Goal: Task Accomplishment & Management: Manage account settings

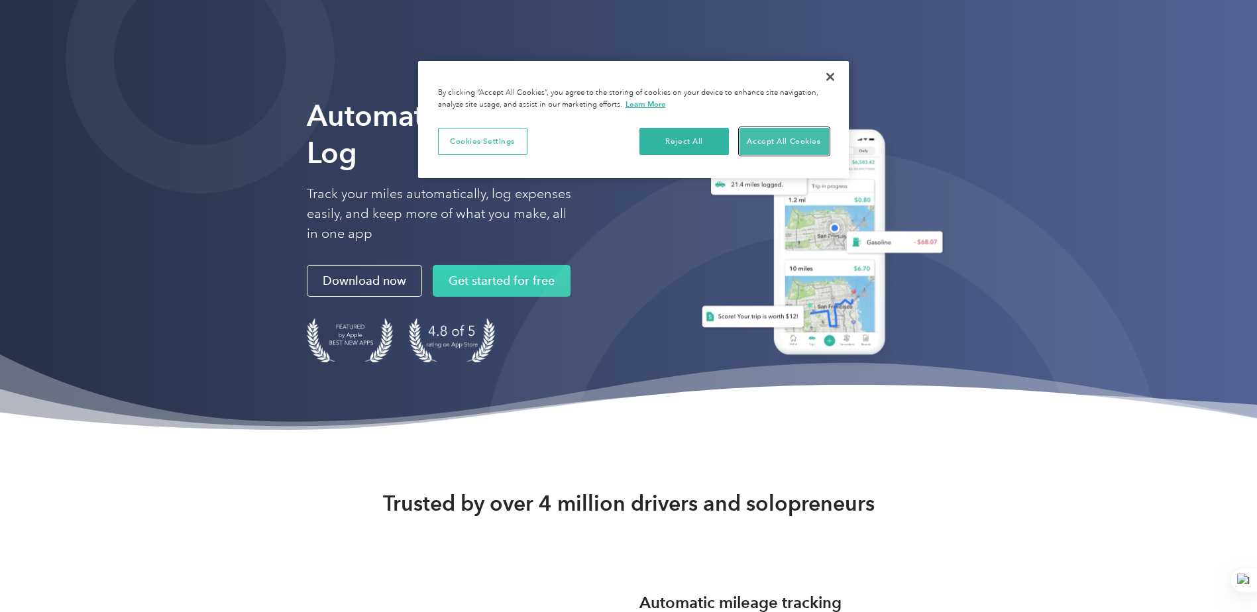
click at [807, 142] on button "Accept All Cookies" at bounding box center [784, 142] width 89 height 28
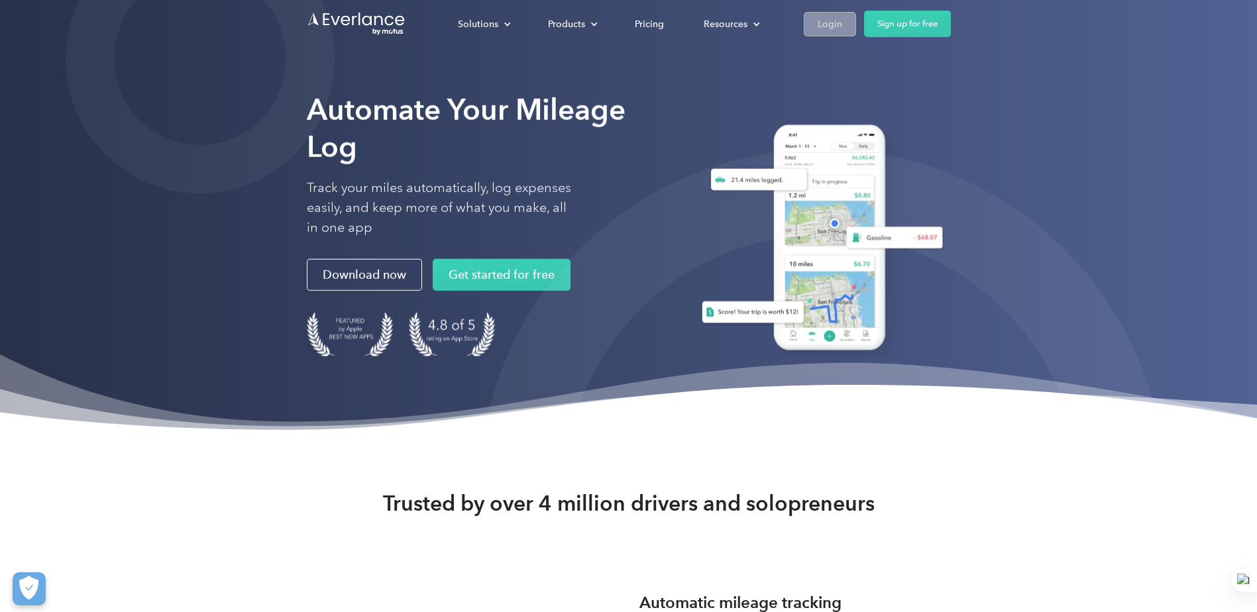
click at [821, 29] on div "Login" at bounding box center [830, 24] width 25 height 17
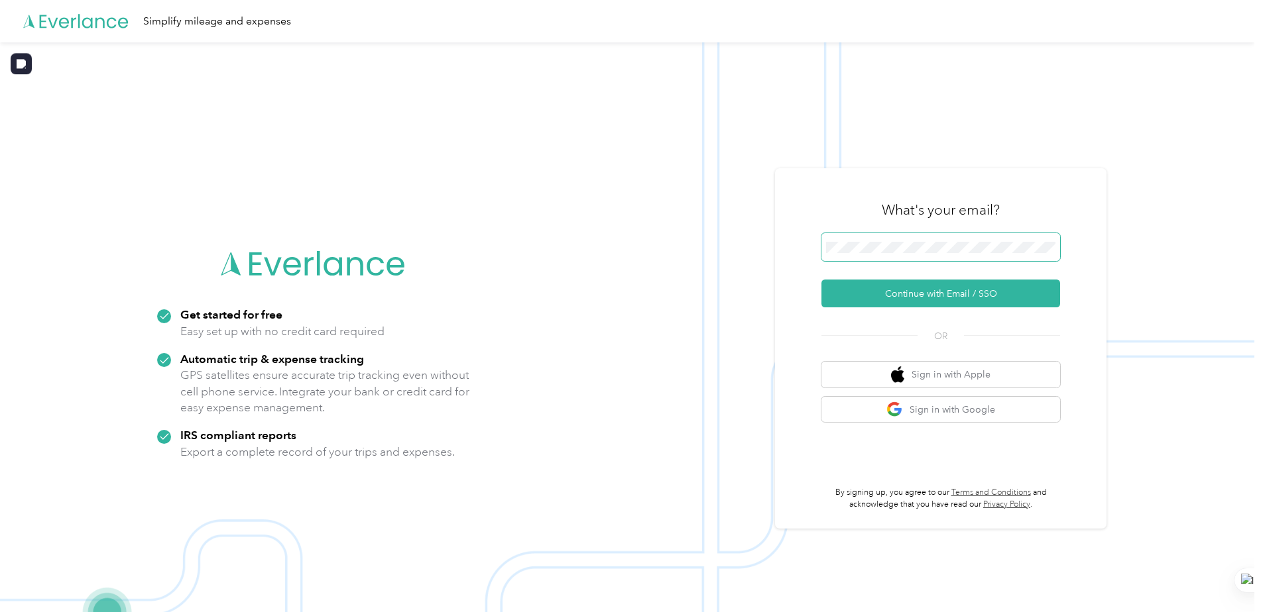
click at [962, 253] on span at bounding box center [940, 247] width 239 height 28
click at [879, 293] on button "Continue with Email / SSO" at bounding box center [940, 294] width 239 height 28
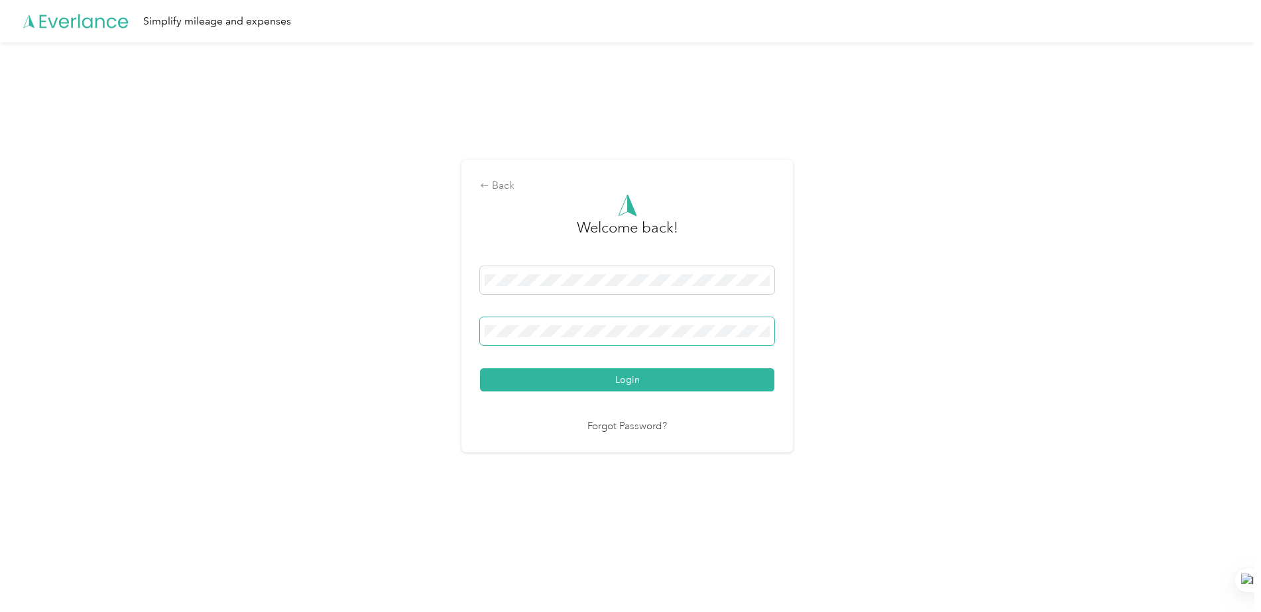
click at [480, 368] on button "Login" at bounding box center [627, 379] width 294 height 23
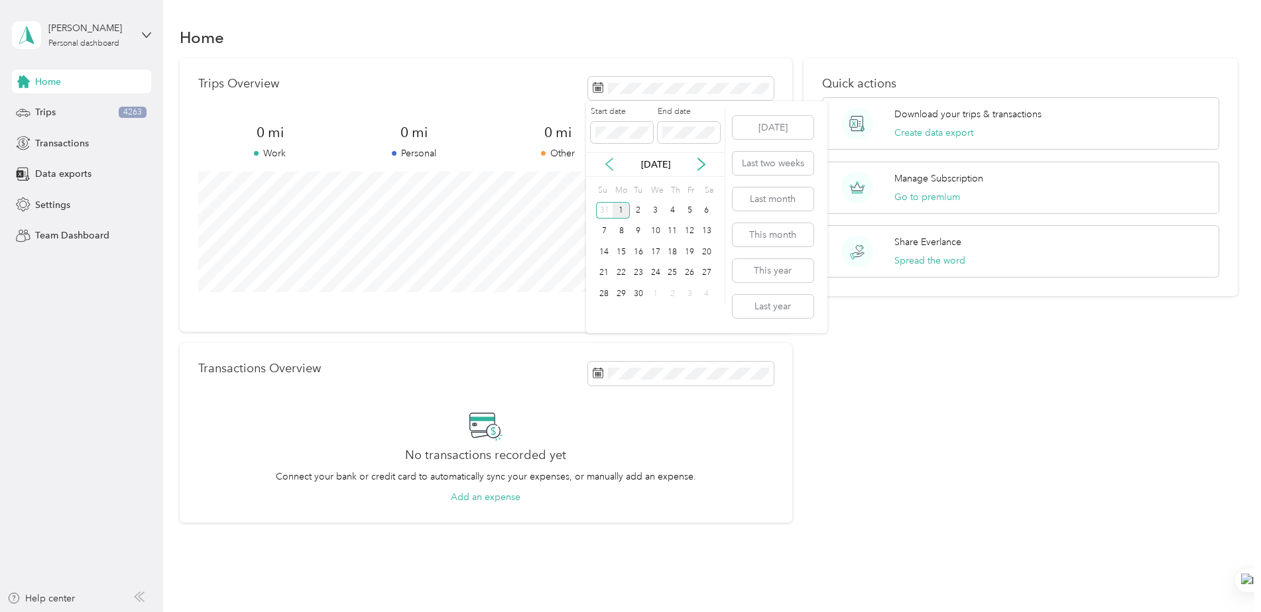
click at [611, 167] on icon at bounding box center [608, 164] width 13 height 13
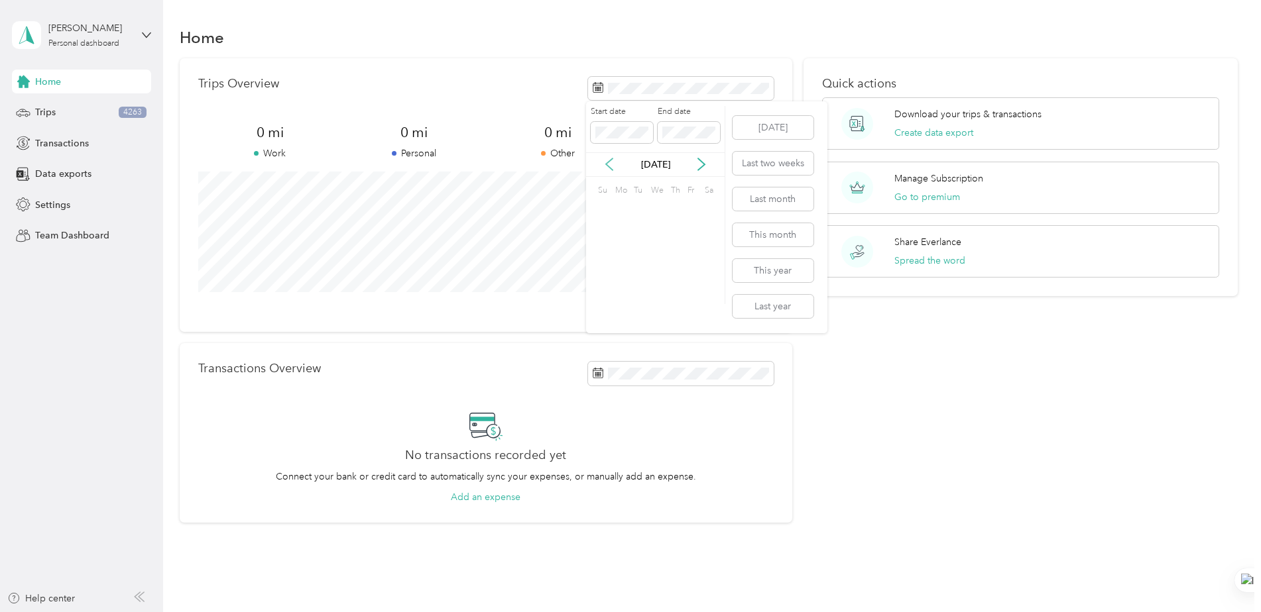
click at [611, 167] on icon at bounding box center [608, 164] width 13 height 13
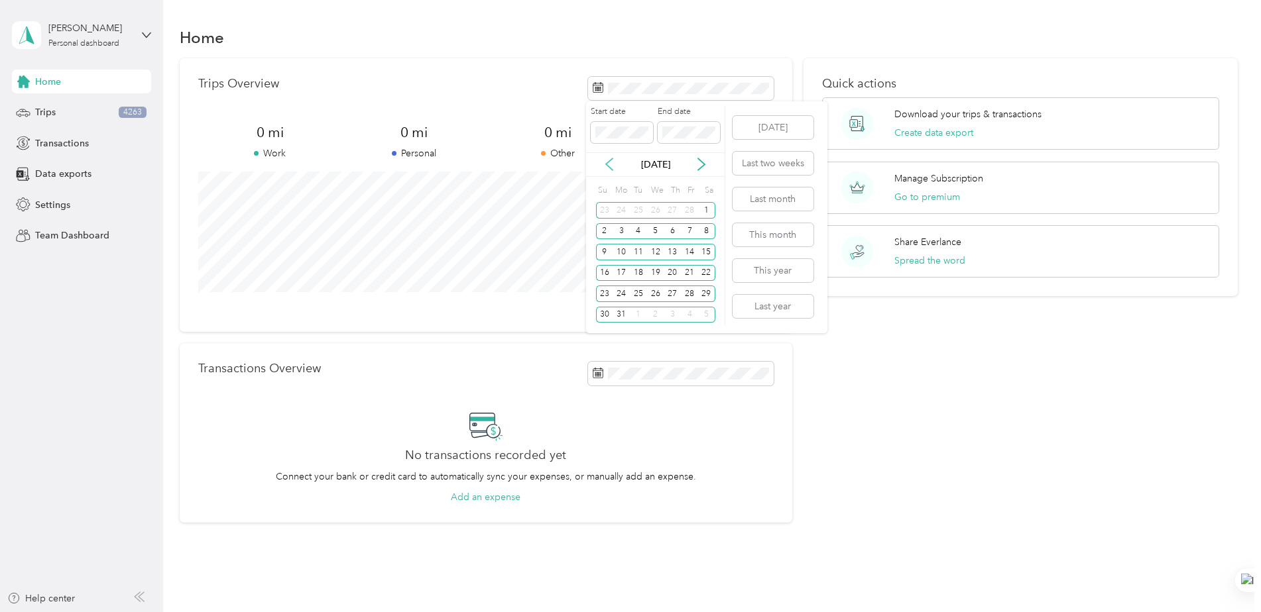
click at [611, 167] on icon at bounding box center [608, 164] width 13 height 13
click at [612, 166] on icon at bounding box center [608, 164] width 13 height 13
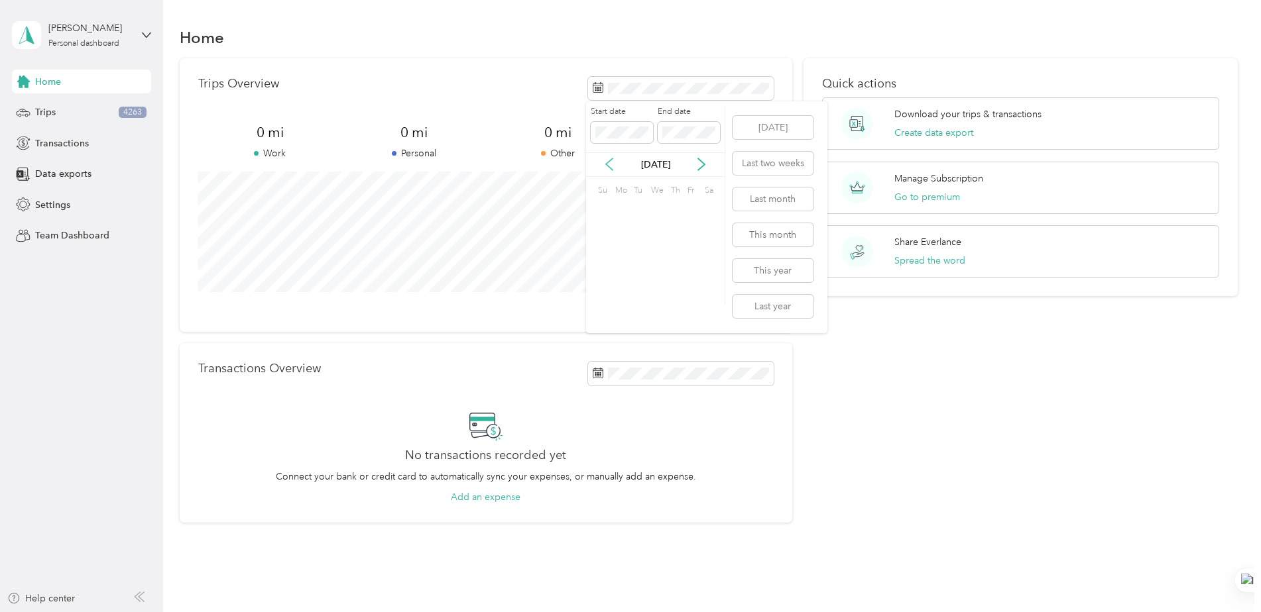
click at [612, 166] on icon at bounding box center [608, 164] width 13 height 13
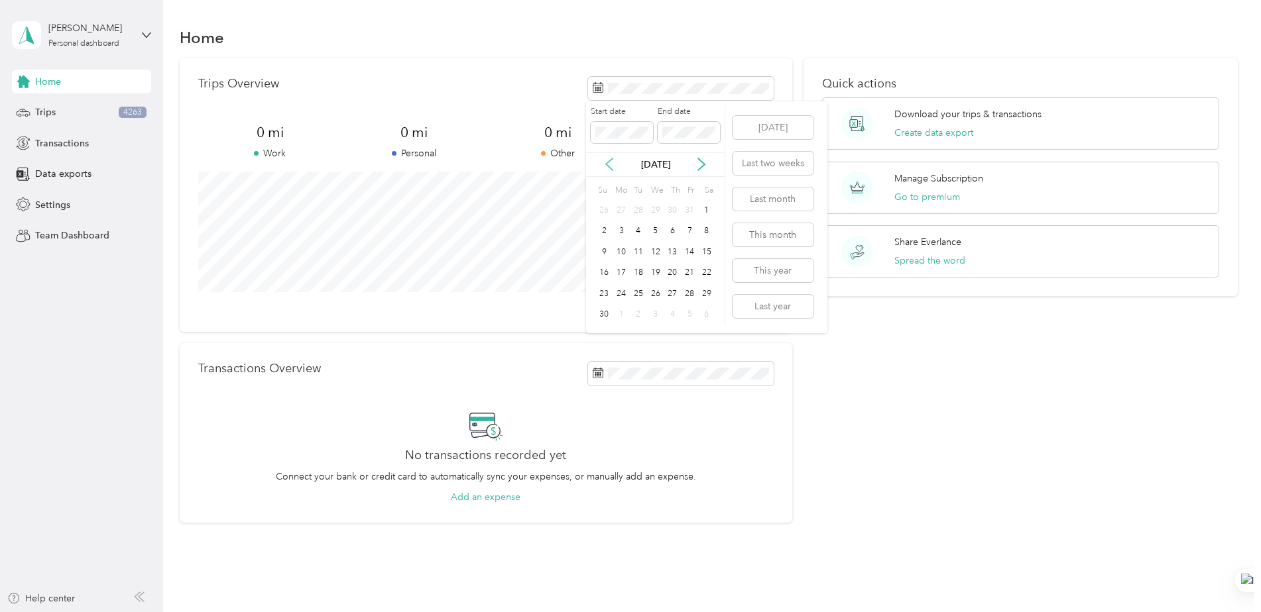
click at [612, 166] on icon at bounding box center [608, 164] width 13 height 13
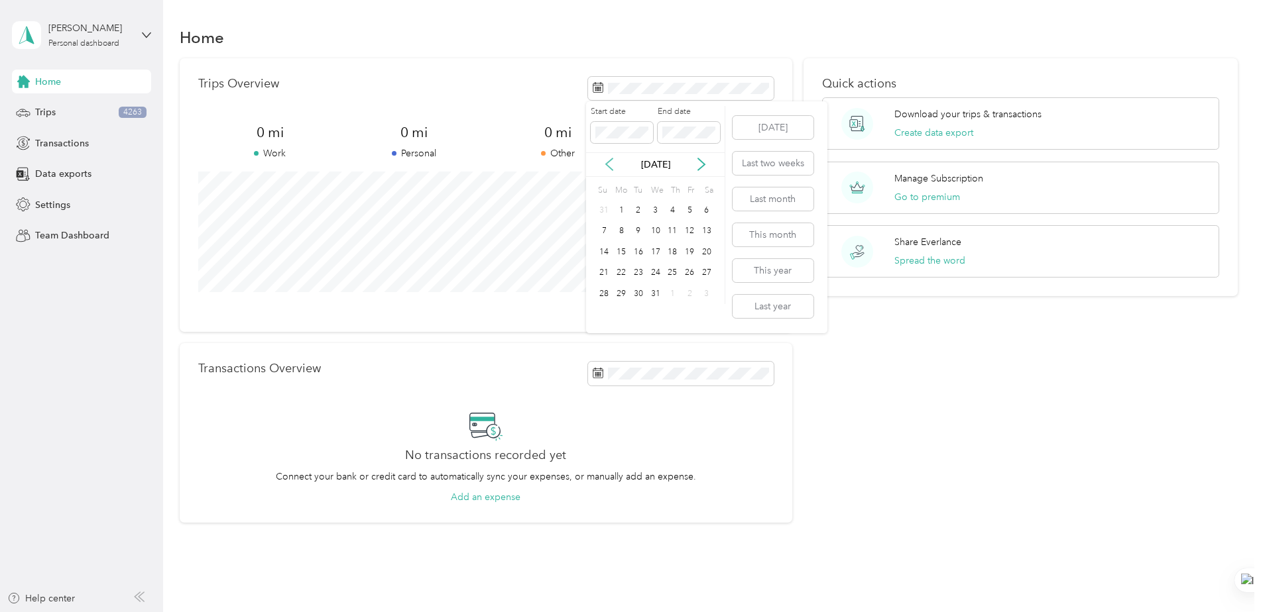
click at [610, 166] on icon at bounding box center [608, 164] width 13 height 13
click at [608, 166] on icon at bounding box center [608, 164] width 13 height 13
click at [701, 166] on icon at bounding box center [701, 164] width 13 height 13
click at [619, 210] on div "1" at bounding box center [620, 210] width 17 height 17
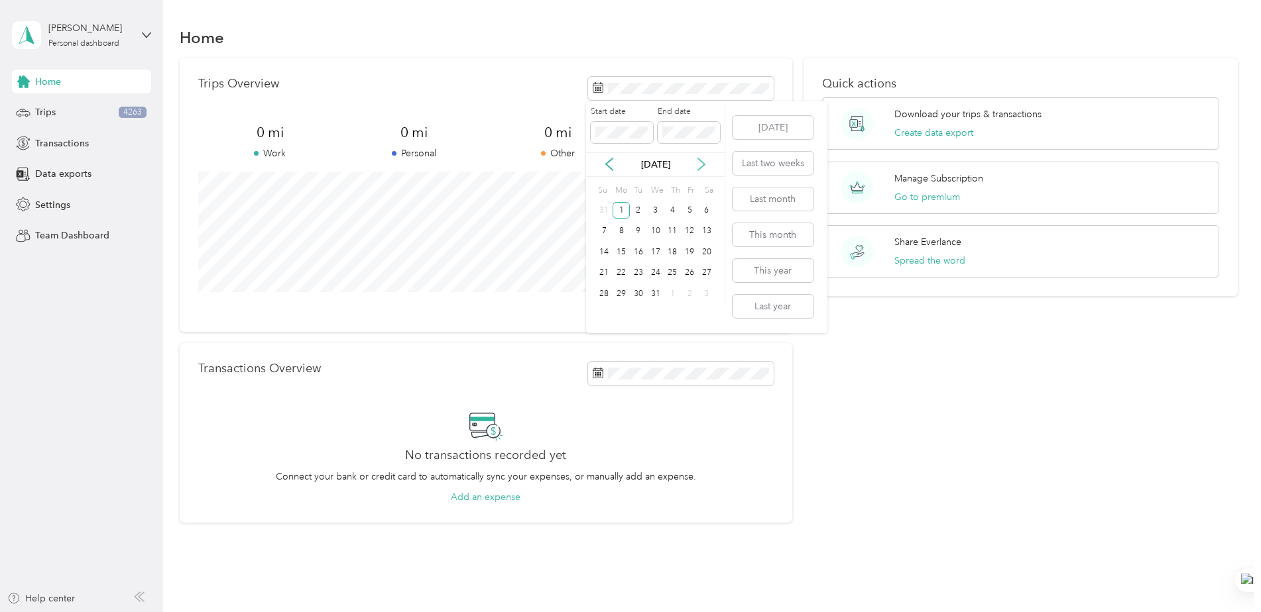
click at [703, 163] on icon at bounding box center [701, 165] width 7 height 12
click at [702, 163] on icon at bounding box center [701, 165] width 7 height 12
click at [705, 162] on icon at bounding box center [701, 164] width 13 height 13
click at [704, 162] on icon at bounding box center [701, 164] width 13 height 13
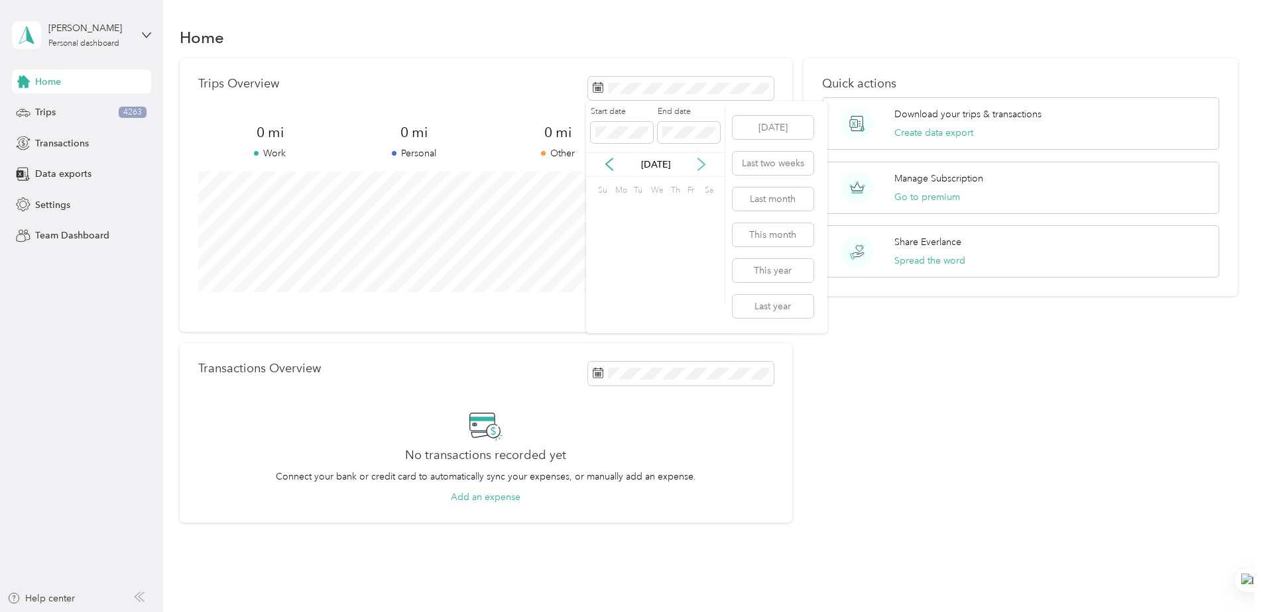
click at [704, 162] on icon at bounding box center [701, 164] width 13 height 13
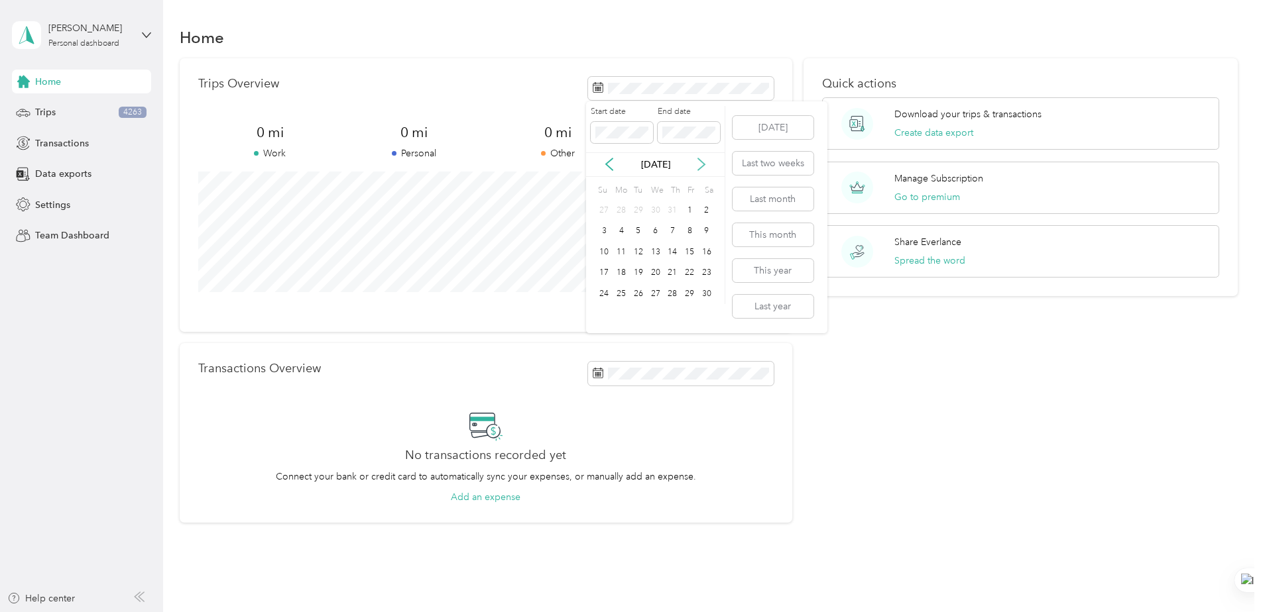
click at [704, 162] on icon at bounding box center [701, 164] width 13 height 13
click at [644, 291] on div "31" at bounding box center [638, 294] width 17 height 17
click at [760, 311] on button "View all trips" at bounding box center [746, 307] width 54 height 14
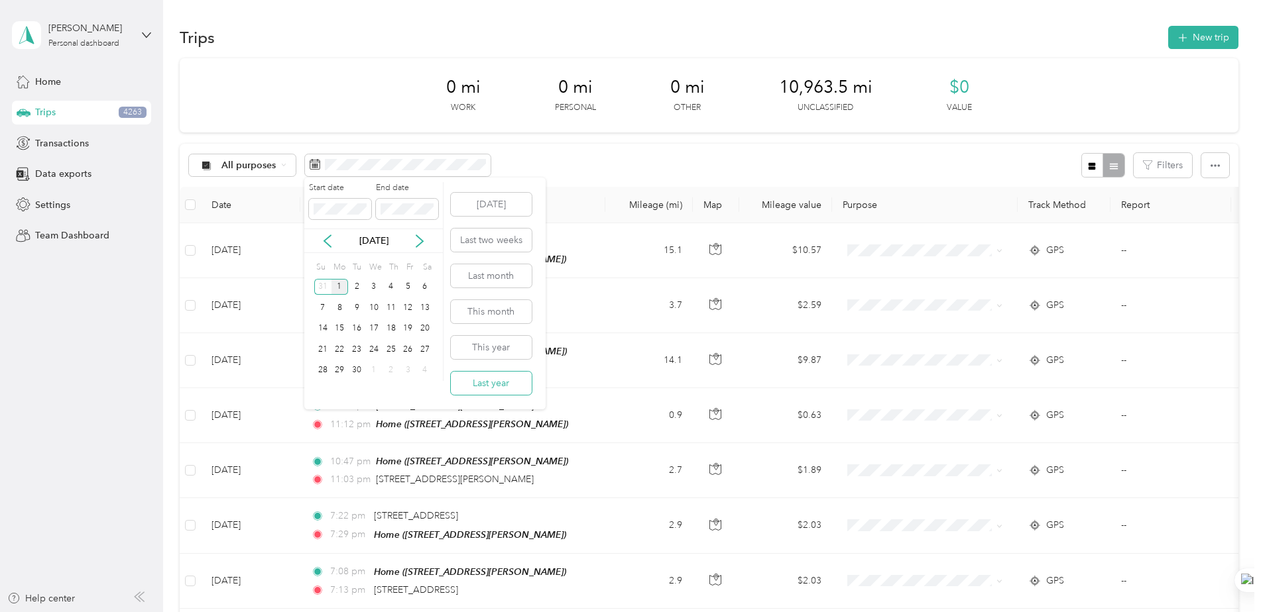
click at [488, 390] on button "Last year" at bounding box center [491, 383] width 81 height 23
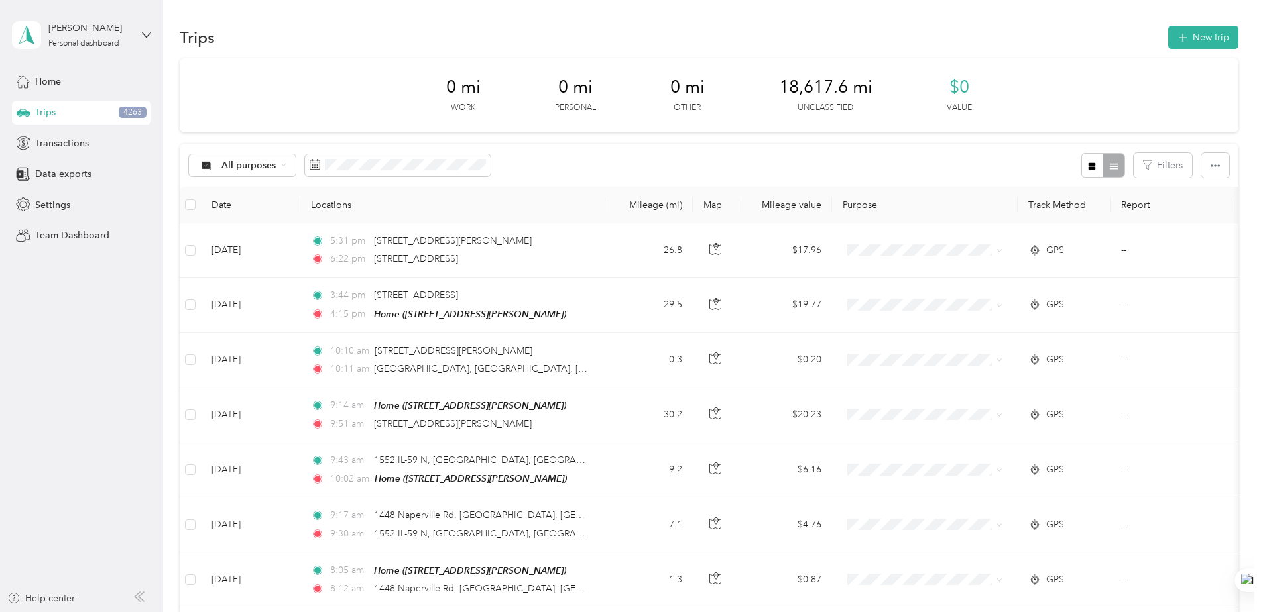
click at [1111, 168] on div at bounding box center [1102, 165] width 43 height 25
click at [1092, 164] on icon "button" at bounding box center [1091, 165] width 7 height 7
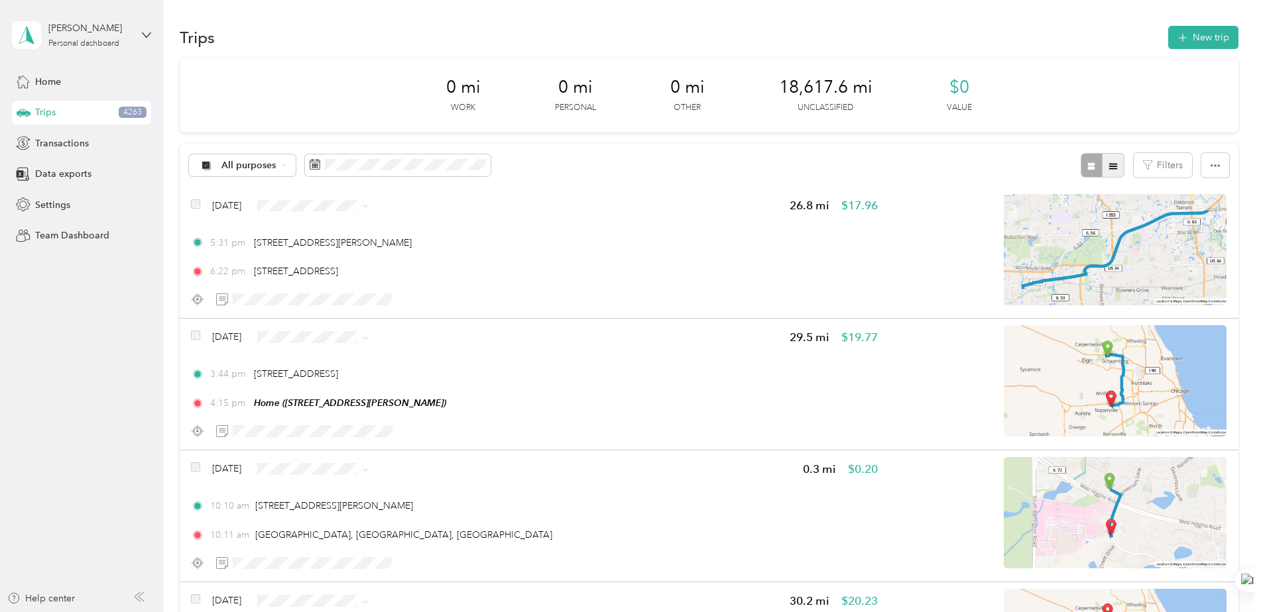
click at [1114, 164] on icon "button" at bounding box center [1112, 166] width 9 height 9
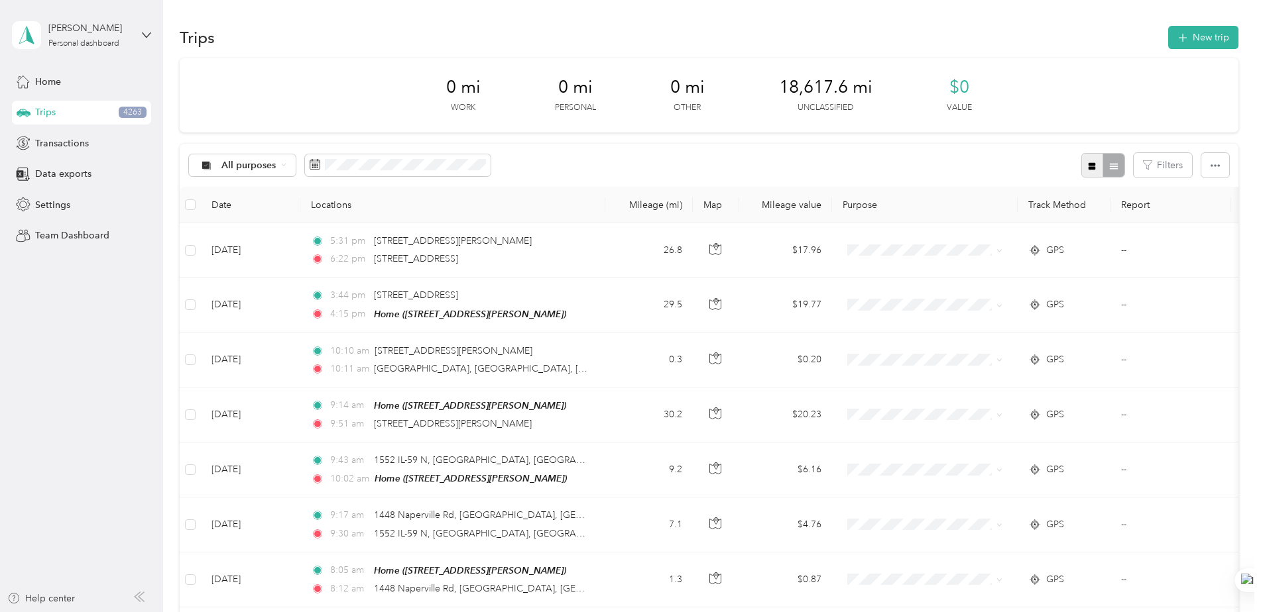
click at [1088, 164] on icon "button" at bounding box center [1091, 165] width 7 height 7
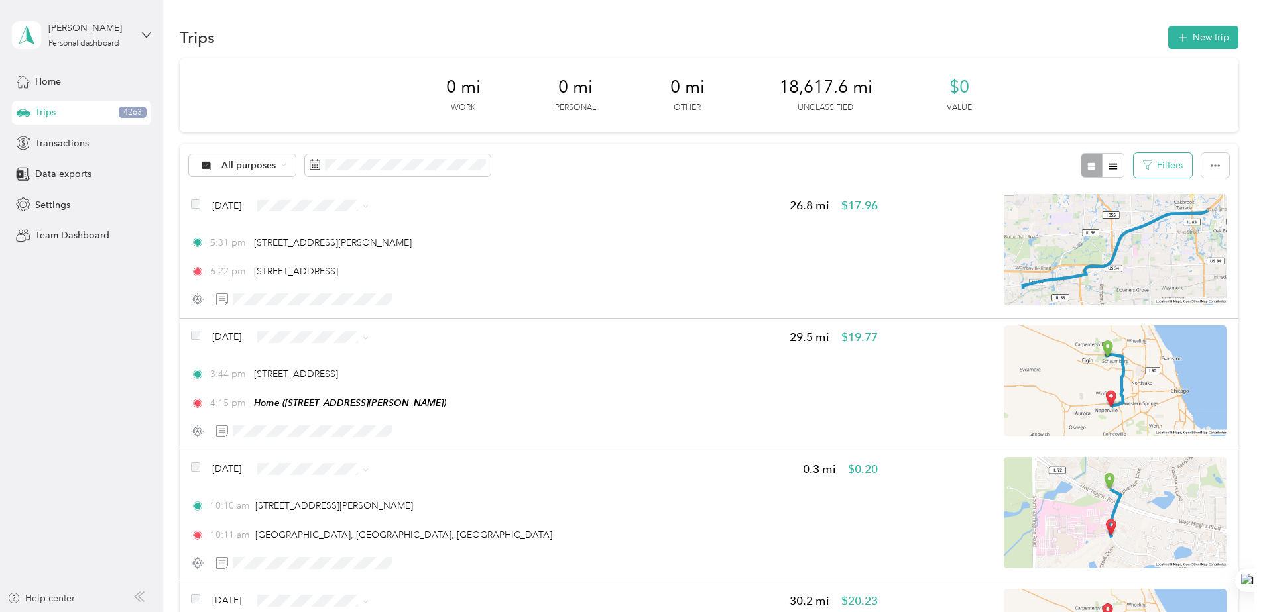
click at [1176, 168] on button "Filters" at bounding box center [1162, 165] width 58 height 25
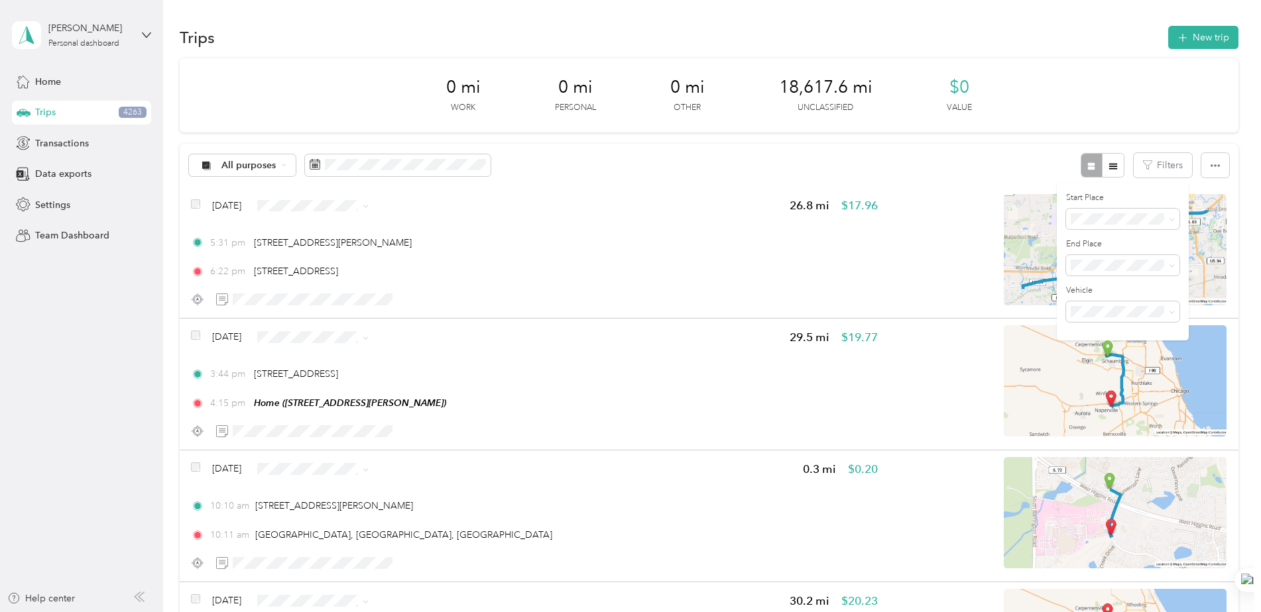
click at [1040, 105] on div "0 mi Work 0 mi Personal 0 mi Other 18,617.6 mi Unclassified $0 Value" at bounding box center [709, 95] width 1058 height 74
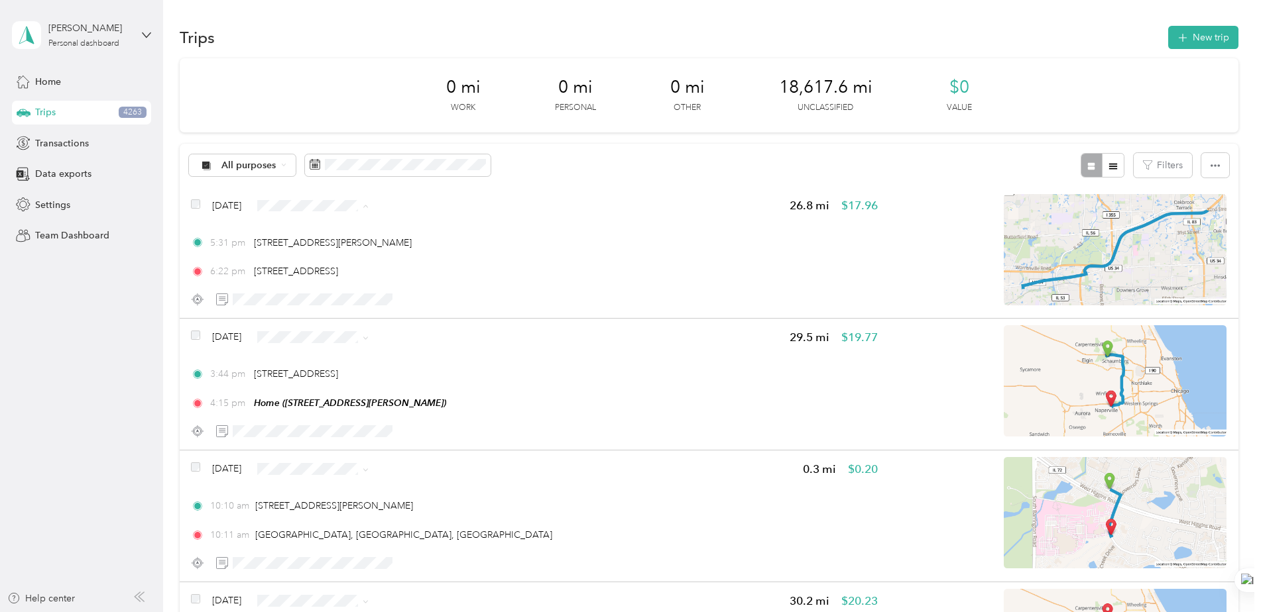
click at [600, 152] on div "All purposes Filters" at bounding box center [709, 165] width 1058 height 43
click at [296, 272] on icon at bounding box center [296, 270] width 17 height 11
click at [602, 166] on div "All purposes Filters" at bounding box center [709, 165] width 1058 height 43
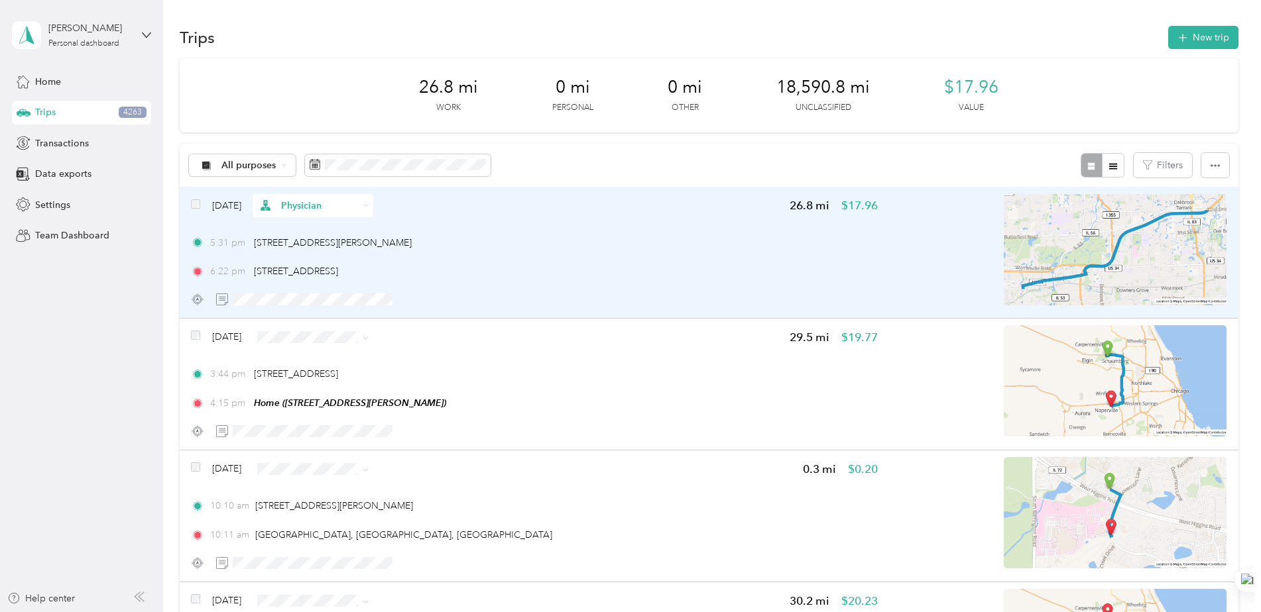
click at [323, 205] on span "Physician" at bounding box center [320, 206] width 78 height 14
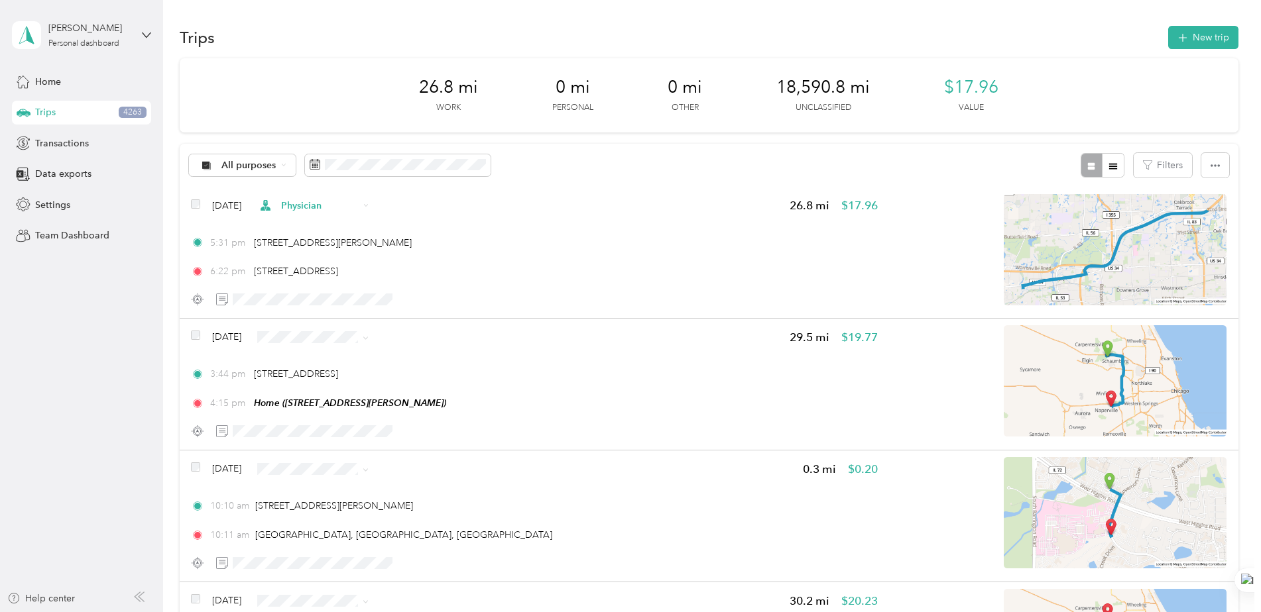
click at [308, 234] on li "Work" at bounding box center [339, 229] width 121 height 23
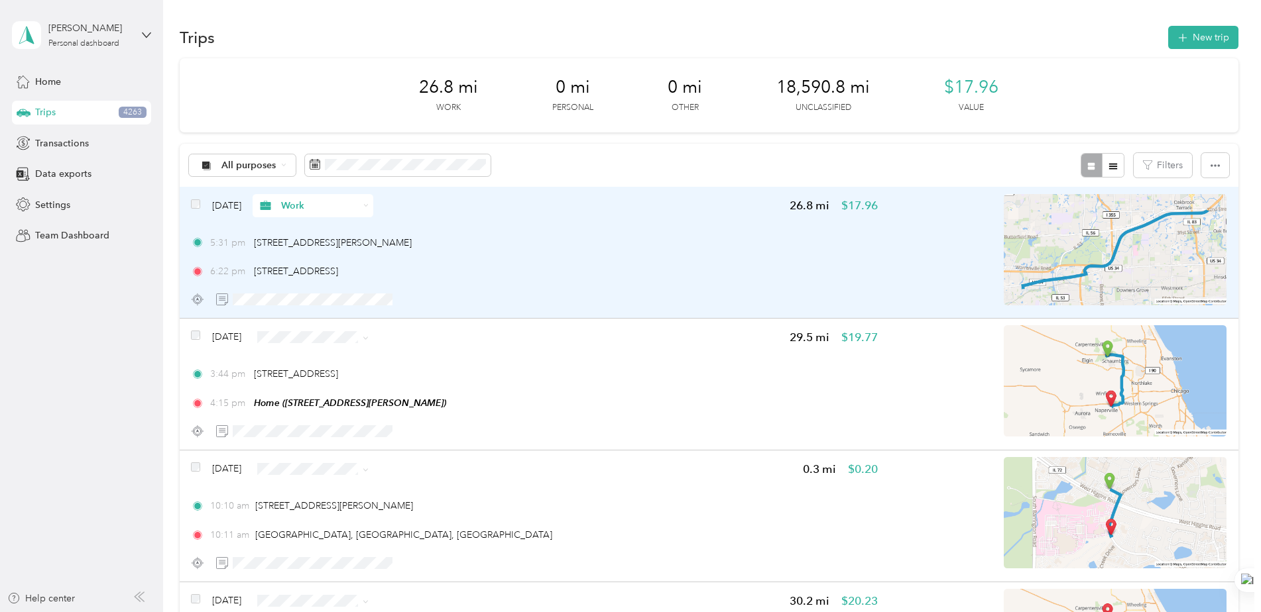
click at [313, 206] on span "Work" at bounding box center [320, 206] width 78 height 14
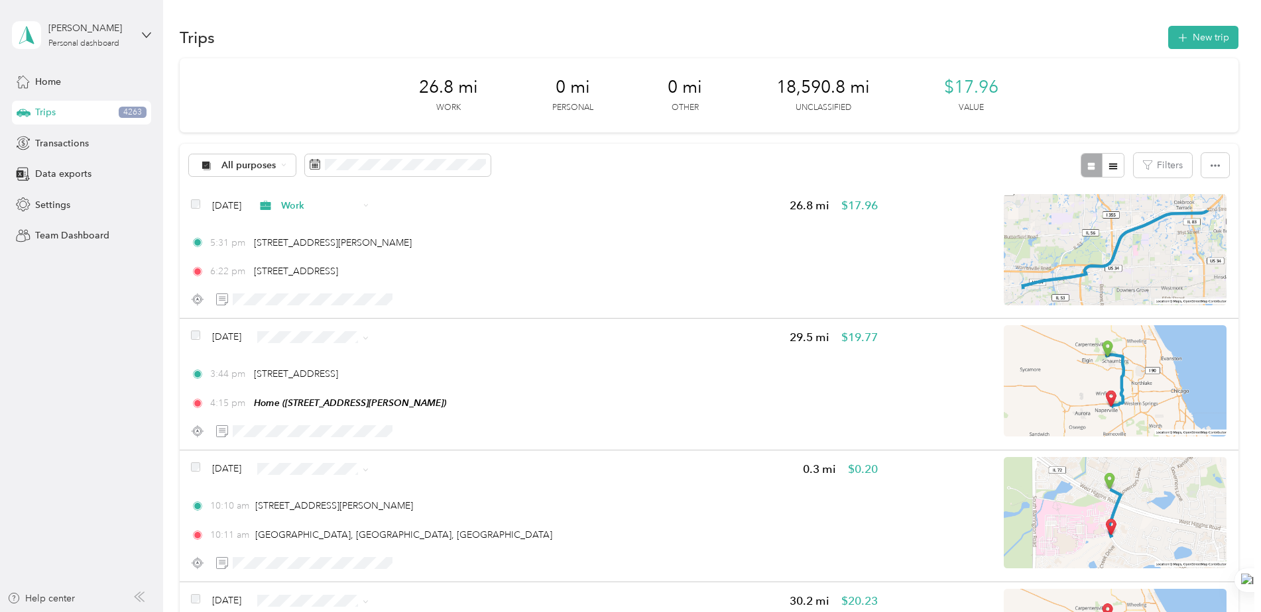
click at [306, 249] on span "Personal" at bounding box center [339, 253] width 102 height 14
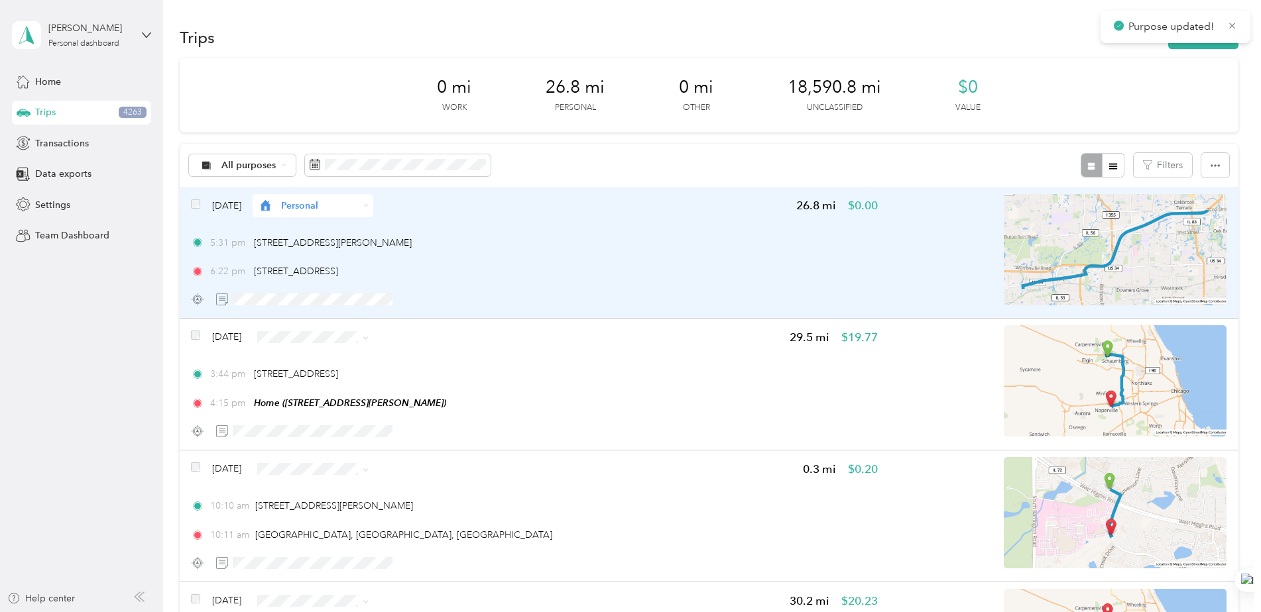
click at [316, 200] on span "Personal" at bounding box center [320, 206] width 78 height 14
click at [511, 215] on div "[DATE] Personal 26.8 mi $0.00" at bounding box center [534, 205] width 686 height 23
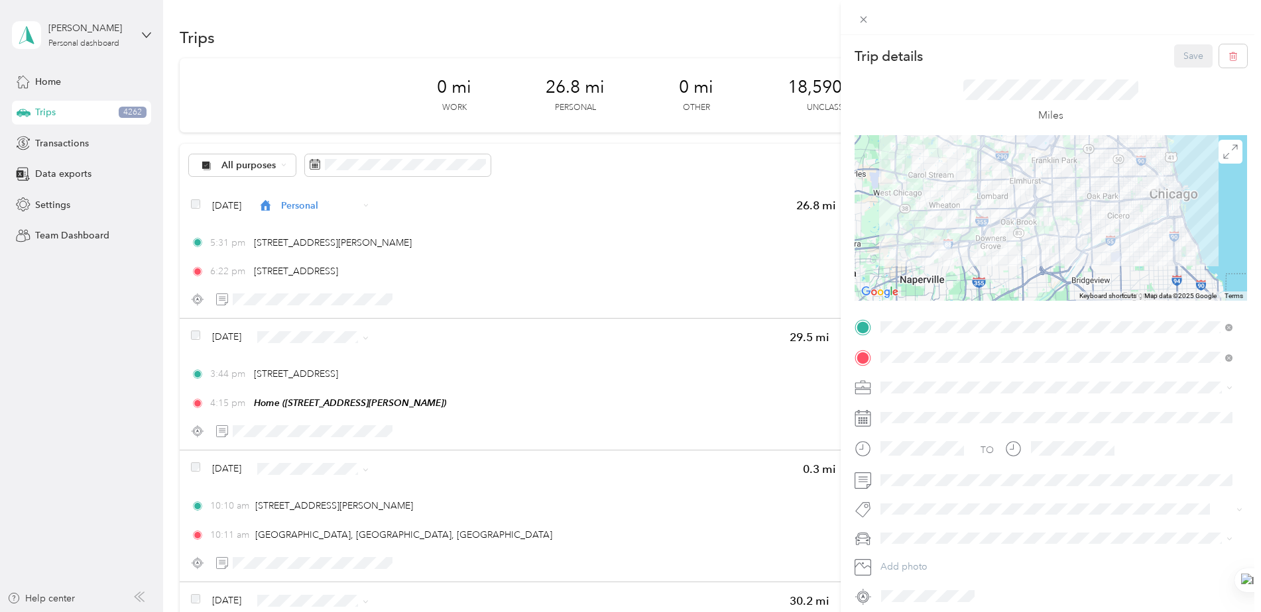
click at [1239, 27] on div at bounding box center [630, 30] width 1261 height 60
click at [863, 21] on icon at bounding box center [863, 19] width 11 height 11
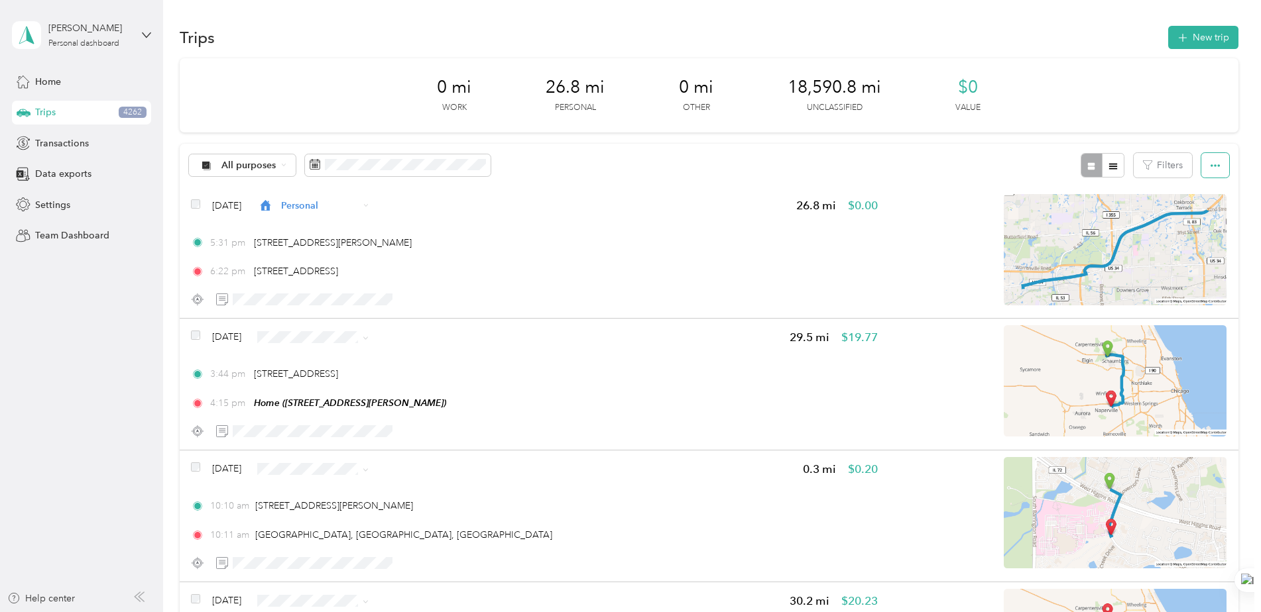
click at [1210, 157] on button "button" at bounding box center [1215, 165] width 28 height 25
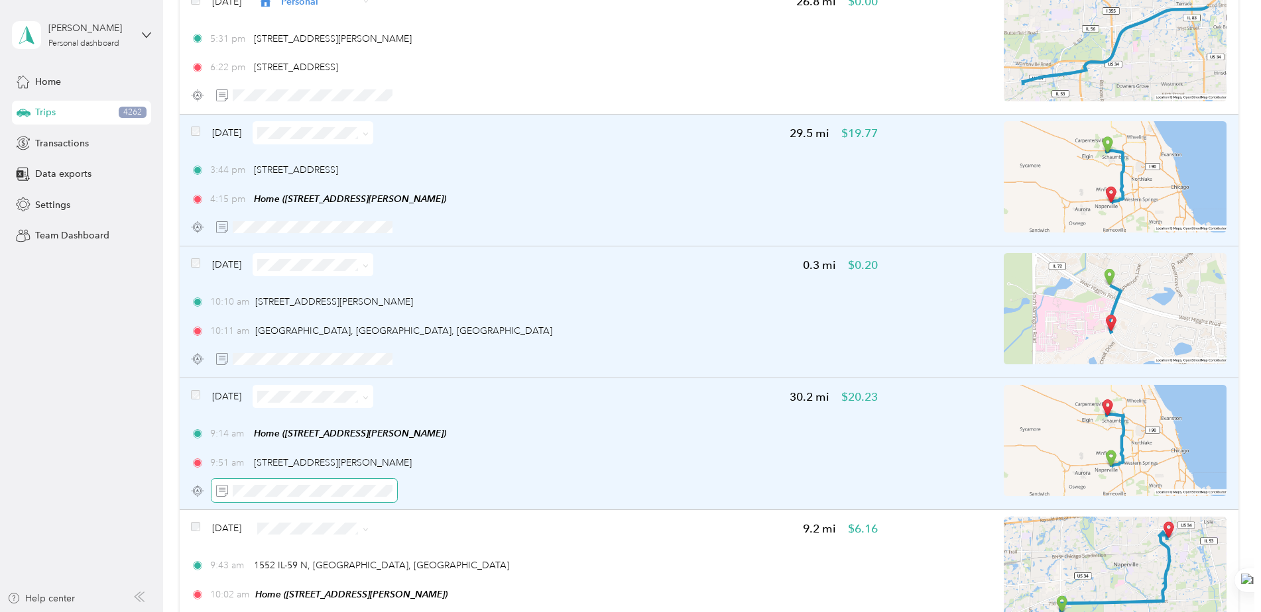
scroll to position [131, 0]
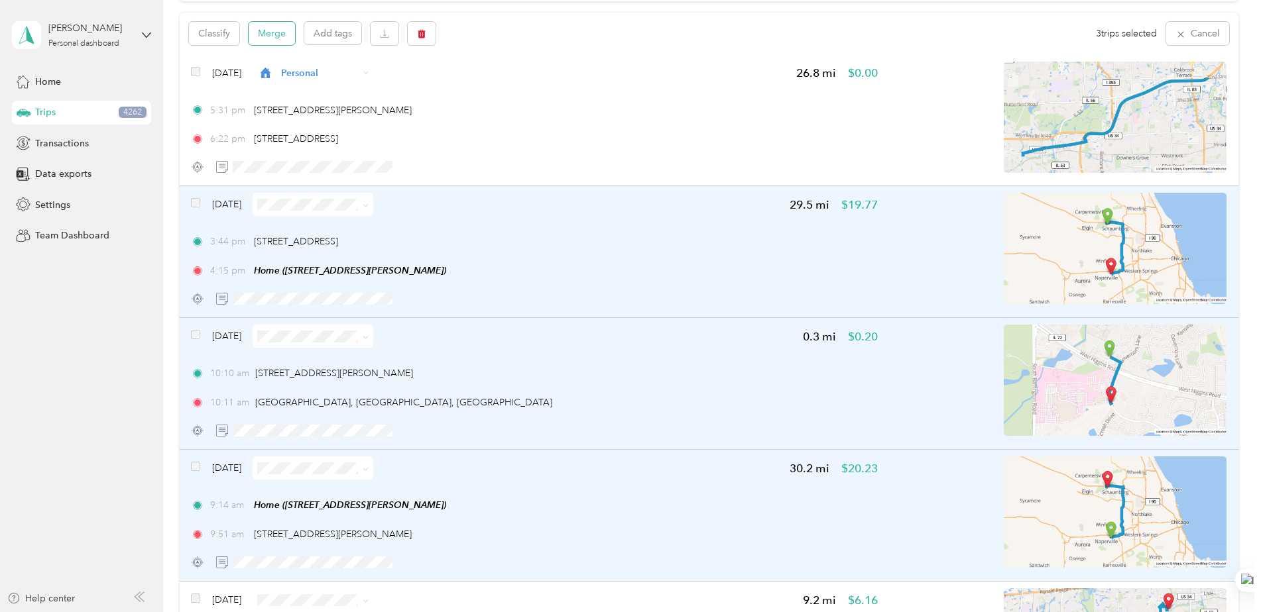
click at [280, 33] on button "Merge" at bounding box center [272, 33] width 46 height 23
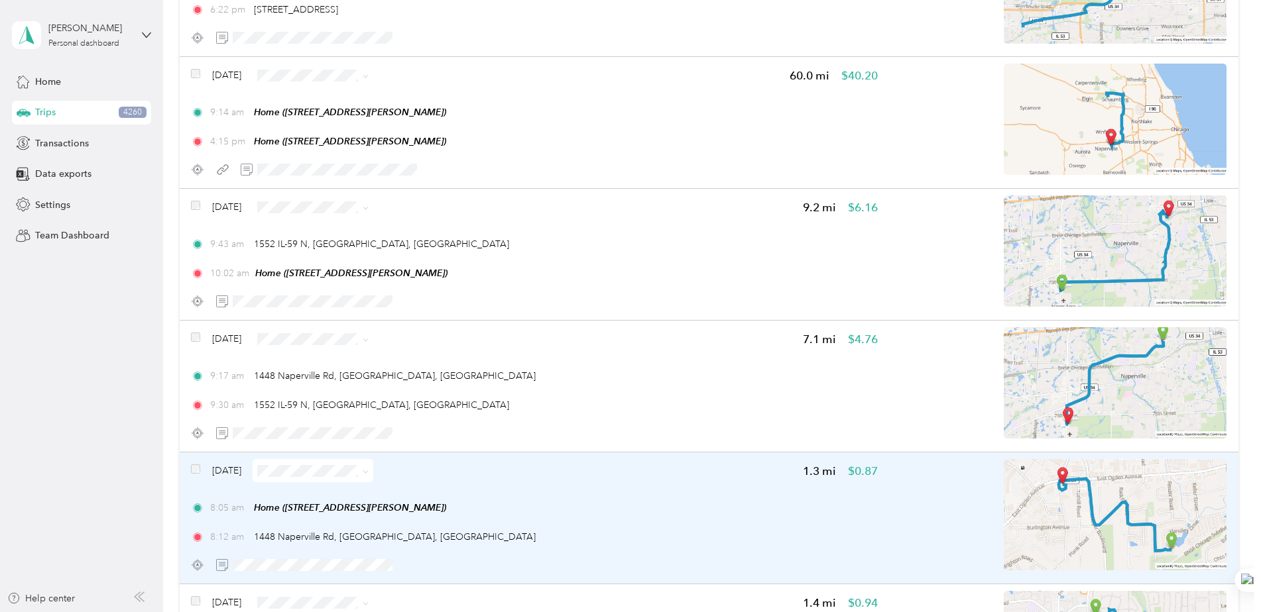
scroll to position [264, 0]
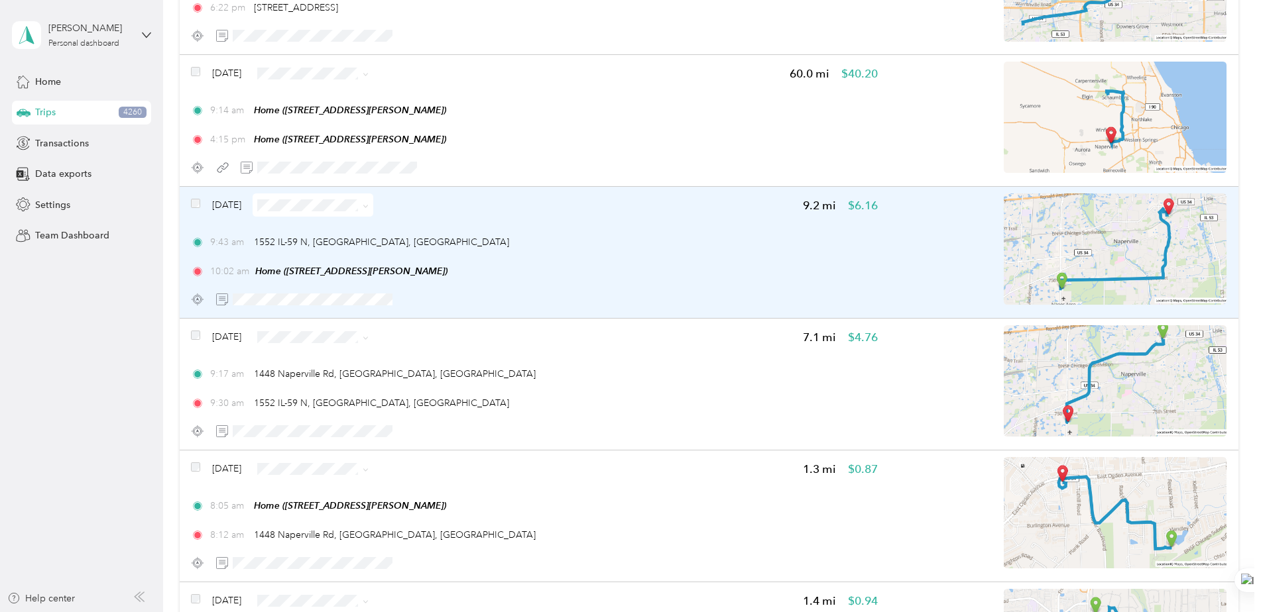
click at [586, 264] on div "9:43 am 1552 IL-59 N, [GEOGRAPHIC_DATA], [GEOGRAPHIC_DATA] 10:02 am Home ([STRE…" at bounding box center [534, 256] width 686 height 43
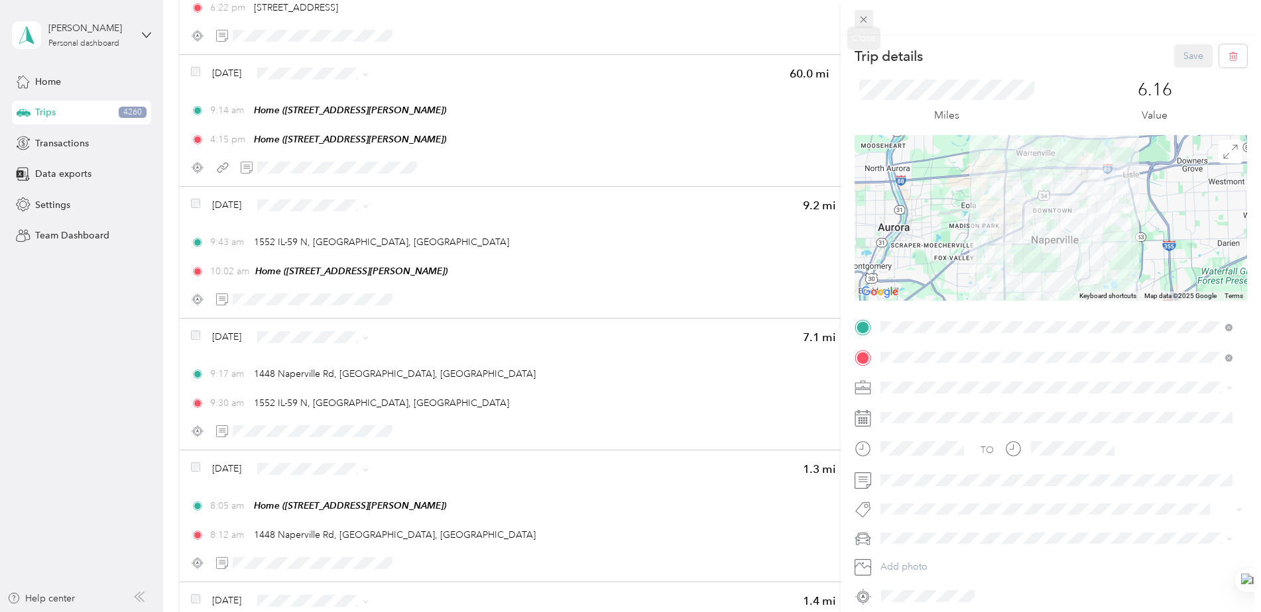
click at [861, 17] on icon at bounding box center [863, 20] width 7 height 7
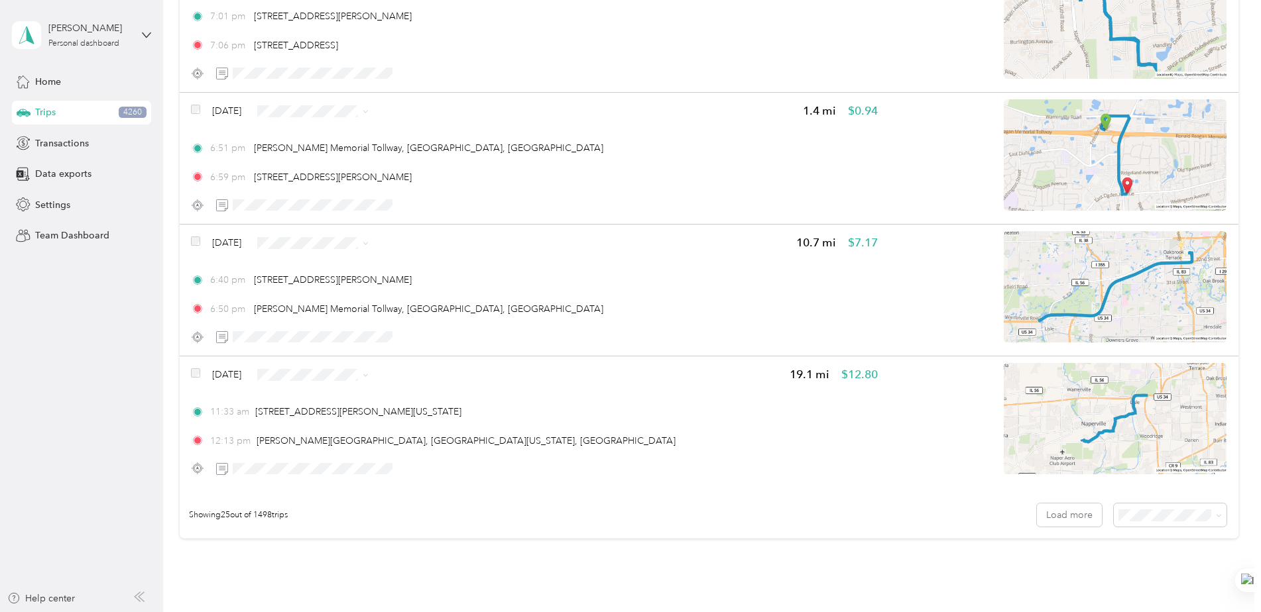
scroll to position [3108, 0]
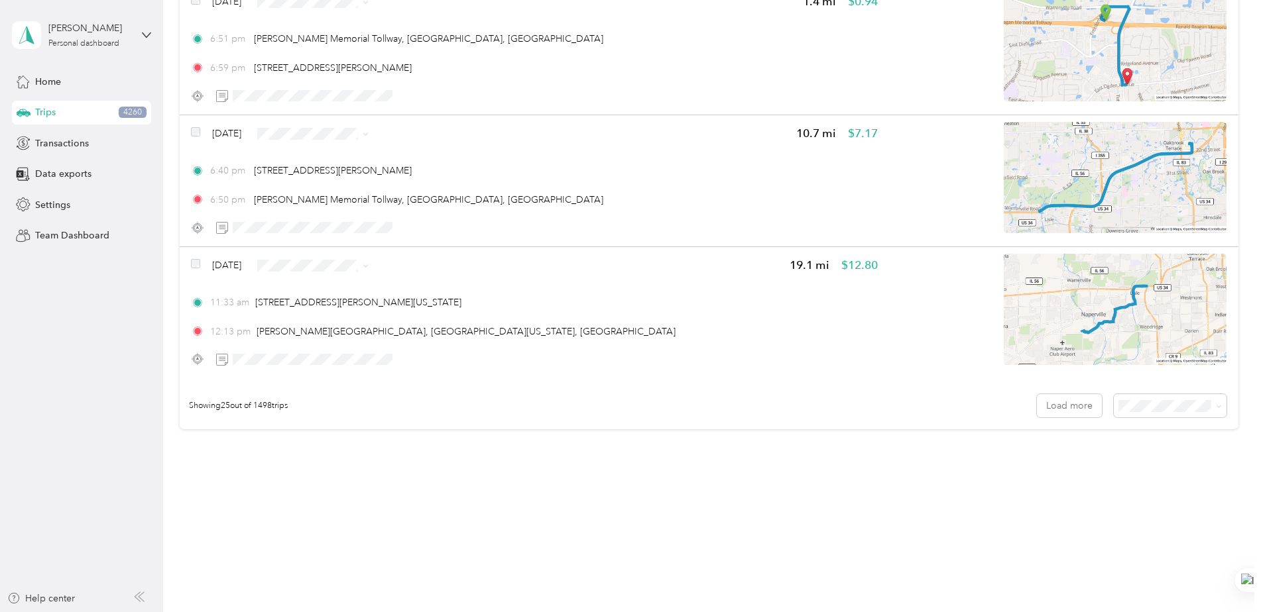
click at [1217, 393] on div "Showing 25 out of 1498 trips Load more" at bounding box center [709, 406] width 1058 height 46
click at [1204, 414] on span at bounding box center [1169, 405] width 113 height 23
click at [1215, 403] on span at bounding box center [1218, 405] width 6 height 11
click at [1130, 482] on body "[PERSON_NAME] Personal dashboard Home Trips 4260 Transactions Data exports Sett…" at bounding box center [627, 306] width 1254 height 612
click at [1139, 469] on li "100 per load" at bounding box center [1166, 473] width 113 height 23
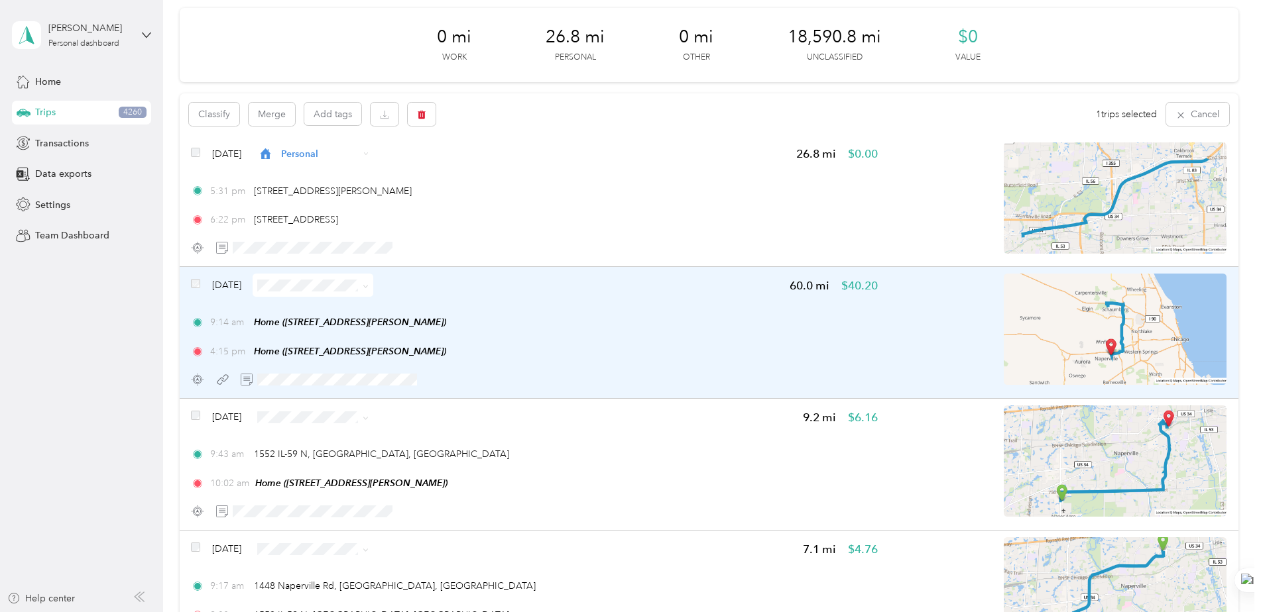
scroll to position [133, 0]
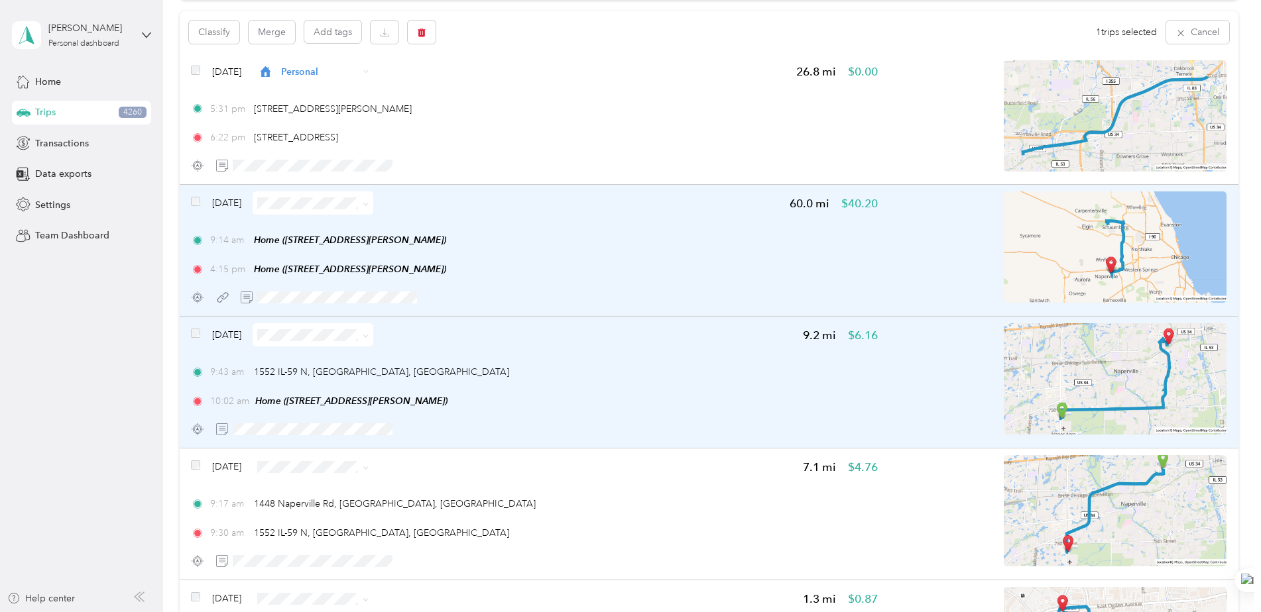
click at [183, 336] on div "[DATE] 9.2 mi $6.16 9:43 am [STREET_ADDRESS] 10:02 am Home ([STREET_ADDRESS][PE…" at bounding box center [709, 383] width 1058 height 132
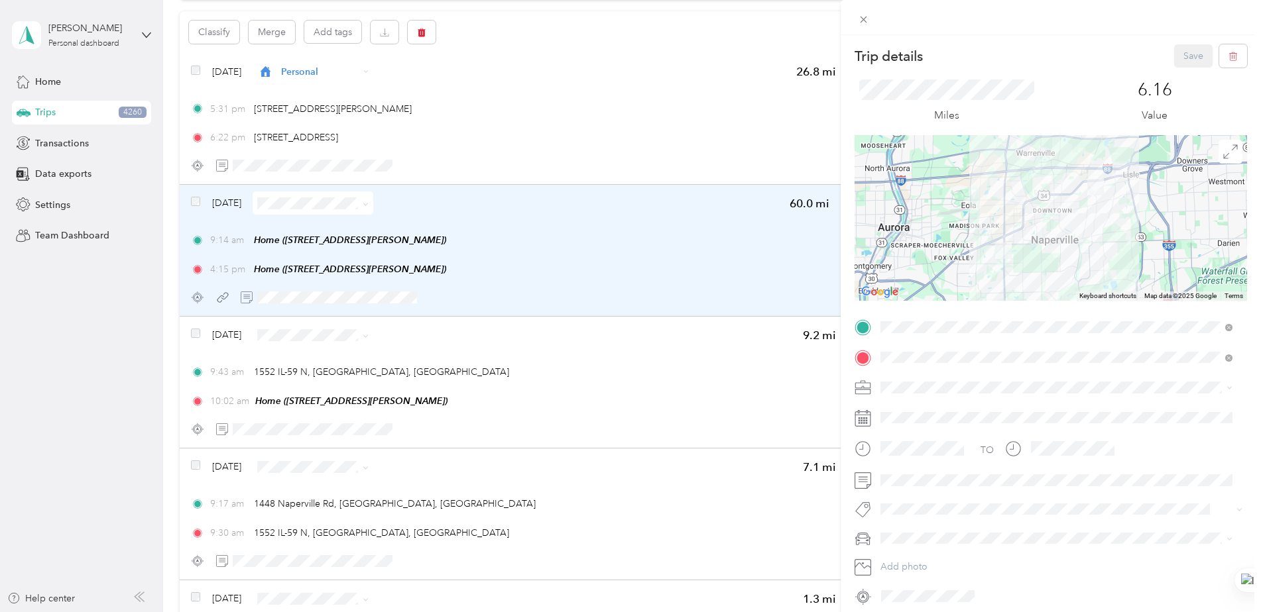
click at [198, 335] on div "Trip details Save This trip cannot be edited because it is either under review,…" at bounding box center [630, 306] width 1261 height 612
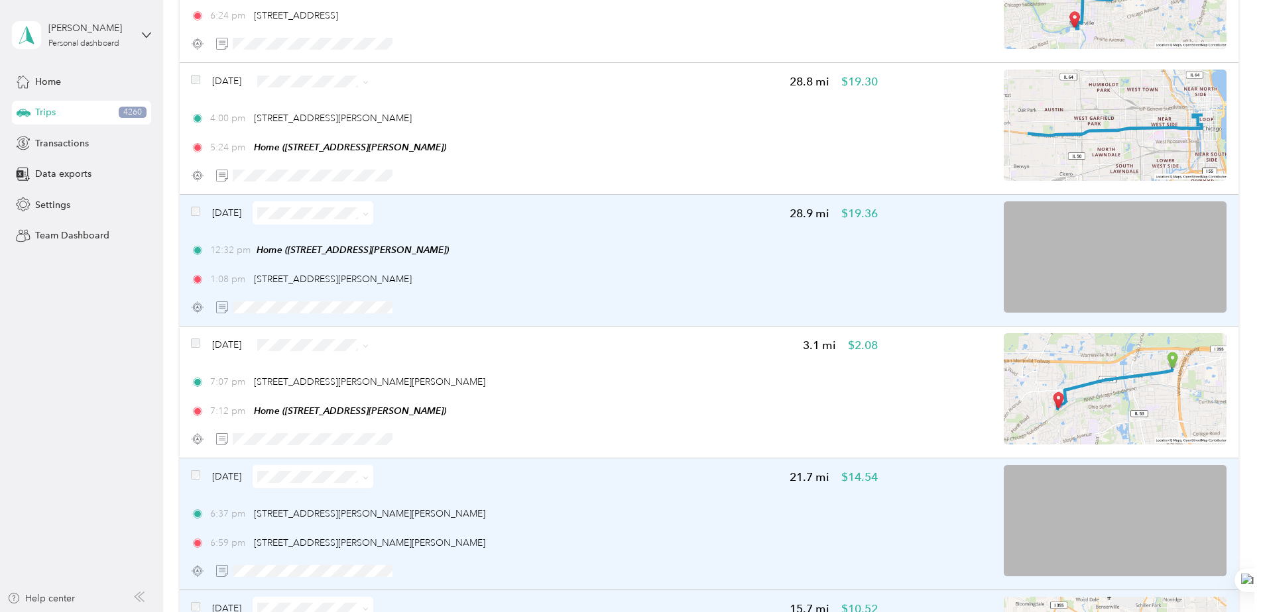
scroll to position [10013, 0]
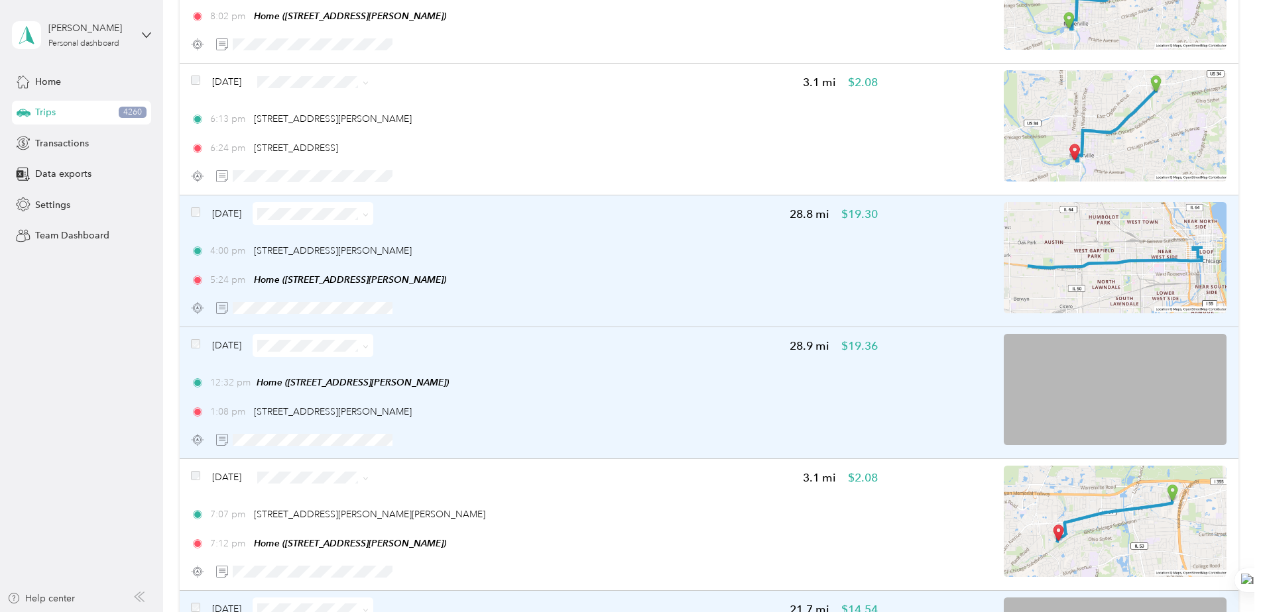
click at [189, 227] on div "[DATE] 28.8 mi $19.30 4:00 pm [STREET_ADDRESS][PERSON_NAME] 5:24 pm Home ([STRE…" at bounding box center [709, 262] width 1058 height 132
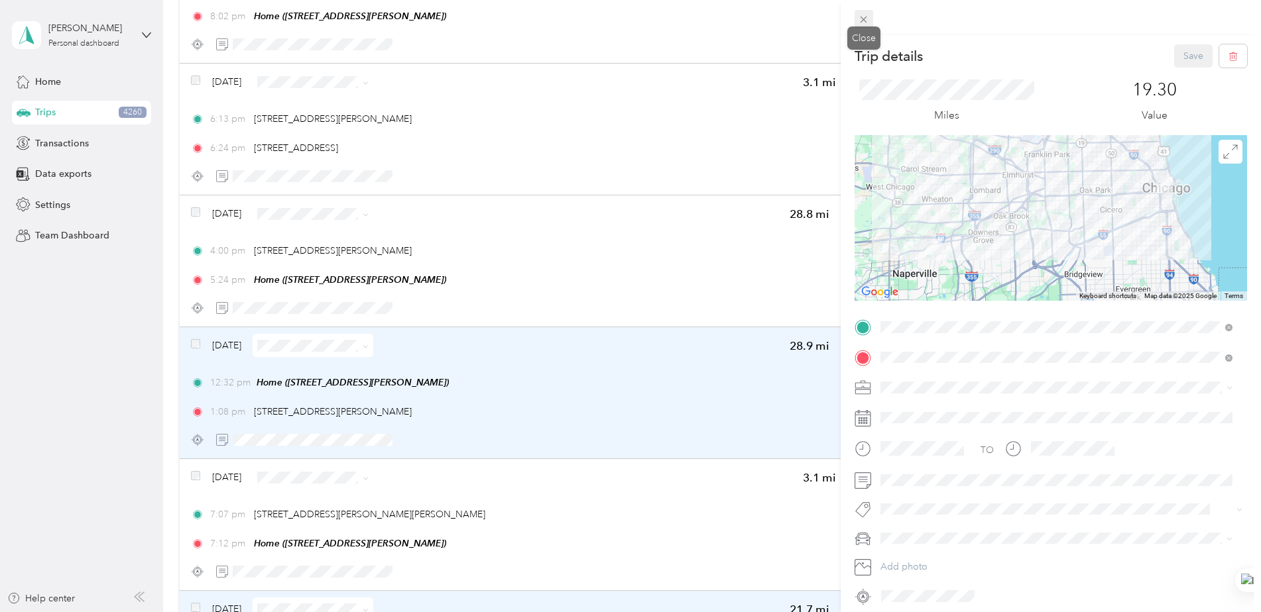
click at [864, 22] on icon at bounding box center [863, 19] width 11 height 11
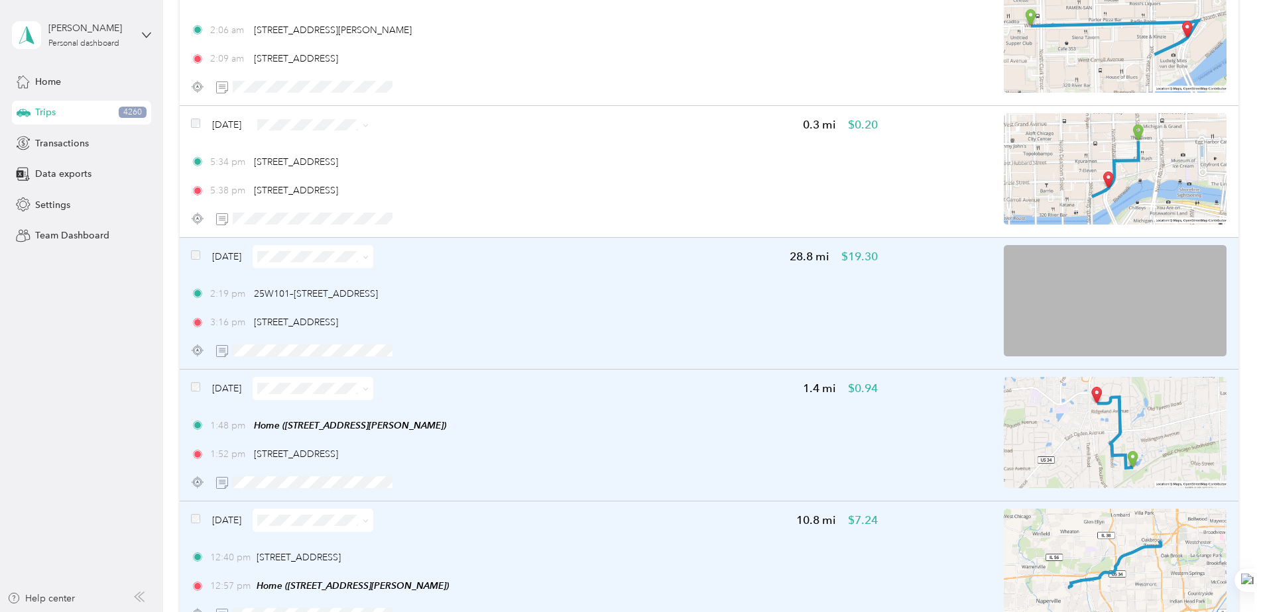
scroll to position [7627, 0]
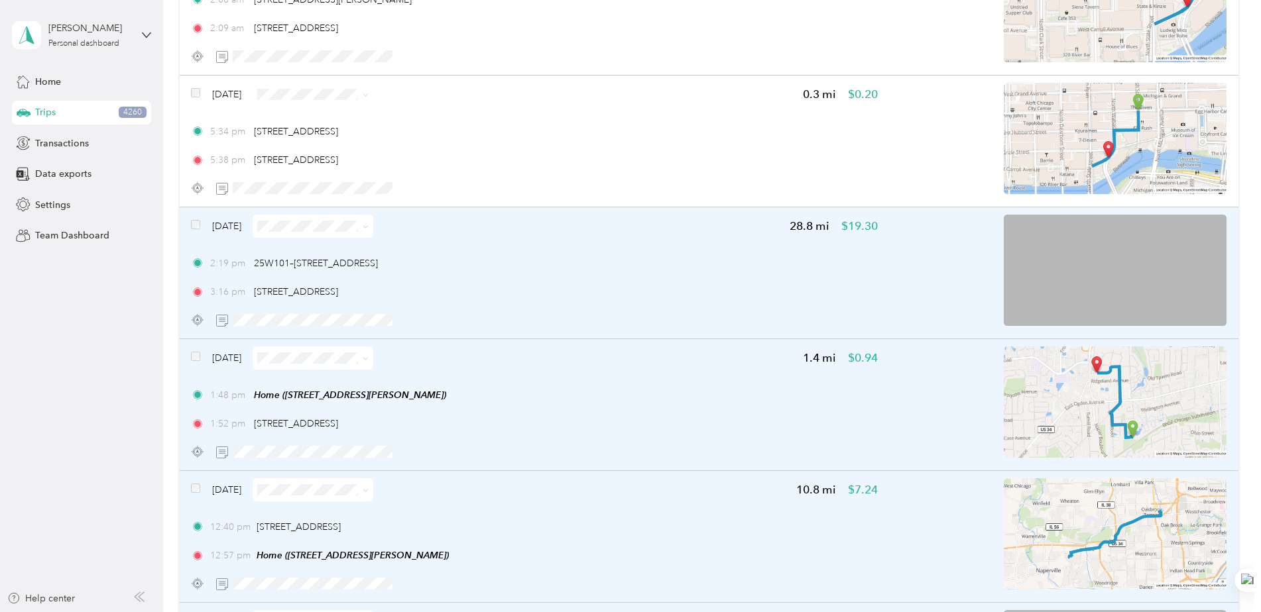
click at [194, 227] on div "[DATE]" at bounding box center [282, 226] width 182 height 23
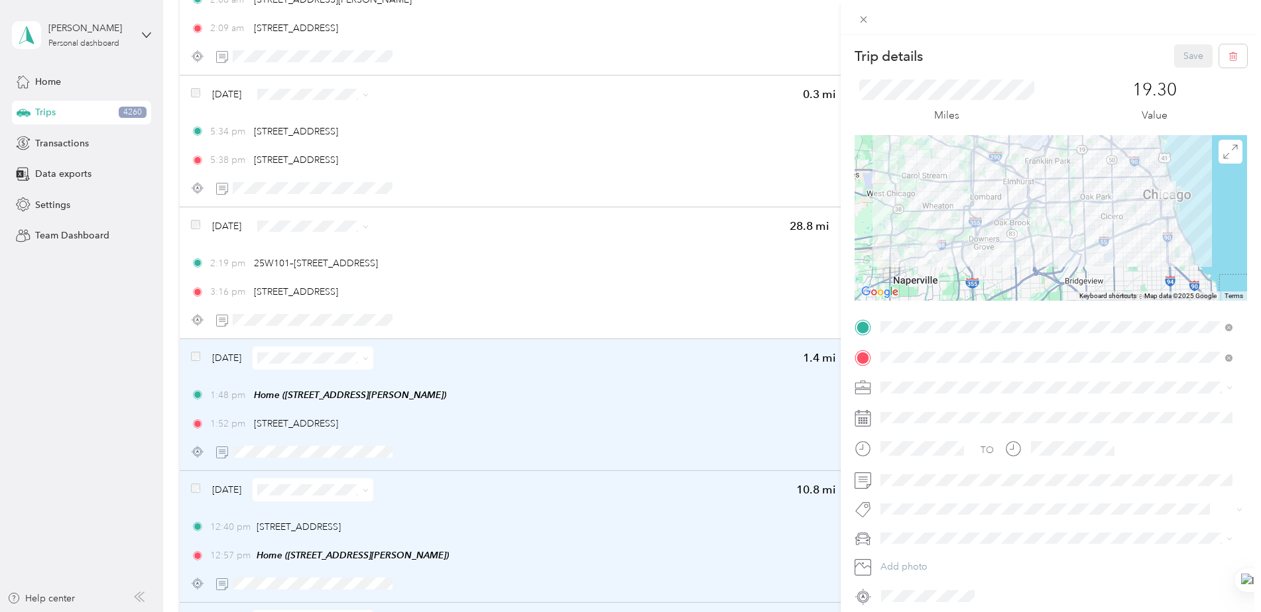
click at [861, 21] on icon at bounding box center [863, 19] width 11 height 11
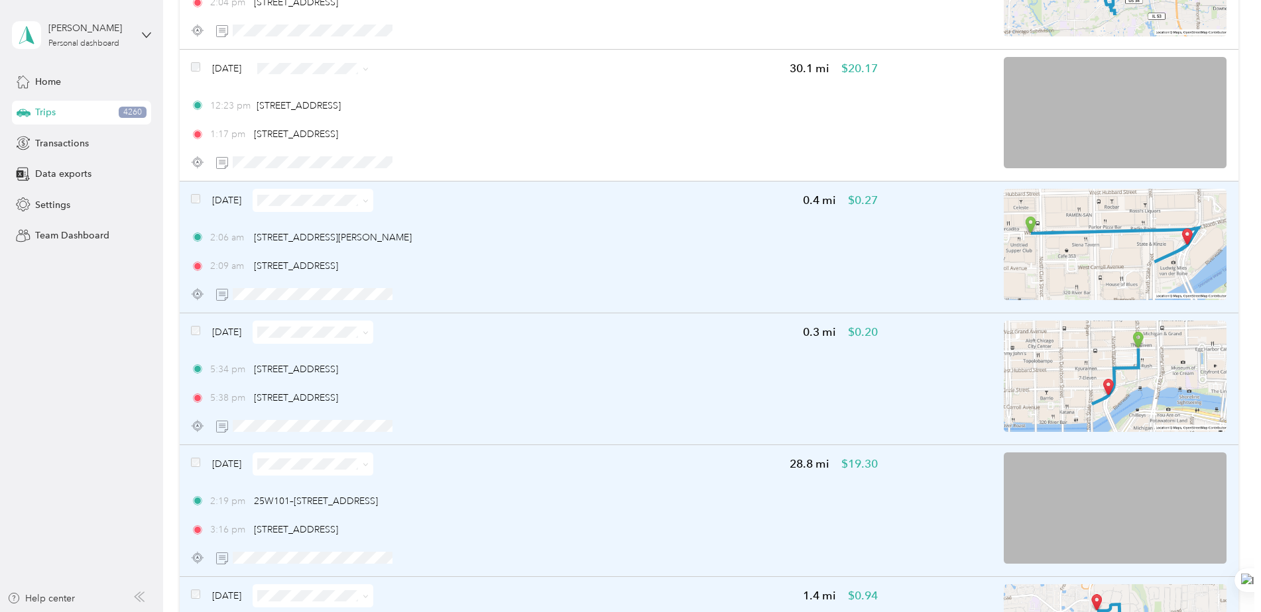
scroll to position [7362, 0]
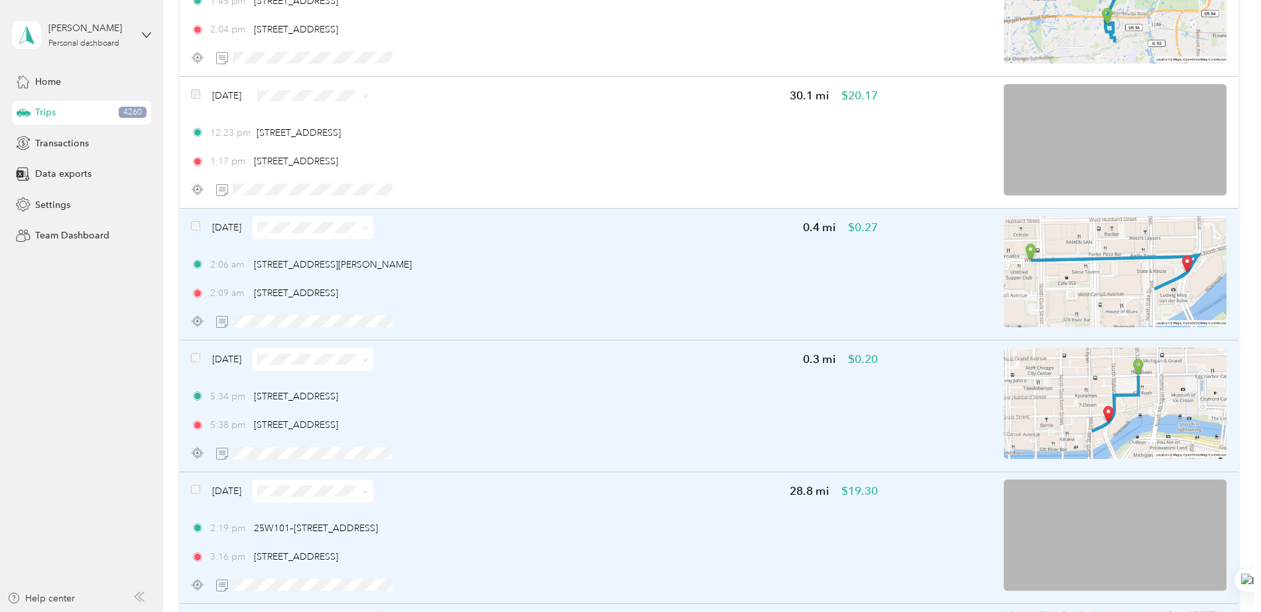
click at [201, 234] on div "[DATE]" at bounding box center [282, 227] width 182 height 23
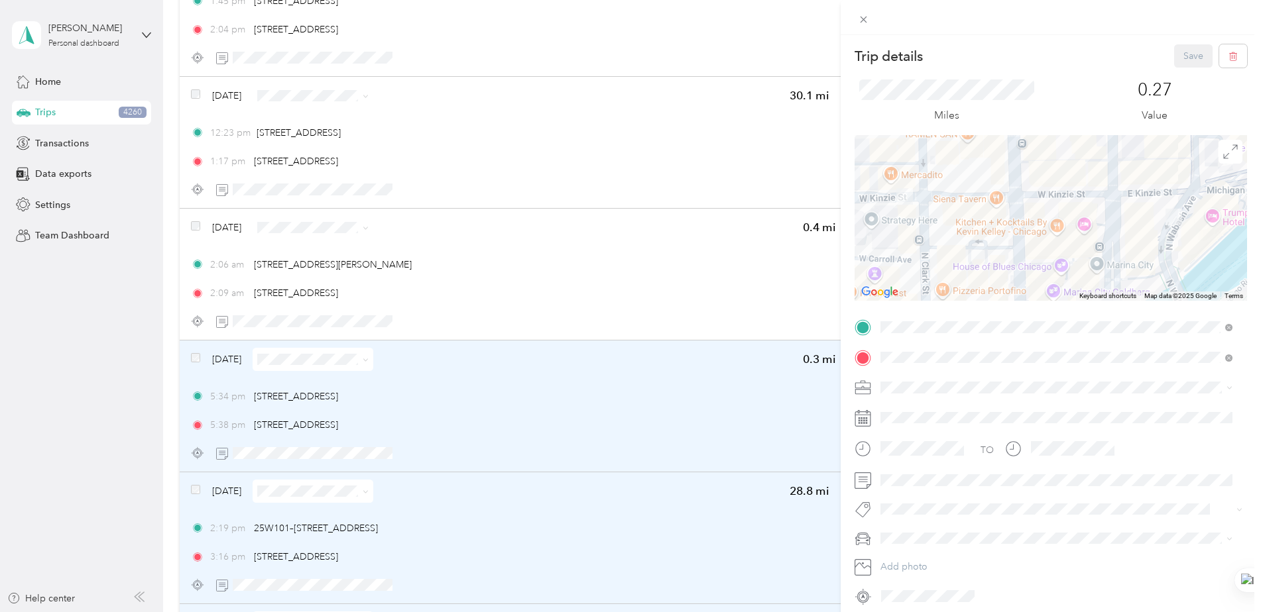
click at [195, 234] on div "Trip details Save This trip cannot be edited because it is either under review,…" at bounding box center [630, 306] width 1261 height 612
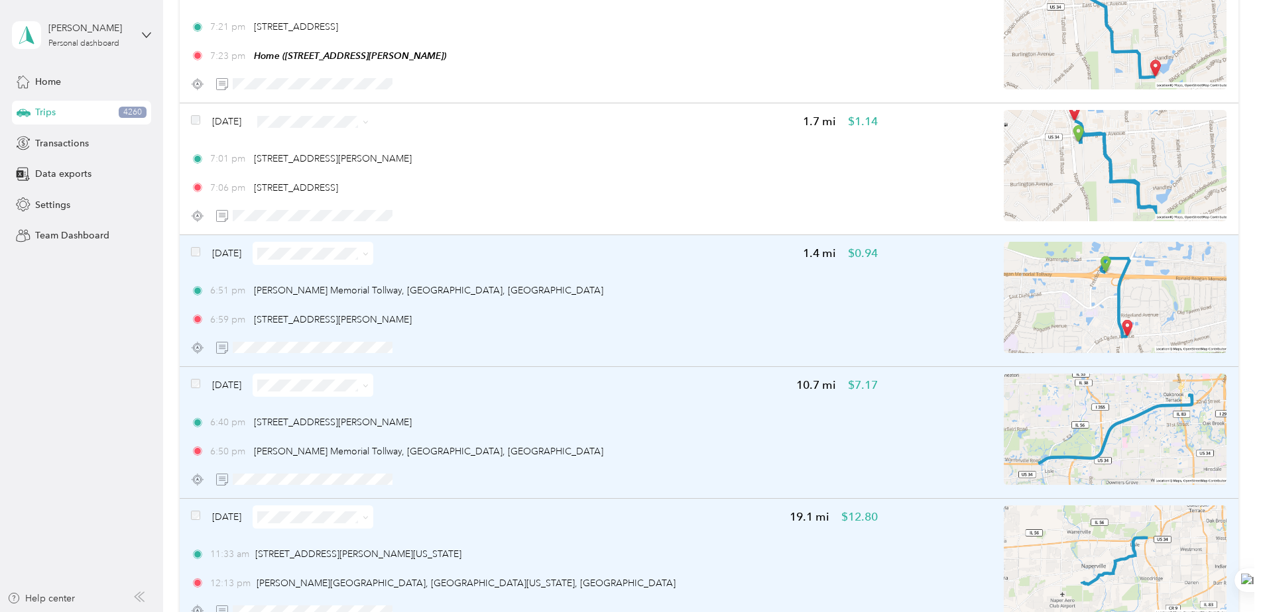
scroll to position [2789, 0]
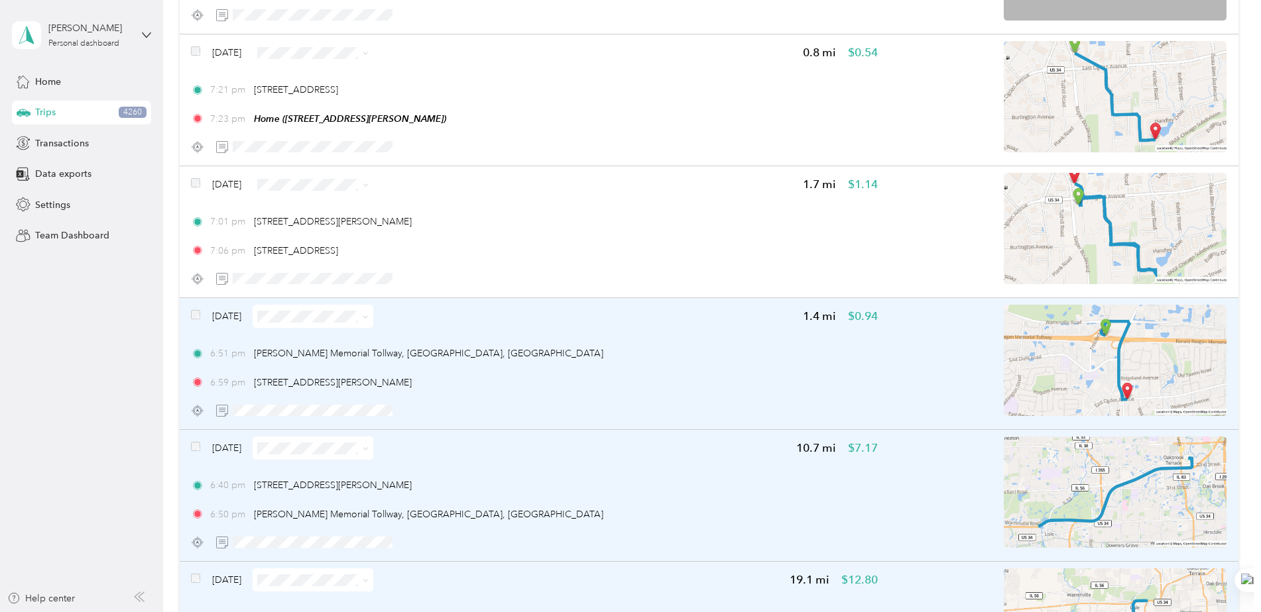
click at [194, 313] on span at bounding box center [195, 317] width 9 height 14
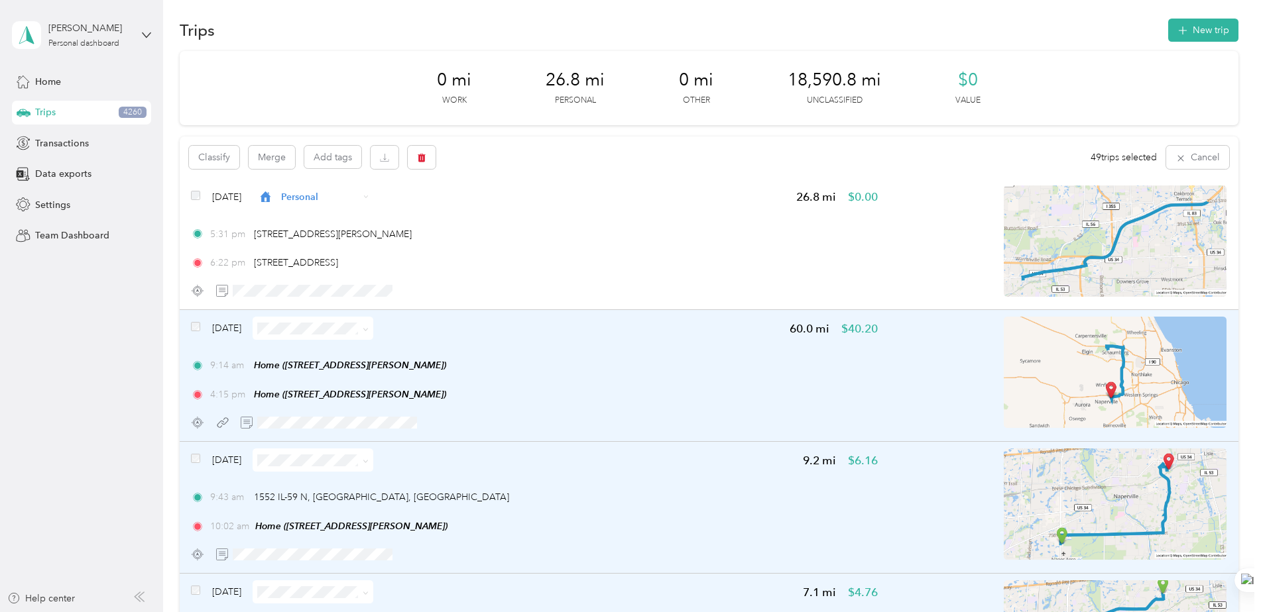
scroll to position [0, 0]
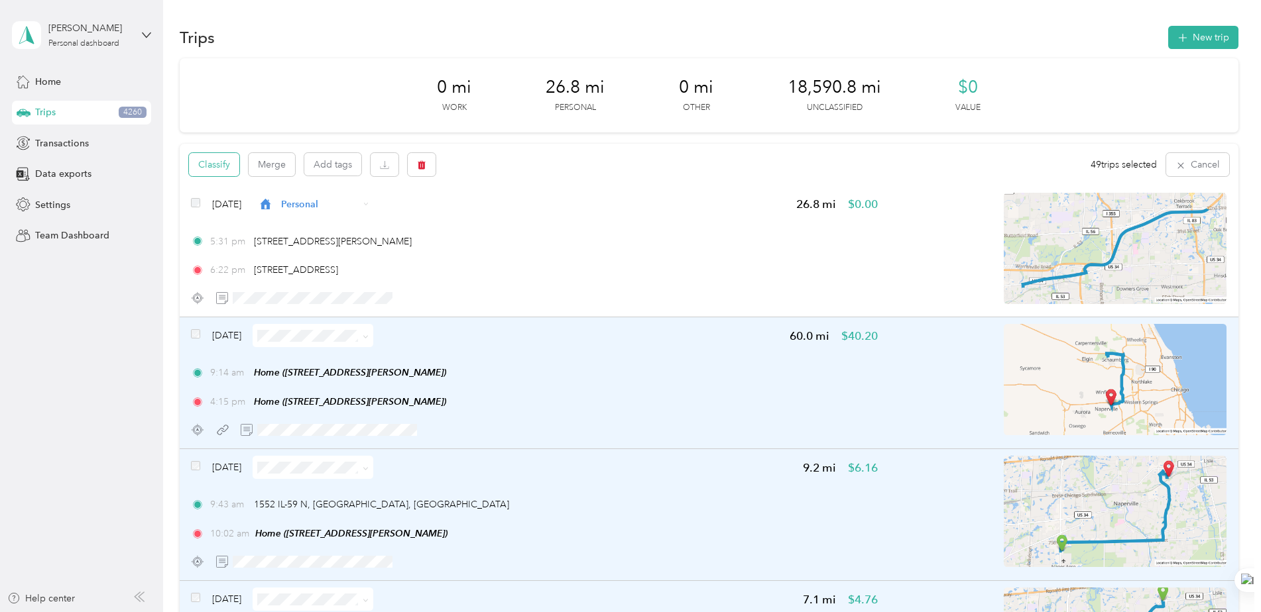
click at [207, 164] on button "Classify" at bounding box center [214, 164] width 50 height 23
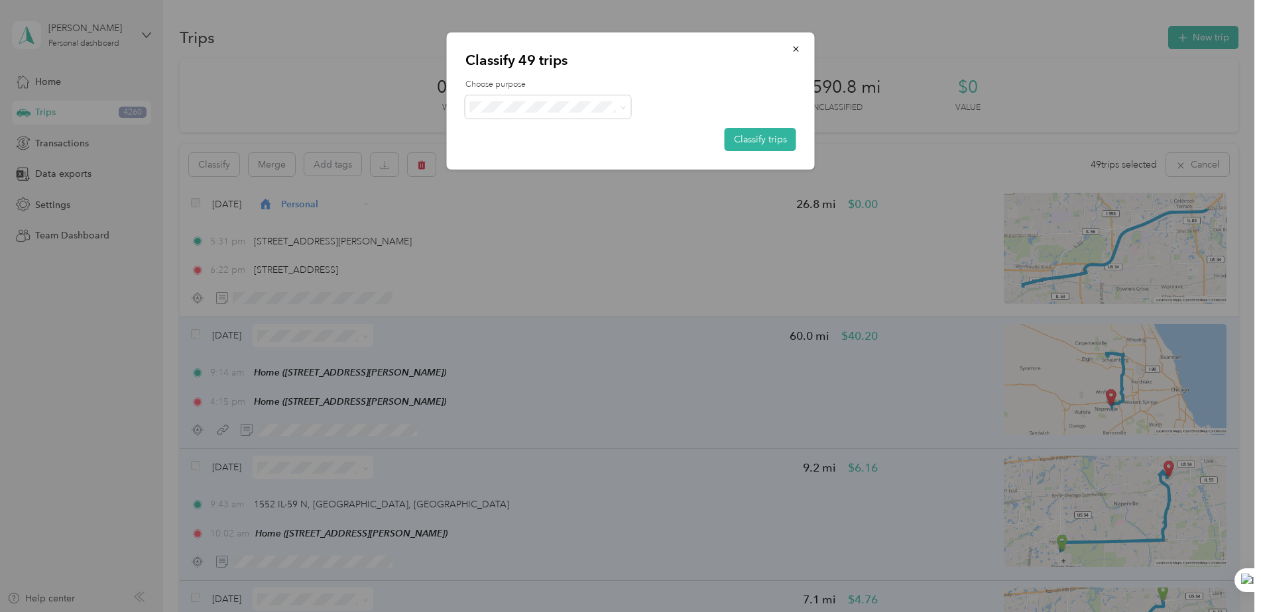
click at [509, 95] on div "Choose purpose Classify trips" at bounding box center [630, 115] width 331 height 72
drag, startPoint x: 499, startPoint y: 178, endPoint x: 500, endPoint y: 156, distance: 22.5
click at [501, 184] on ol "Work Personal Physician Other Charity Medical Moving Commute Flight" at bounding box center [548, 205] width 166 height 186
click at [513, 96] on span at bounding box center [548, 106] width 166 height 23
click at [510, 173] on span "Physician" at bounding box center [559, 177] width 123 height 14
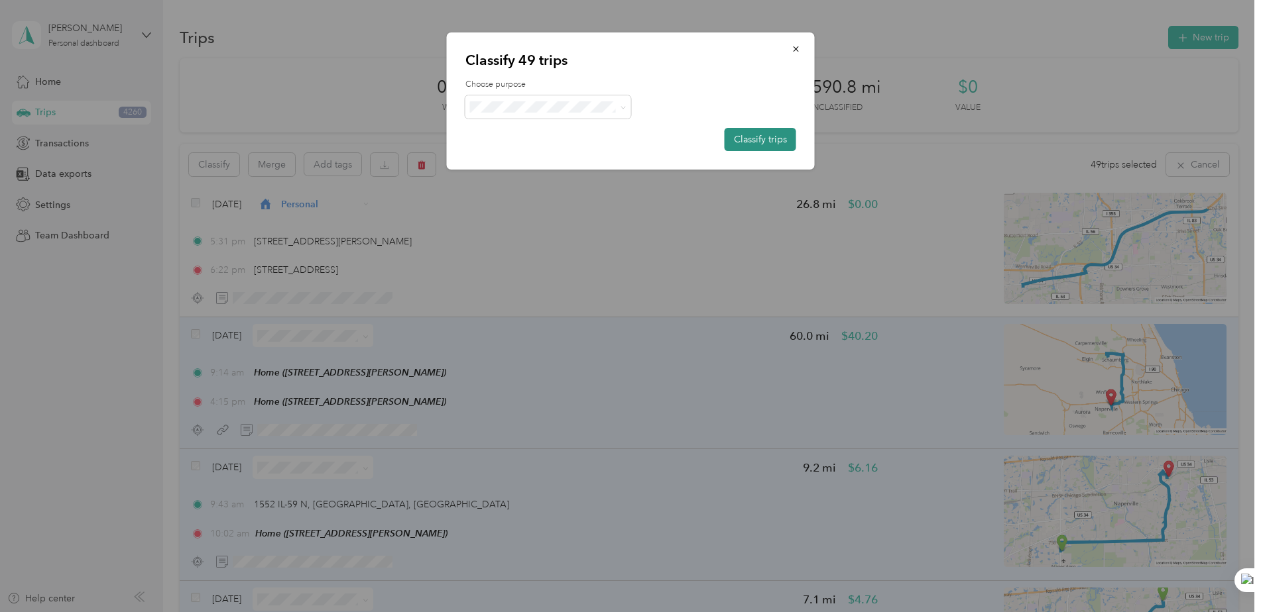
click at [769, 139] on button "Classify trips" at bounding box center [760, 139] width 72 height 23
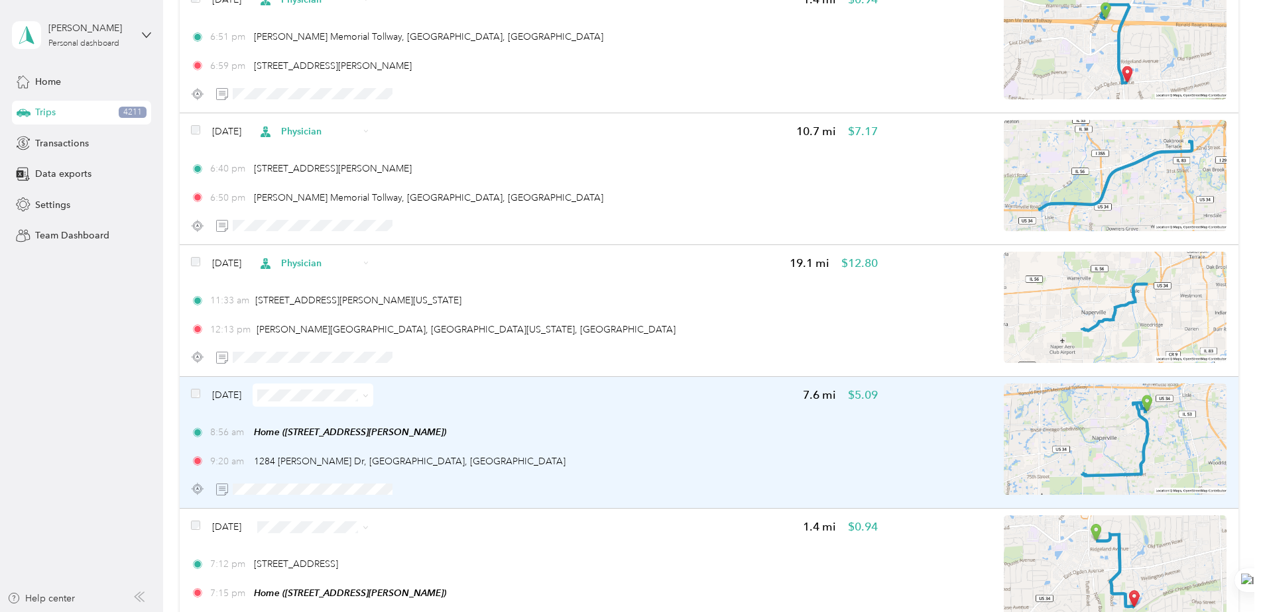
scroll to position [2982, 0]
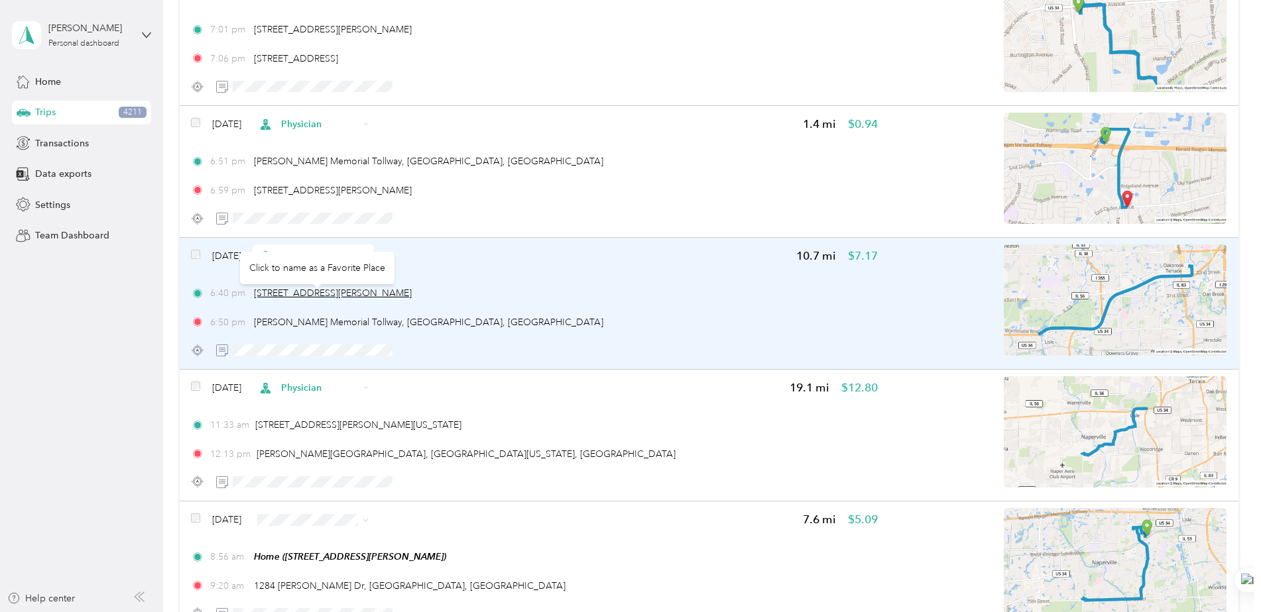
click at [264, 298] on span "[STREET_ADDRESS][PERSON_NAME]" at bounding box center [333, 293] width 158 height 11
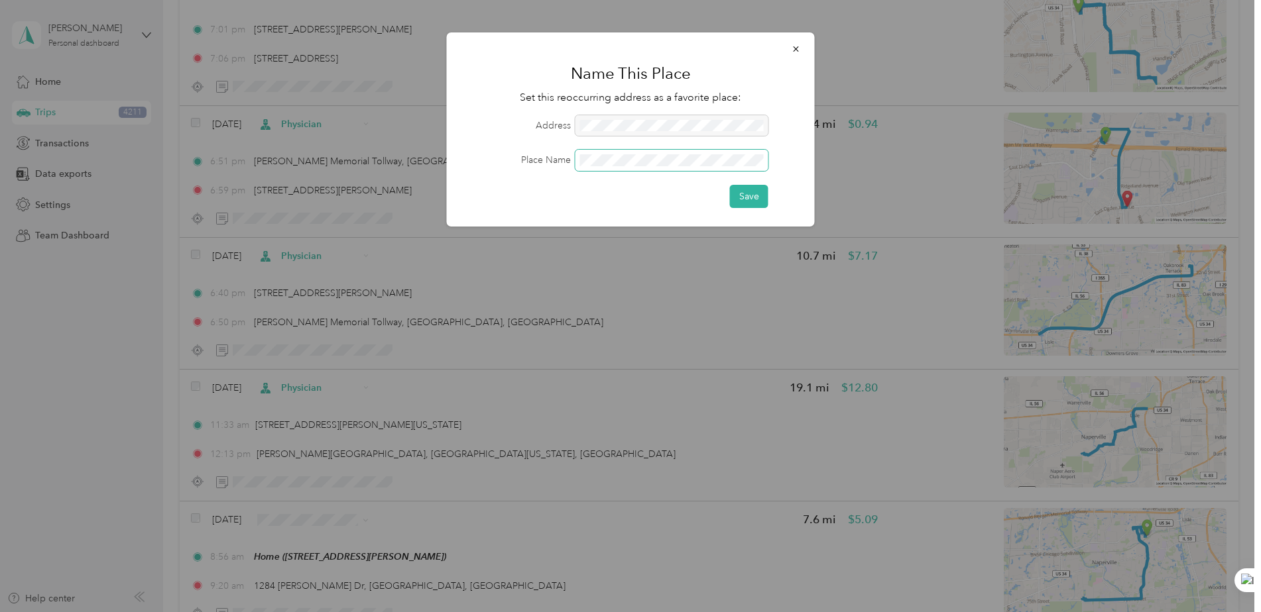
click at [541, 160] on div "Place Name" at bounding box center [630, 160] width 331 height 21
click at [746, 190] on button "Save" at bounding box center [749, 196] width 38 height 23
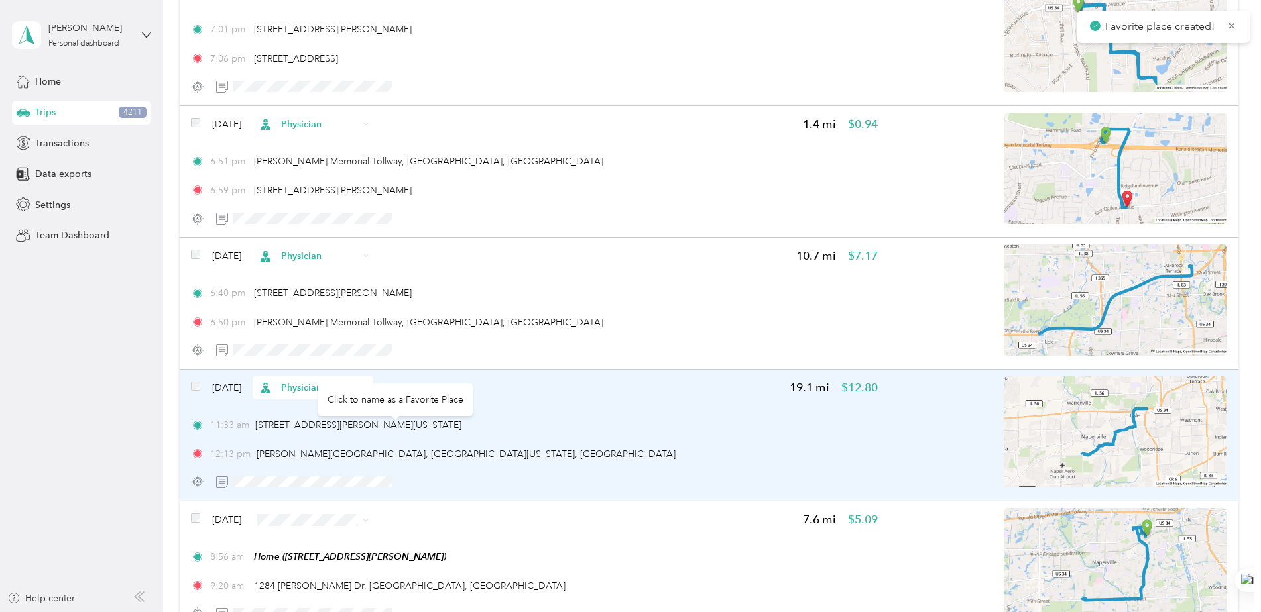
click at [343, 431] on span "[STREET_ADDRESS][PERSON_NAME][US_STATE]" at bounding box center [358, 425] width 206 height 11
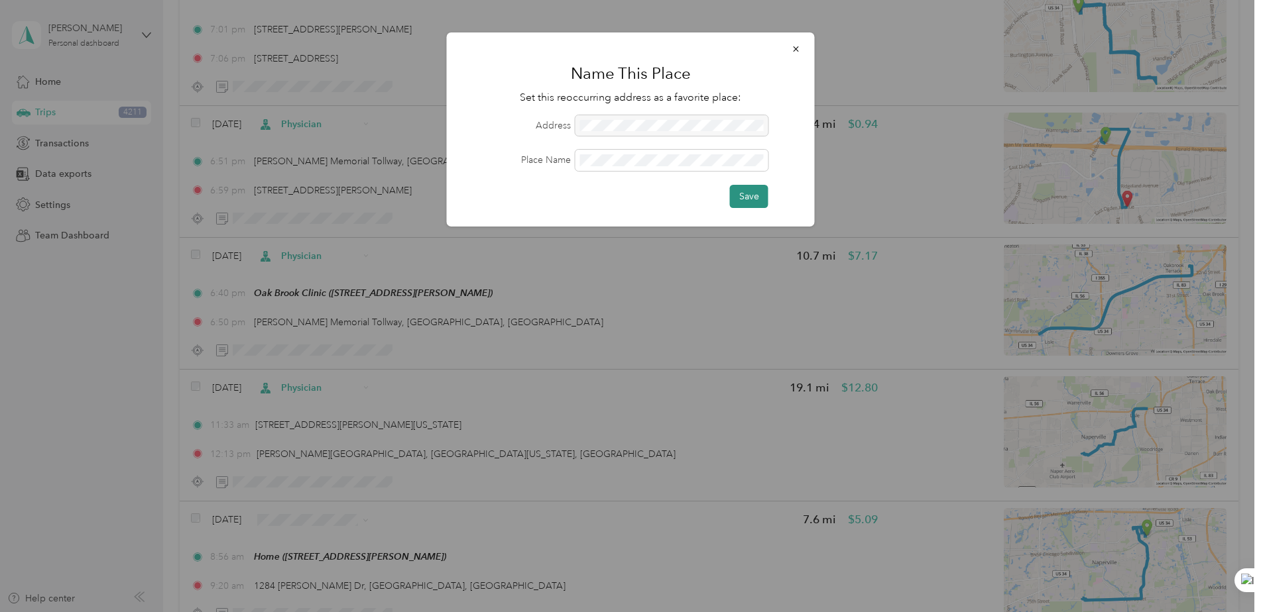
click at [756, 192] on button "Save" at bounding box center [749, 196] width 38 height 23
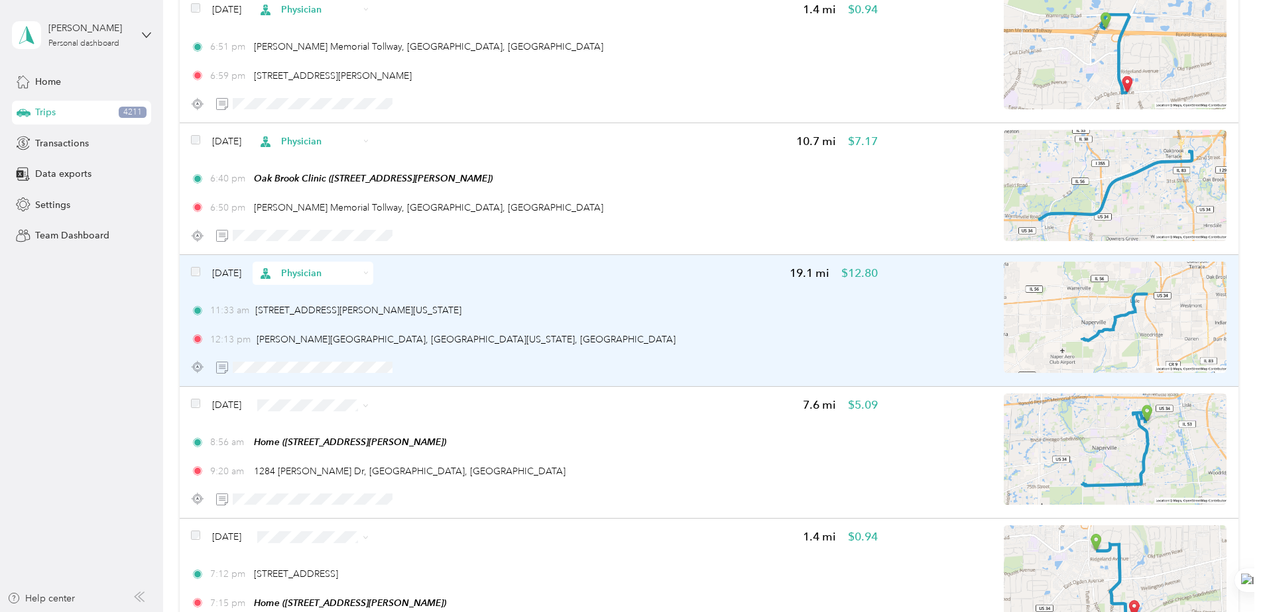
scroll to position [3115, 0]
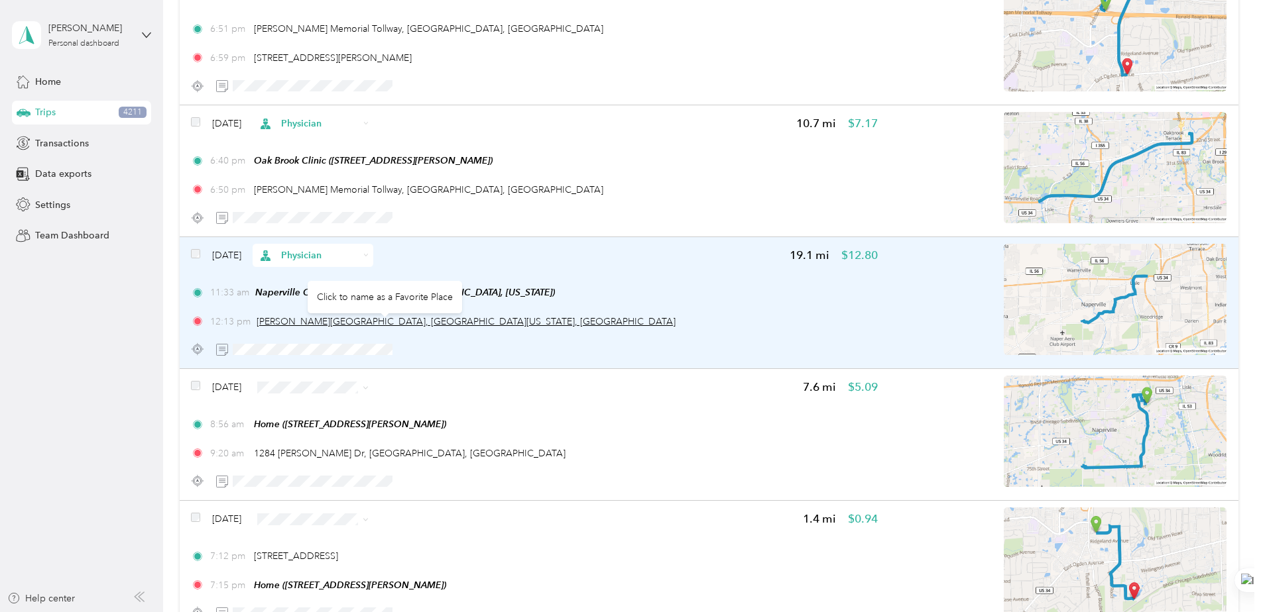
click at [332, 321] on span "[PERSON_NAME][GEOGRAPHIC_DATA], [GEOGRAPHIC_DATA][US_STATE], [GEOGRAPHIC_DATA]" at bounding box center [465, 321] width 419 height 11
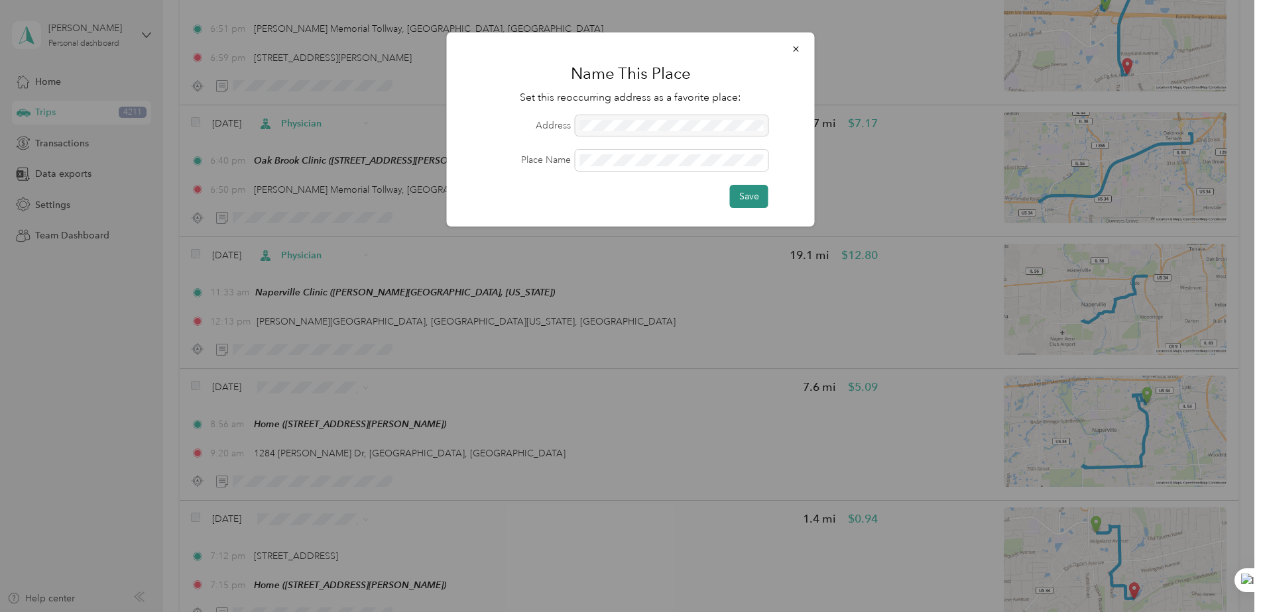
click at [746, 194] on button "Save" at bounding box center [749, 196] width 38 height 23
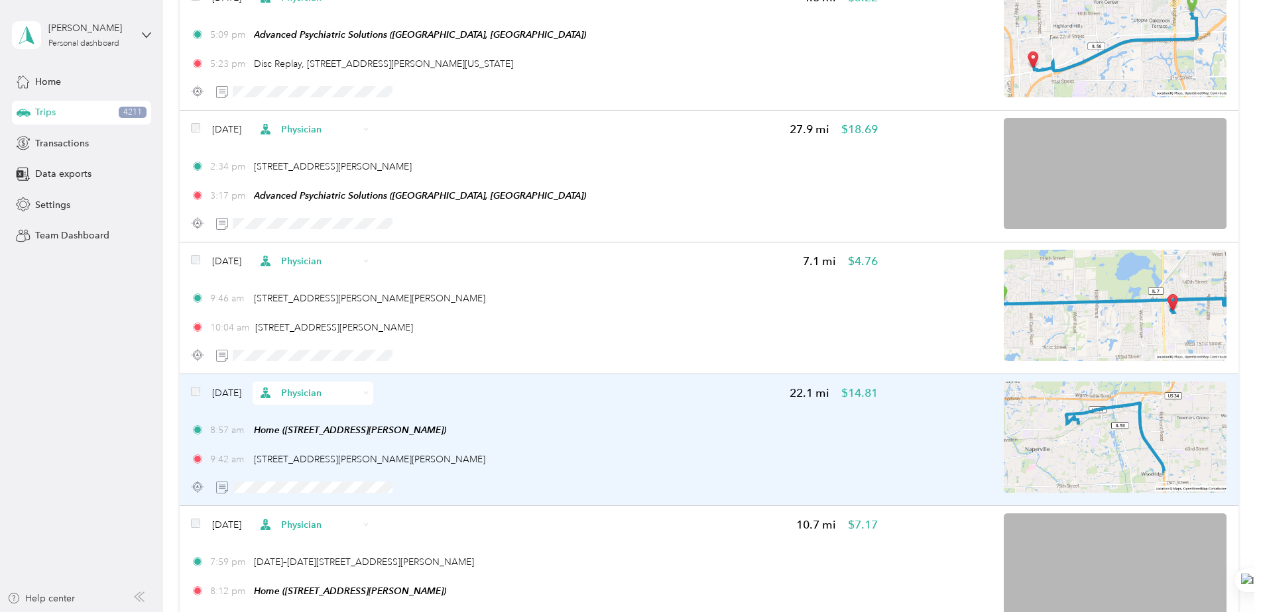
scroll to position [5368, 0]
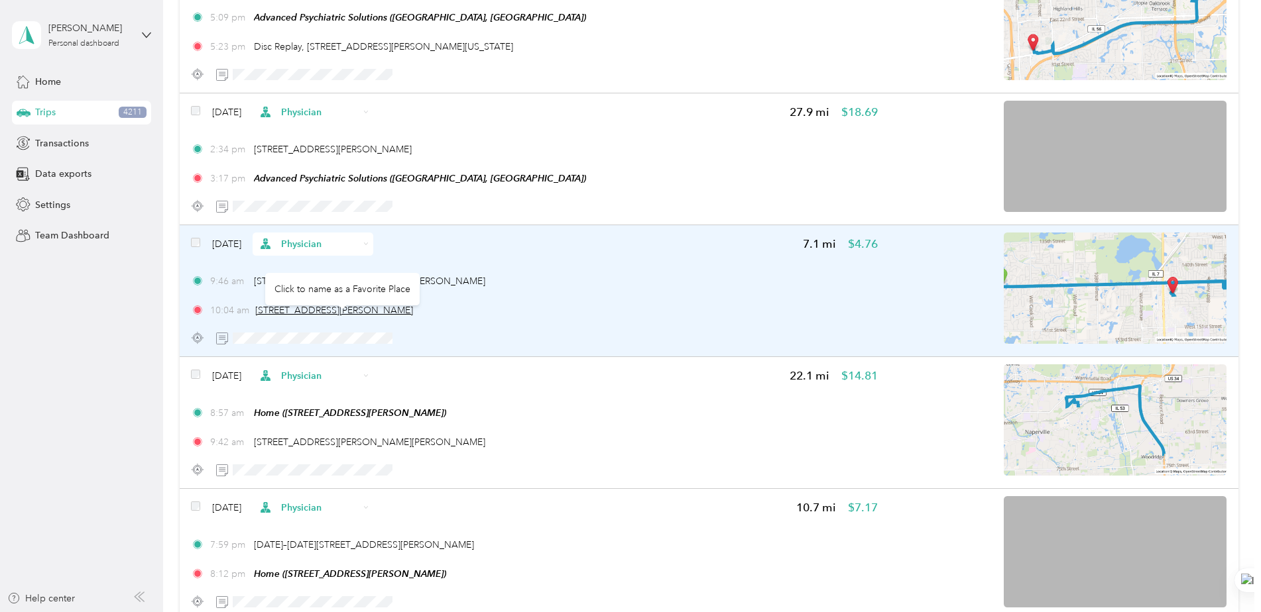
click at [382, 316] on span "[STREET_ADDRESS][PERSON_NAME]" at bounding box center [334, 310] width 158 height 11
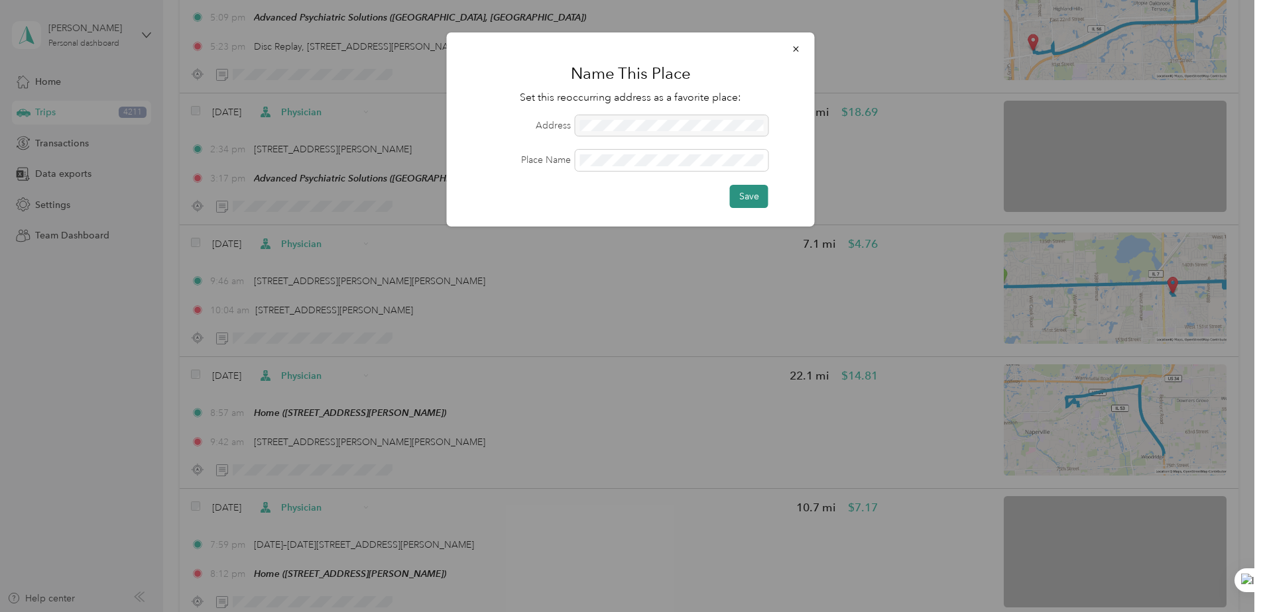
click at [740, 203] on button "Save" at bounding box center [749, 196] width 38 height 23
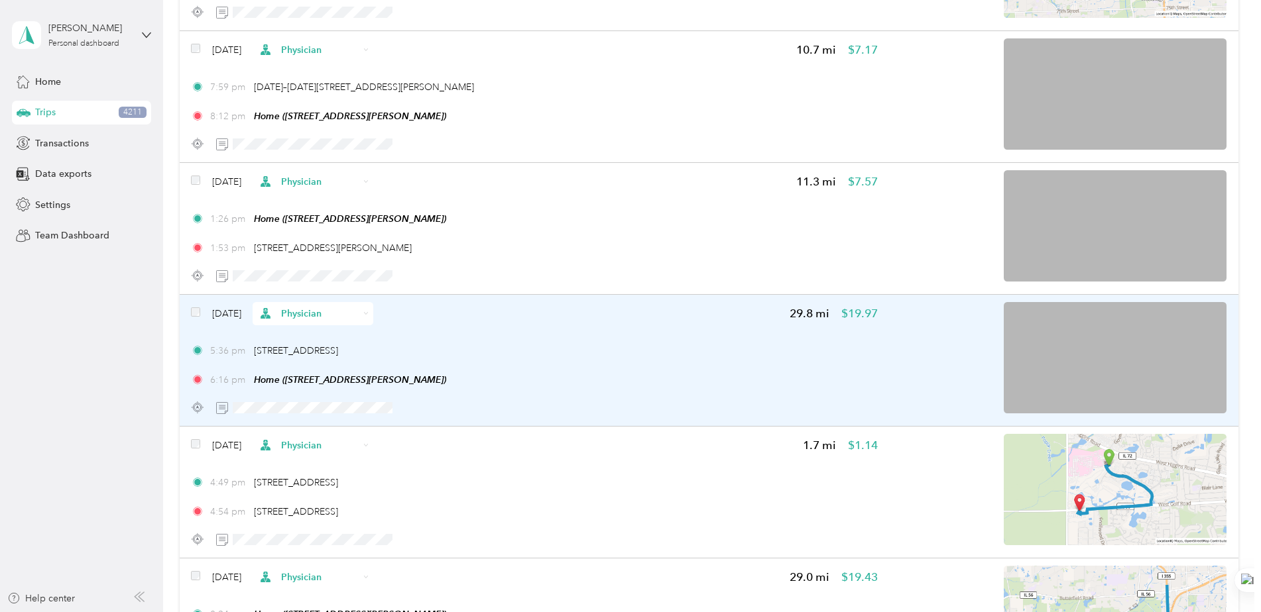
scroll to position [5767, 0]
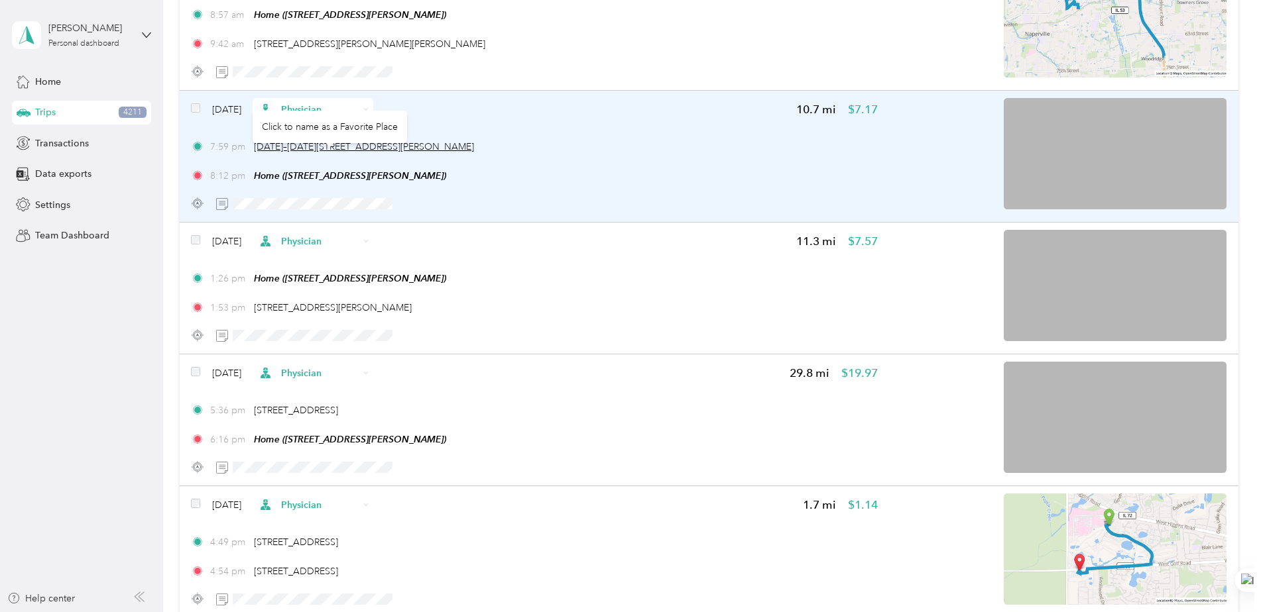
click at [388, 152] on span "[DATE]–[DATE][STREET_ADDRESS][PERSON_NAME]" at bounding box center [364, 146] width 220 height 11
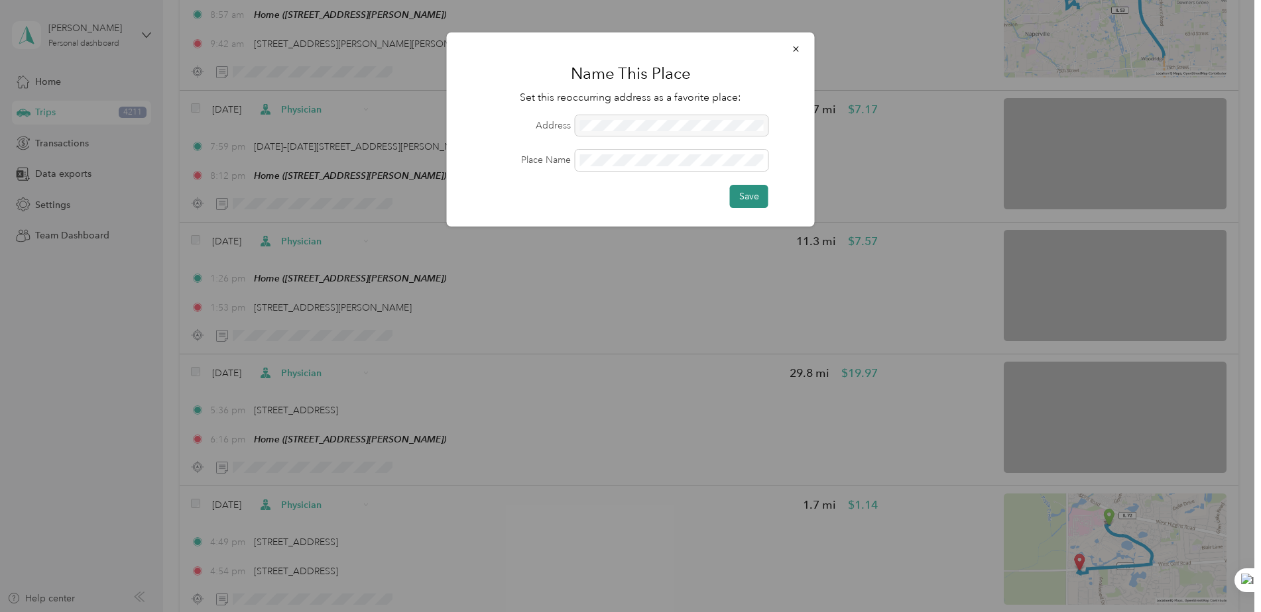
click at [746, 198] on button "Save" at bounding box center [749, 196] width 38 height 23
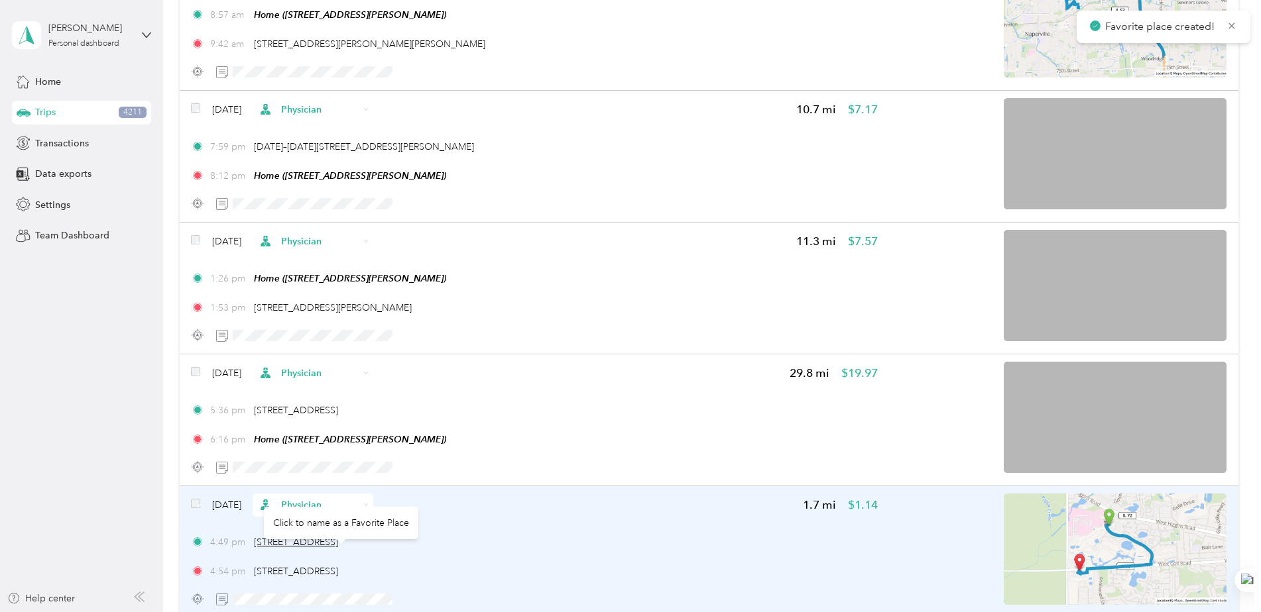
click at [310, 548] on span "[STREET_ADDRESS]" at bounding box center [296, 542] width 84 height 11
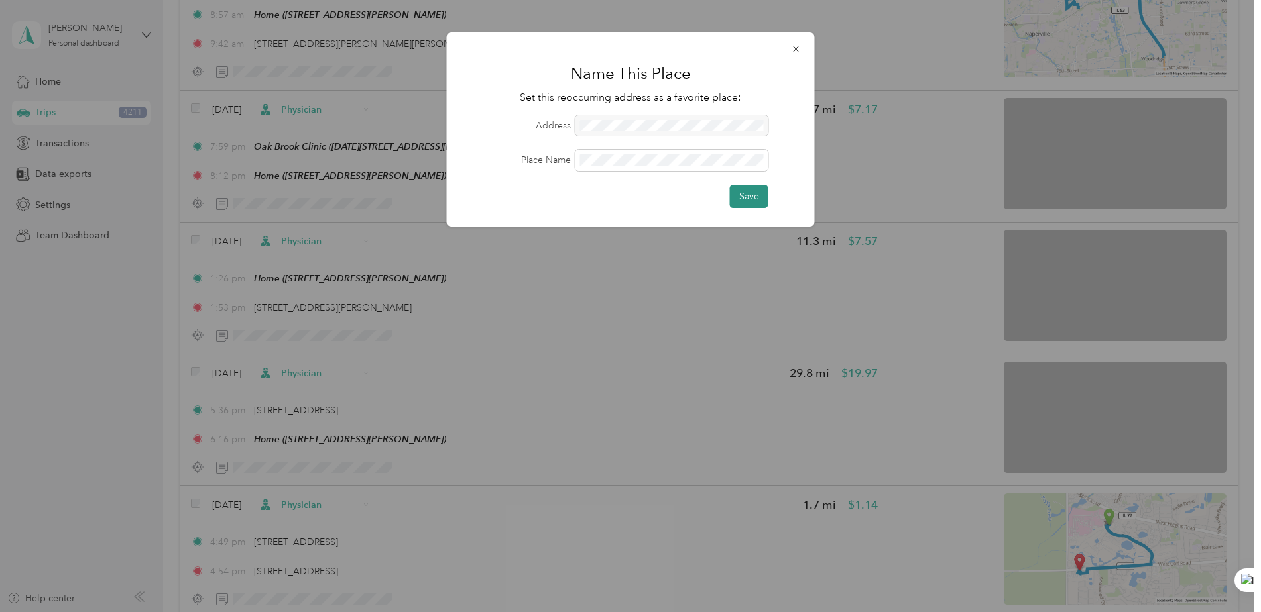
click at [752, 194] on button "Save" at bounding box center [749, 196] width 38 height 23
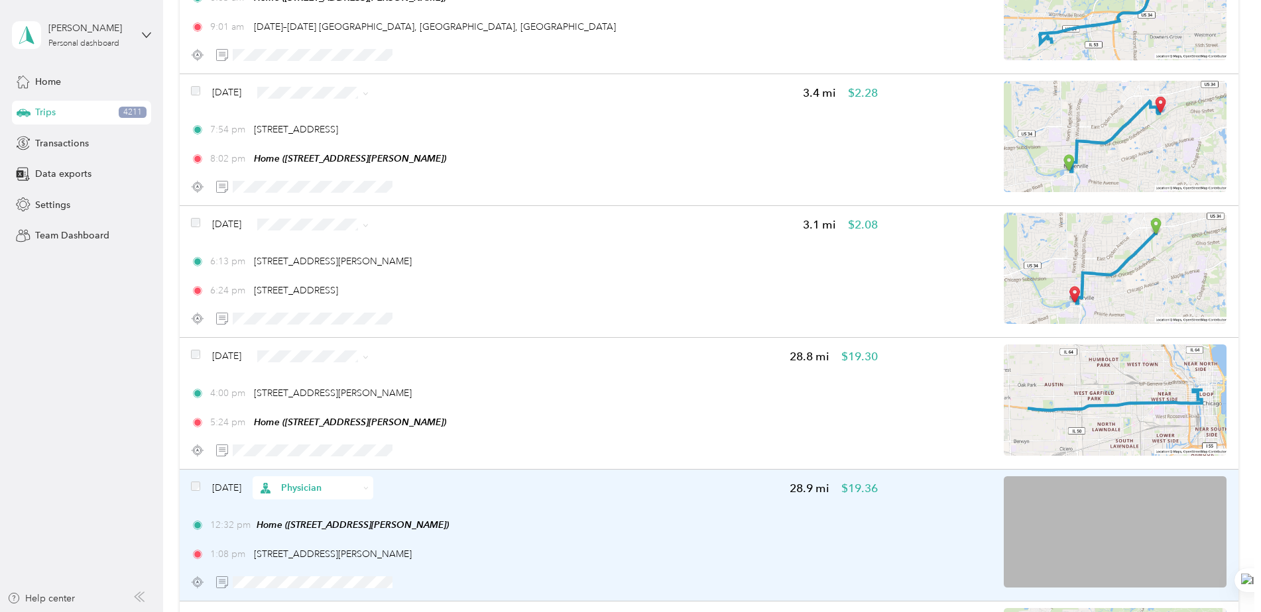
scroll to position [10008, 0]
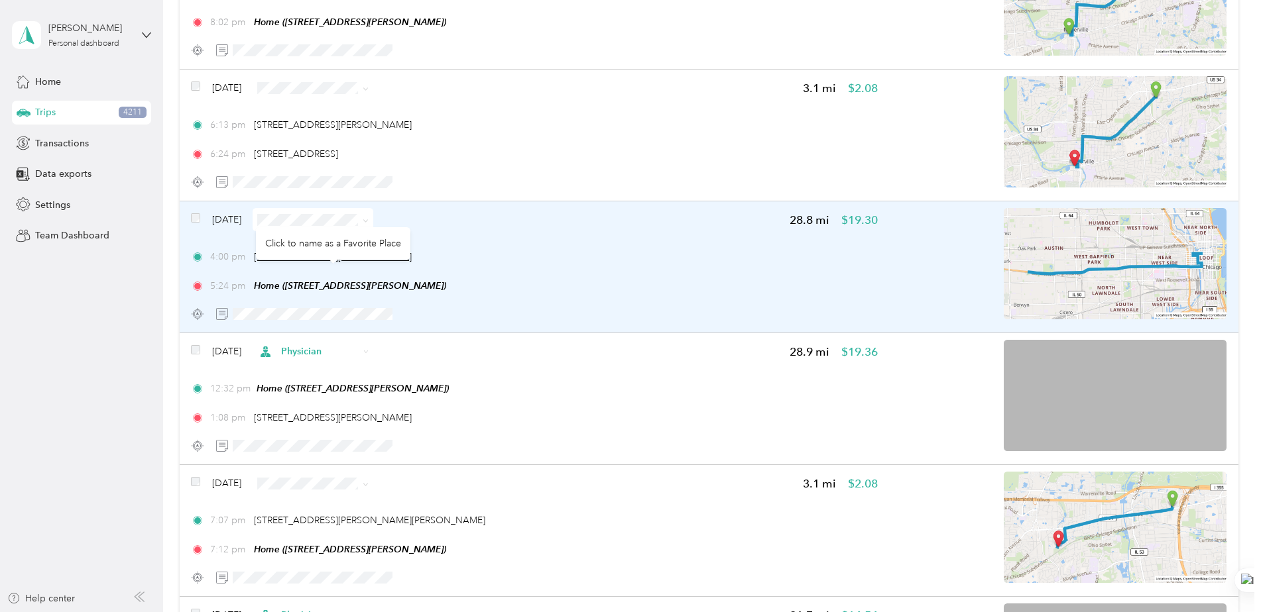
click at [359, 262] on span "[STREET_ADDRESS][PERSON_NAME]" at bounding box center [333, 256] width 158 height 11
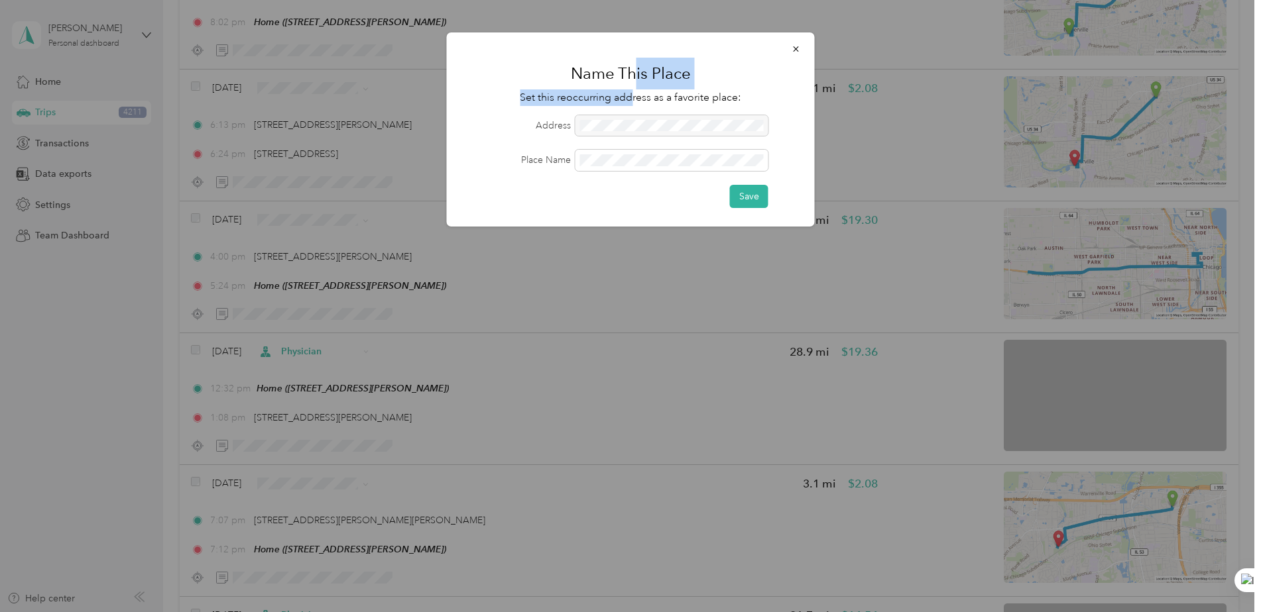
drag, startPoint x: 635, startPoint y: 65, endPoint x: 629, endPoint y: 91, distance: 26.5
click at [629, 91] on div "Name This Place Set this reoccurring address as a favorite place: Address Place…" at bounding box center [631, 129] width 368 height 194
click at [750, 199] on button "Save" at bounding box center [749, 196] width 38 height 23
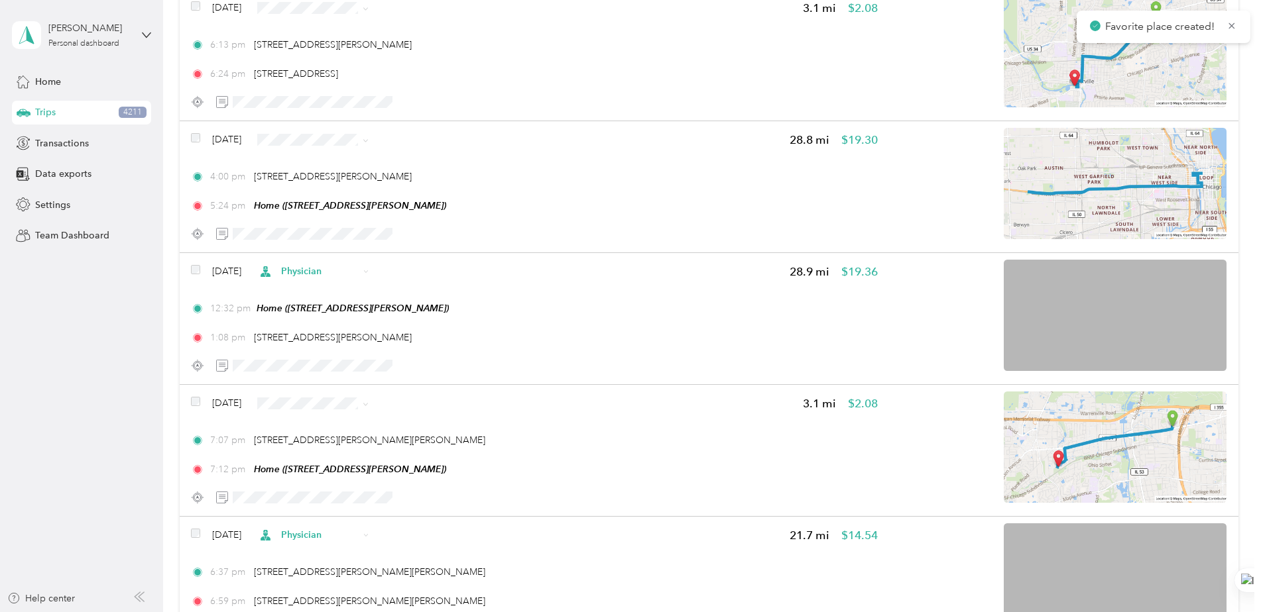
scroll to position [10141, 0]
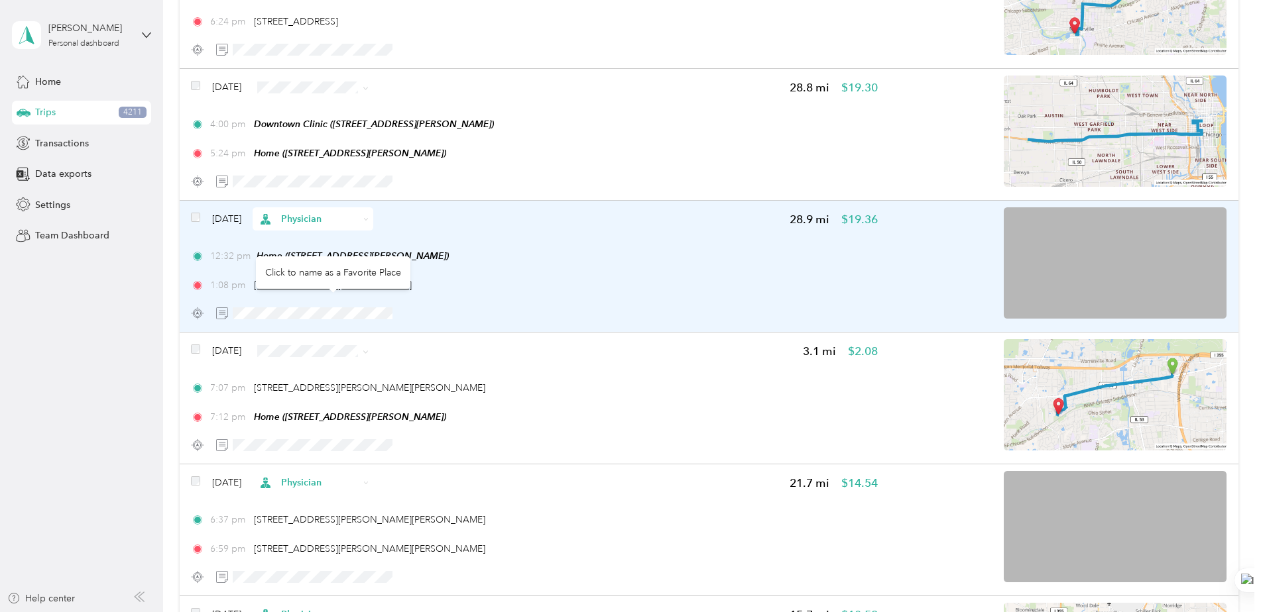
click at [317, 291] on span "[STREET_ADDRESS][PERSON_NAME]" at bounding box center [333, 285] width 158 height 11
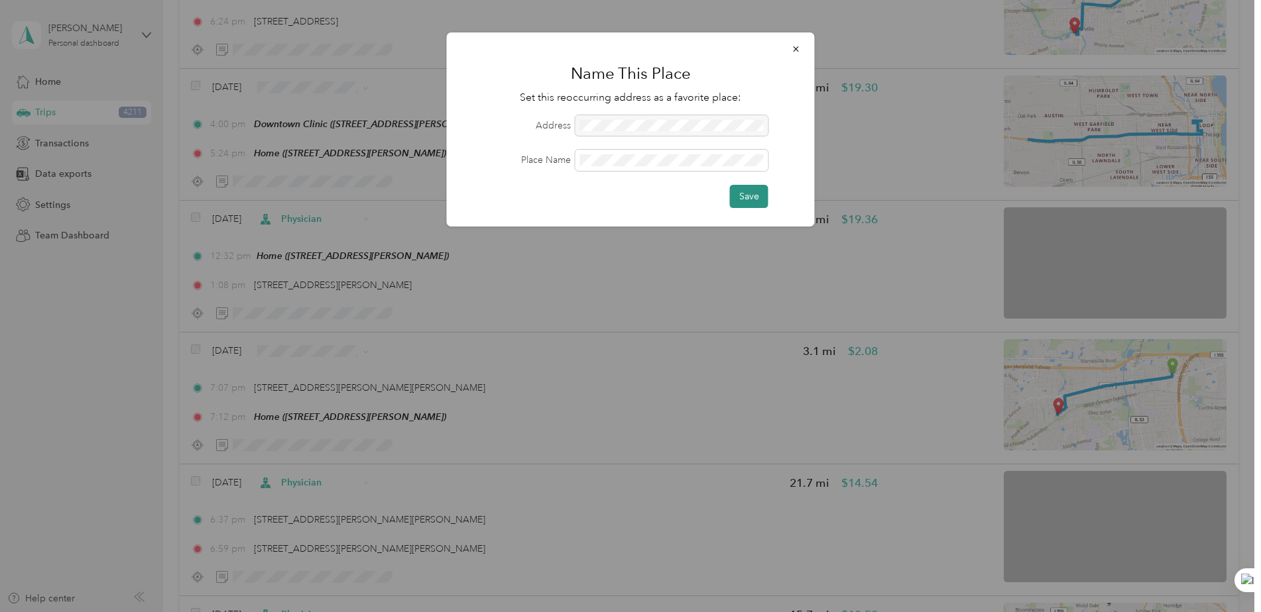
click at [739, 190] on button "Save" at bounding box center [749, 196] width 38 height 23
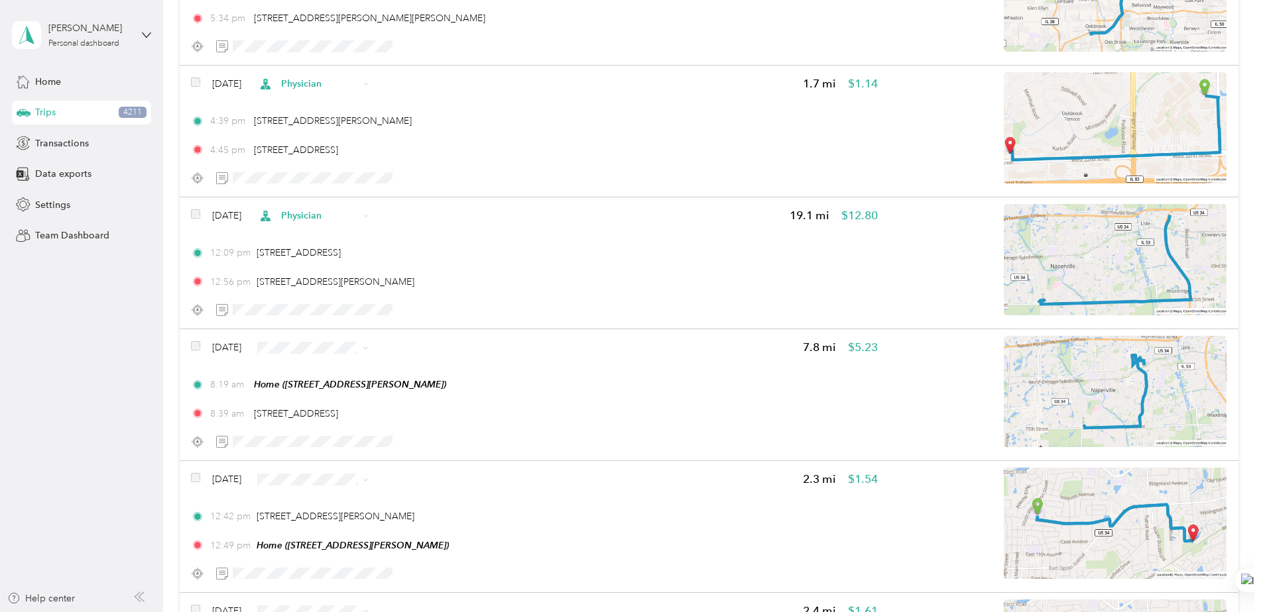
scroll to position [10804, 0]
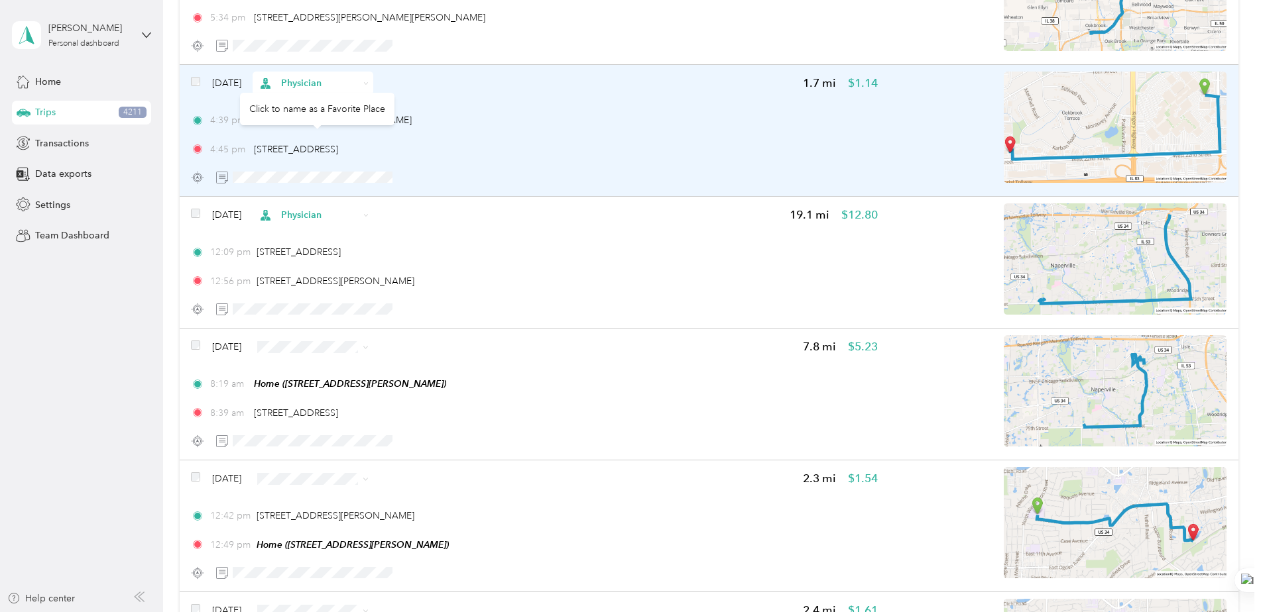
click at [361, 127] on div "[STREET_ADDRESS][PERSON_NAME]" at bounding box center [333, 120] width 158 height 14
click at [361, 126] on span "[STREET_ADDRESS][PERSON_NAME]" at bounding box center [333, 120] width 158 height 11
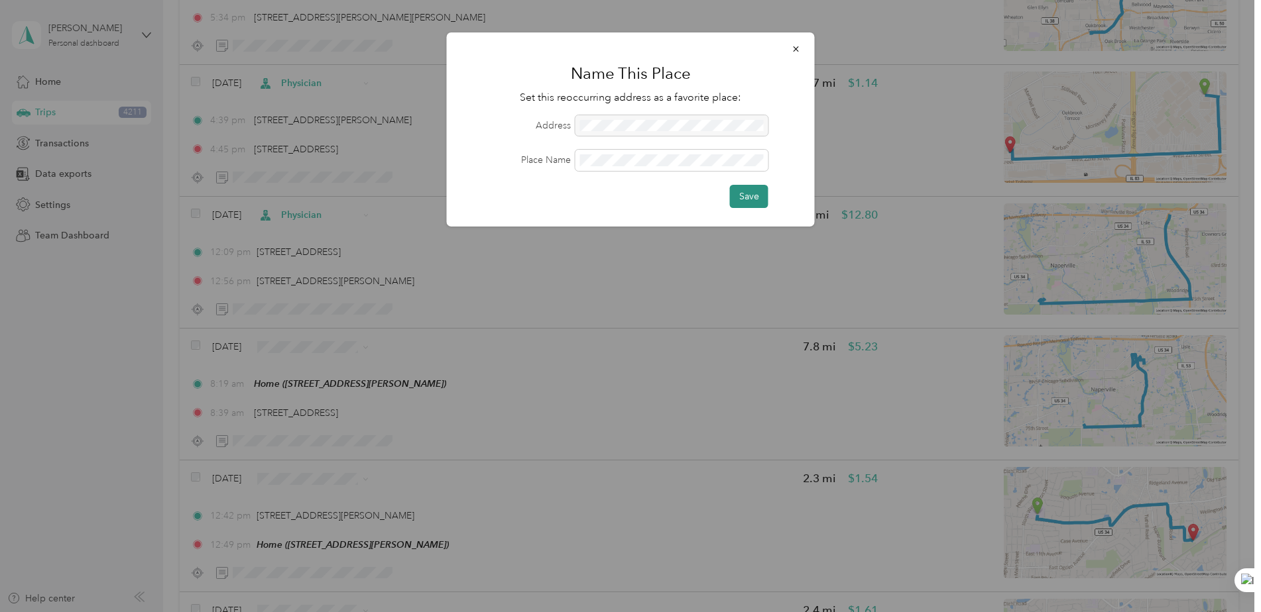
click at [756, 198] on button "Save" at bounding box center [749, 196] width 38 height 23
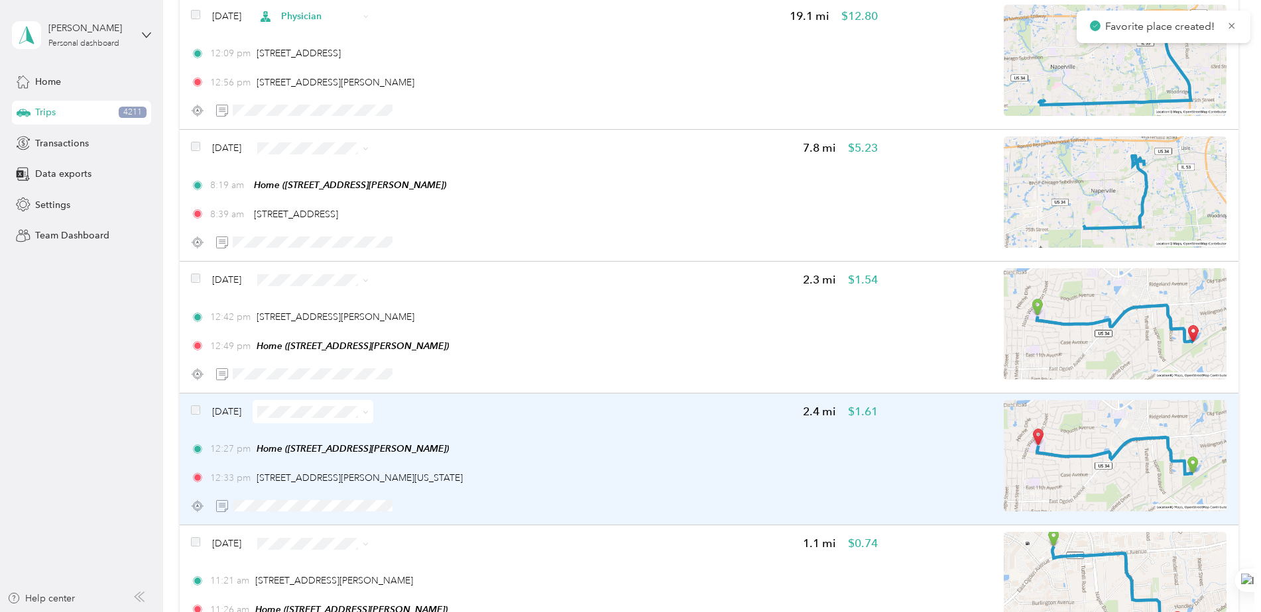
scroll to position [11334, 0]
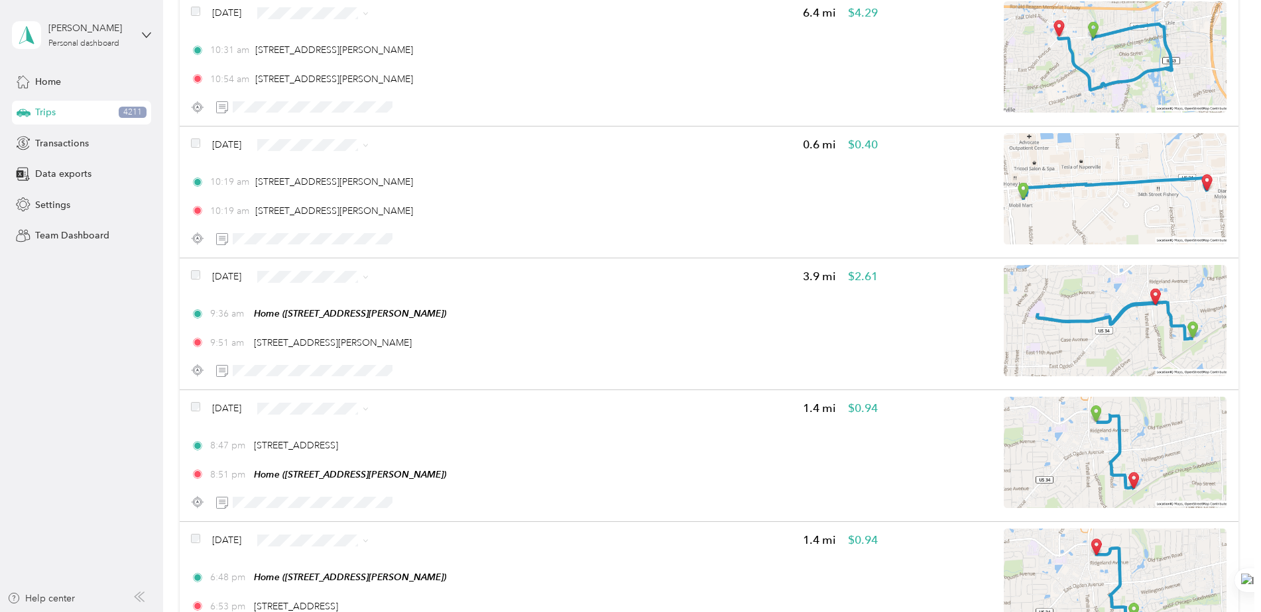
drag, startPoint x: 272, startPoint y: 445, endPoint x: 84, endPoint y: 400, distance: 192.9
click at [84, 400] on aside "[PERSON_NAME] Personal dashboard Home Trips 4211 Transactions Data exports Sett…" at bounding box center [81, 306] width 163 height 612
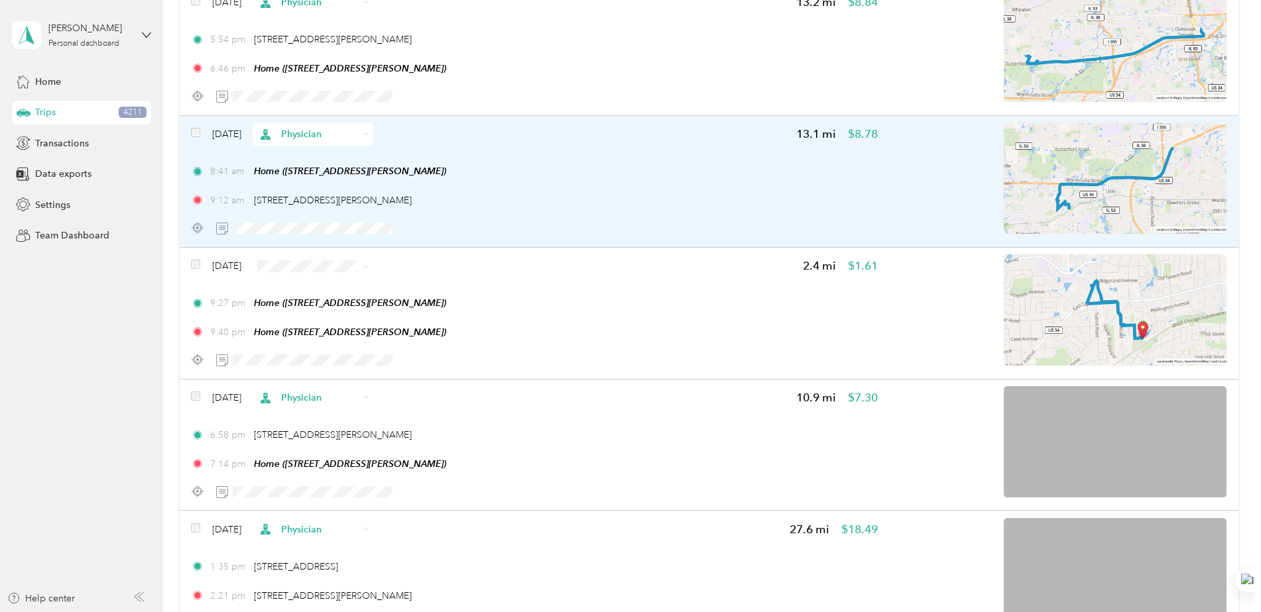
scroll to position [12262, 0]
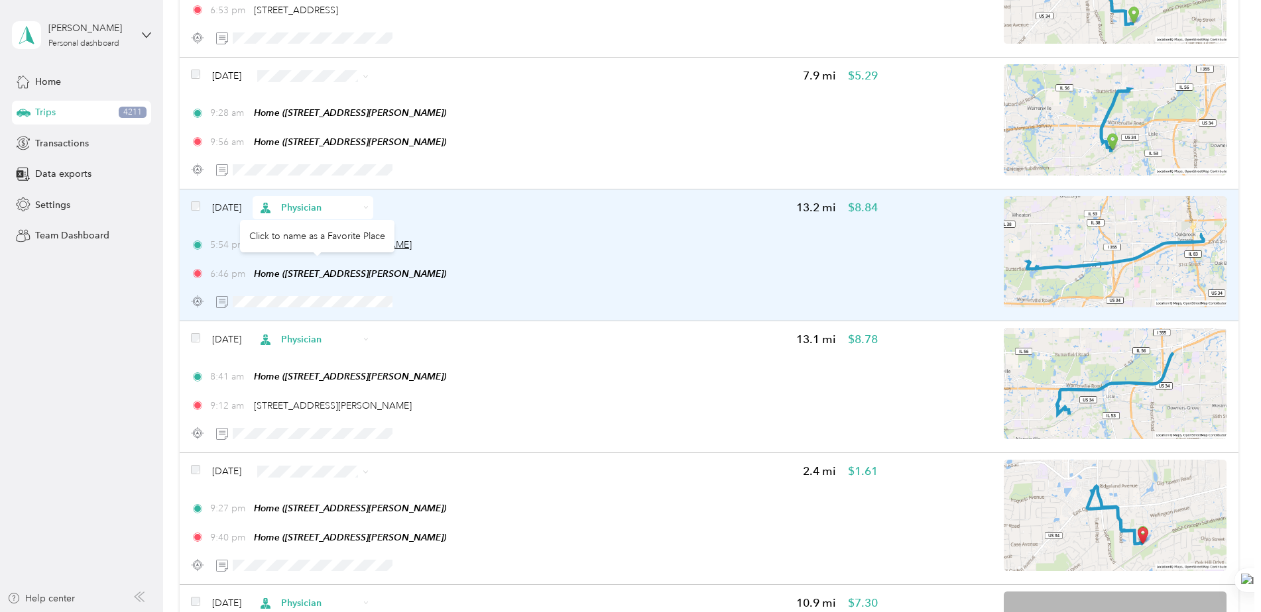
click at [342, 251] on span "[STREET_ADDRESS][PERSON_NAME]" at bounding box center [333, 244] width 158 height 11
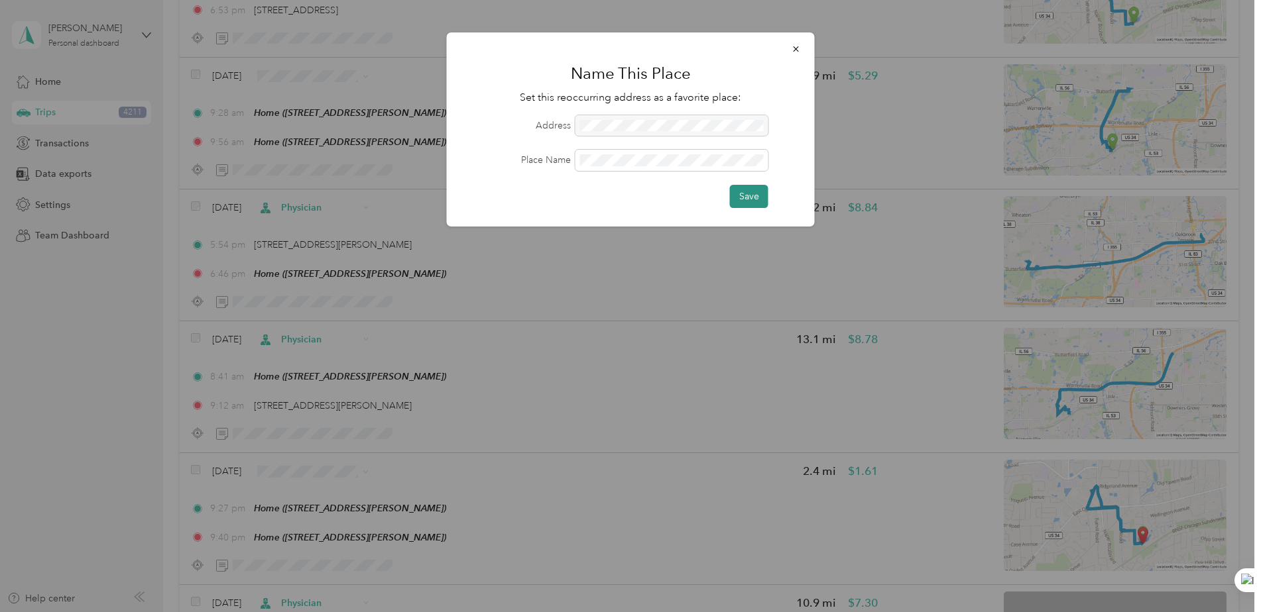
click at [748, 188] on button "Save" at bounding box center [749, 196] width 38 height 23
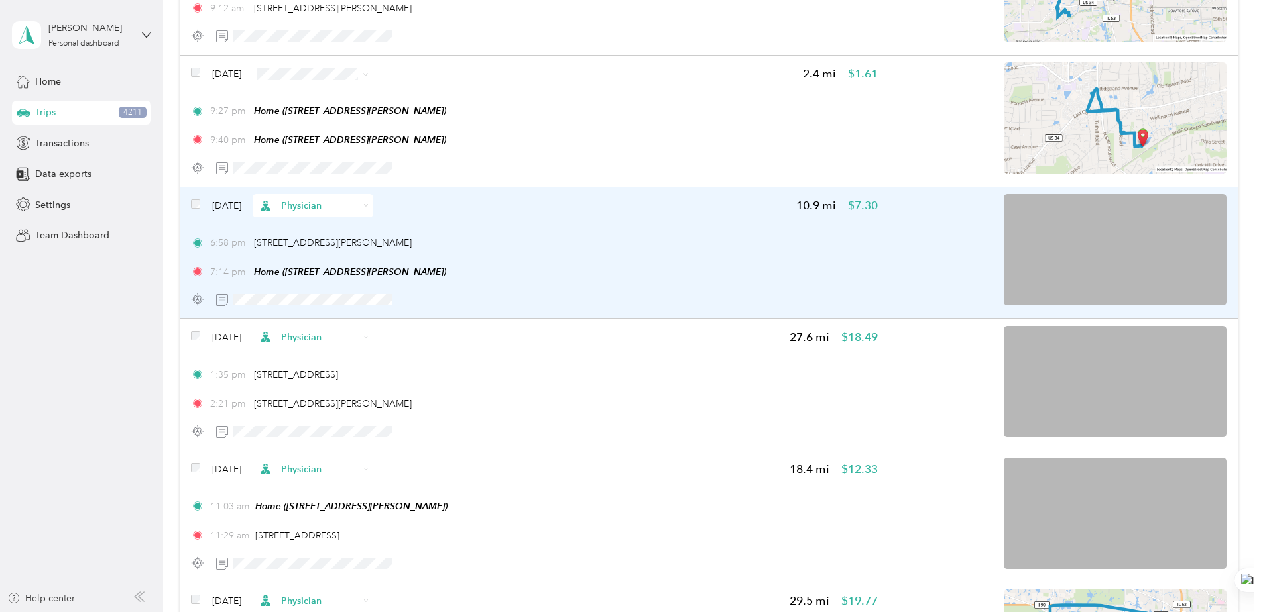
scroll to position [12661, 0]
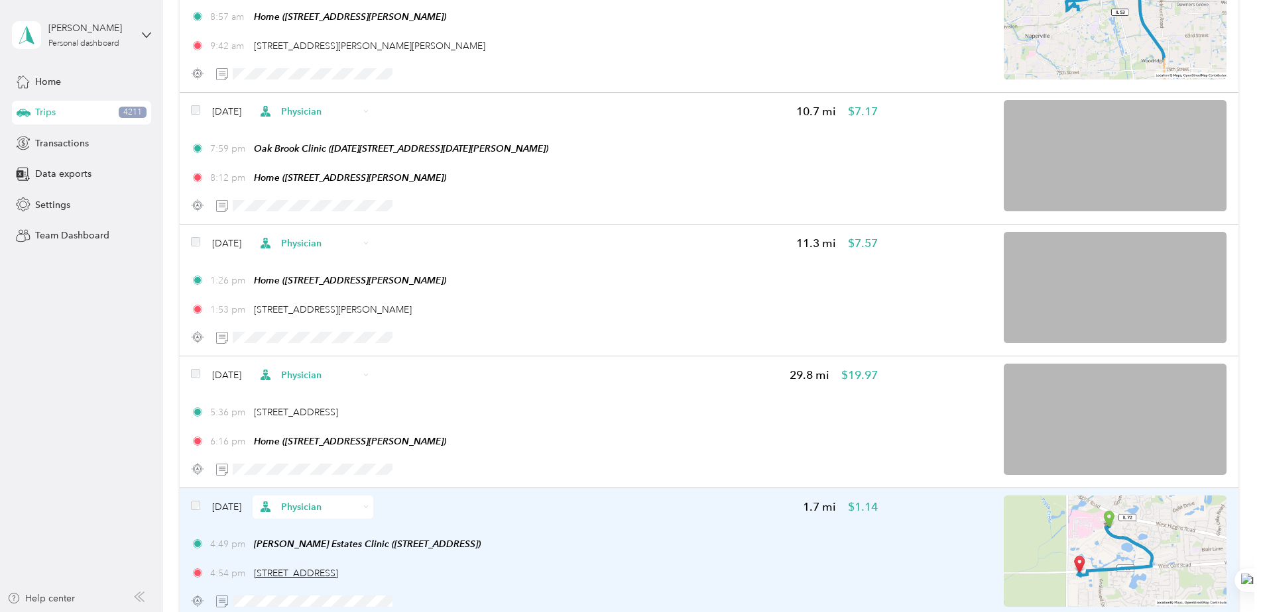
scroll to position [5766, 0]
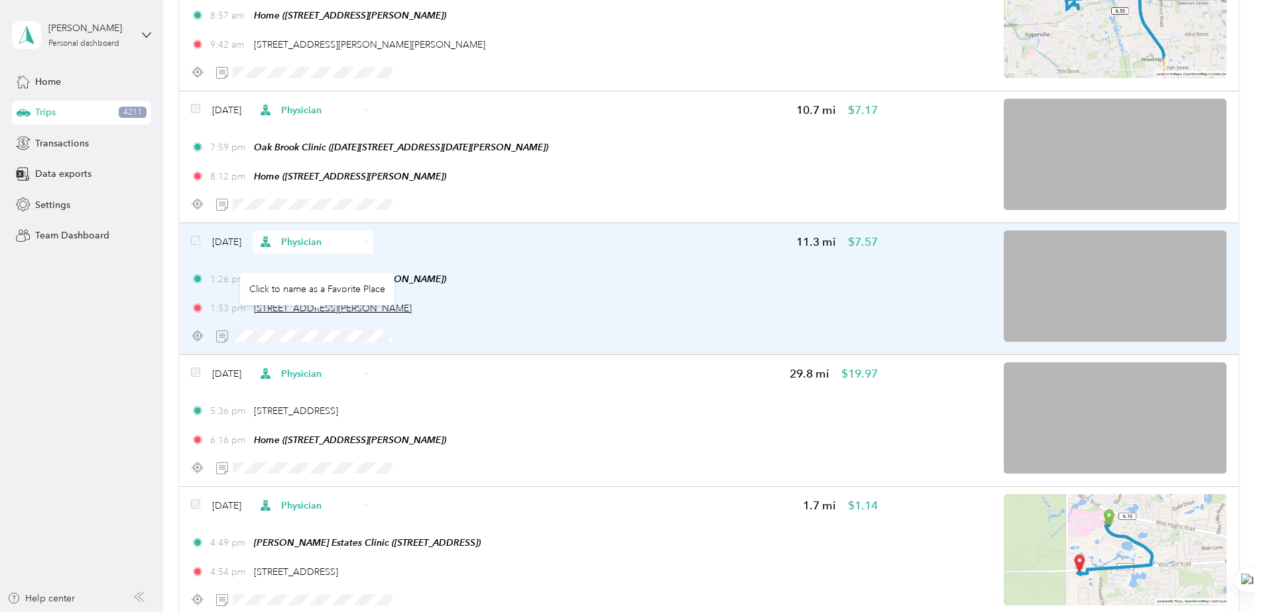
click at [298, 314] on span "1200 Harger Rd, Oak Brook, IL" at bounding box center [333, 308] width 158 height 11
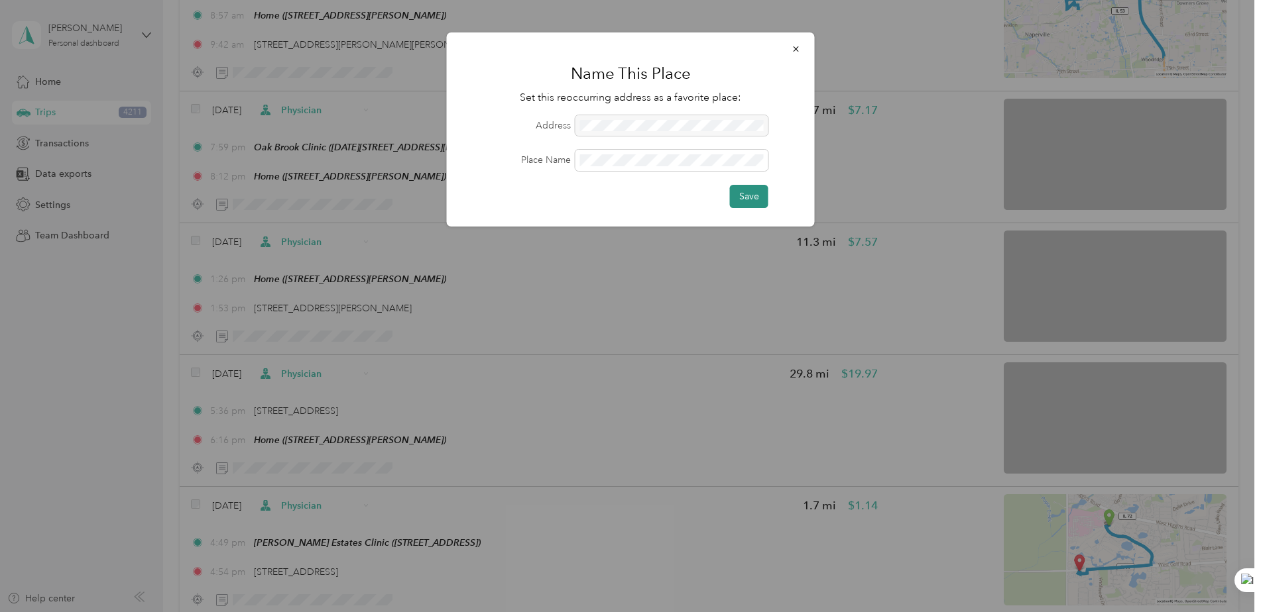
click at [751, 194] on button "Save" at bounding box center [749, 196] width 38 height 23
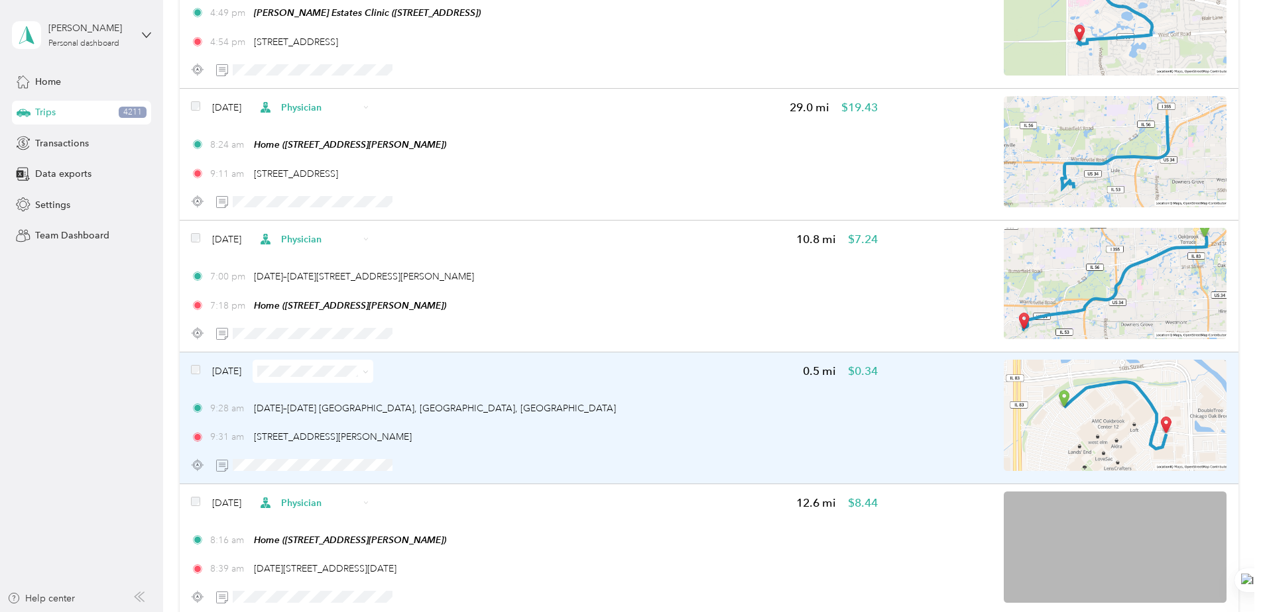
scroll to position [6296, 0]
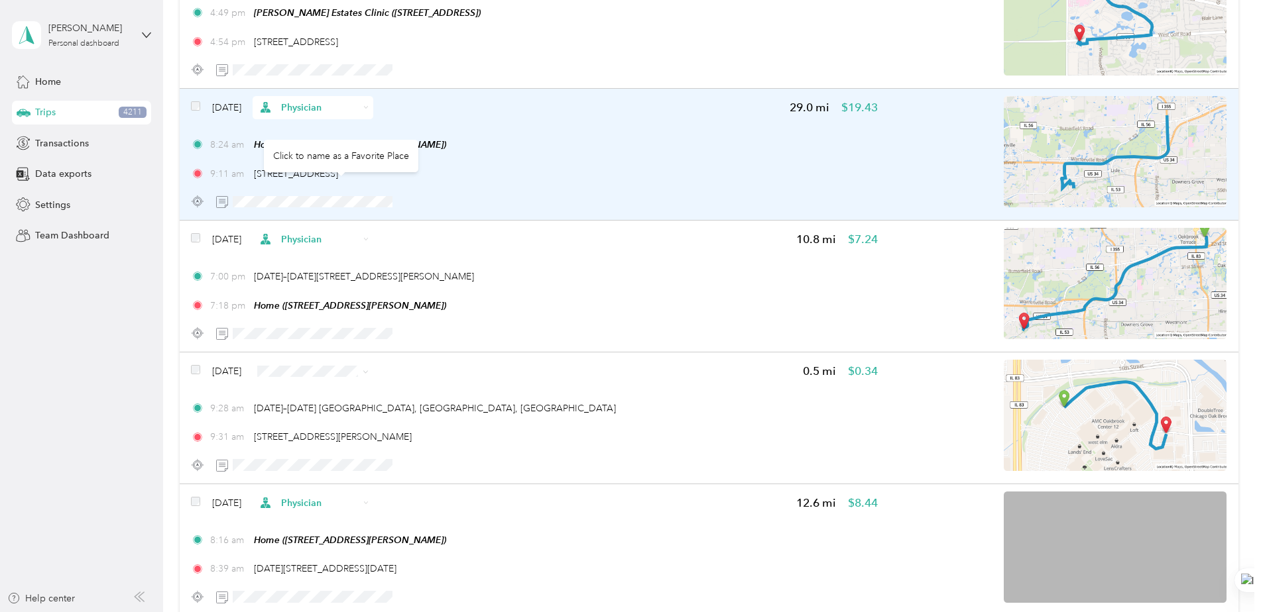
click at [338, 178] on div "[STREET_ADDRESS]" at bounding box center [296, 174] width 84 height 14
click at [338, 180] on span "[STREET_ADDRESS]" at bounding box center [296, 173] width 84 height 11
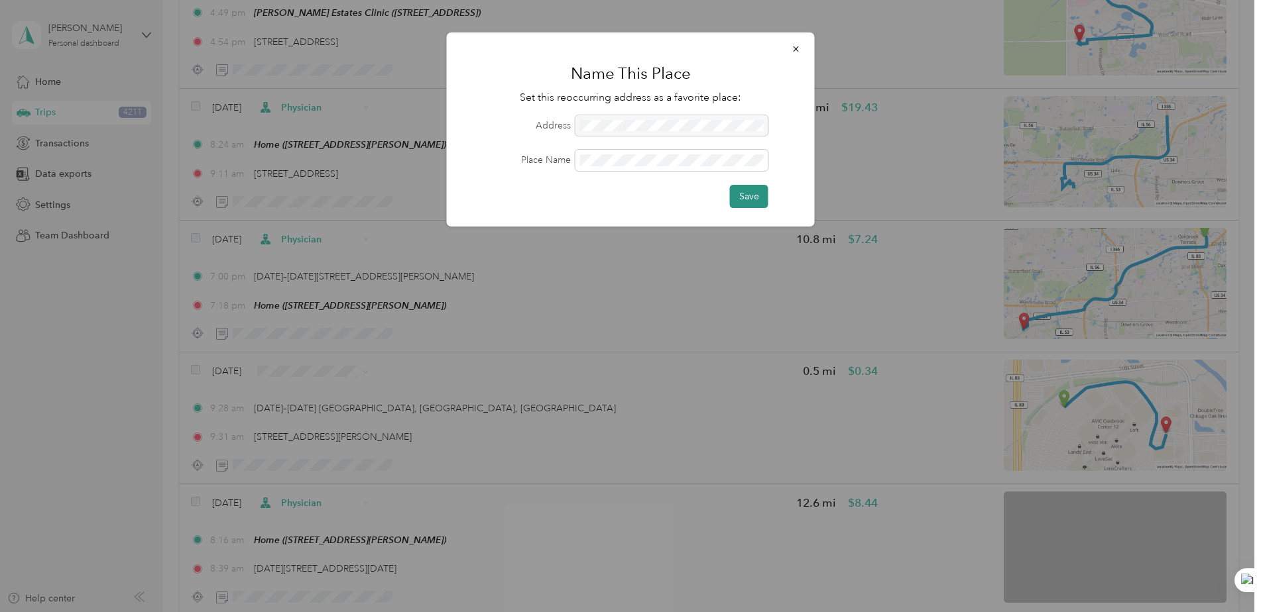
drag, startPoint x: 747, startPoint y: 174, endPoint x: 750, endPoint y: 200, distance: 26.6
click at [750, 200] on form "Address Place Name Save" at bounding box center [630, 161] width 331 height 93
drag, startPoint x: 750, startPoint y: 200, endPoint x: 750, endPoint y: 209, distance: 8.6
click at [750, 209] on div "Name This Place Set this reoccurring address as a favorite place: Address Place…" at bounding box center [631, 129] width 368 height 194
click at [751, 194] on button "Save" at bounding box center [749, 196] width 38 height 23
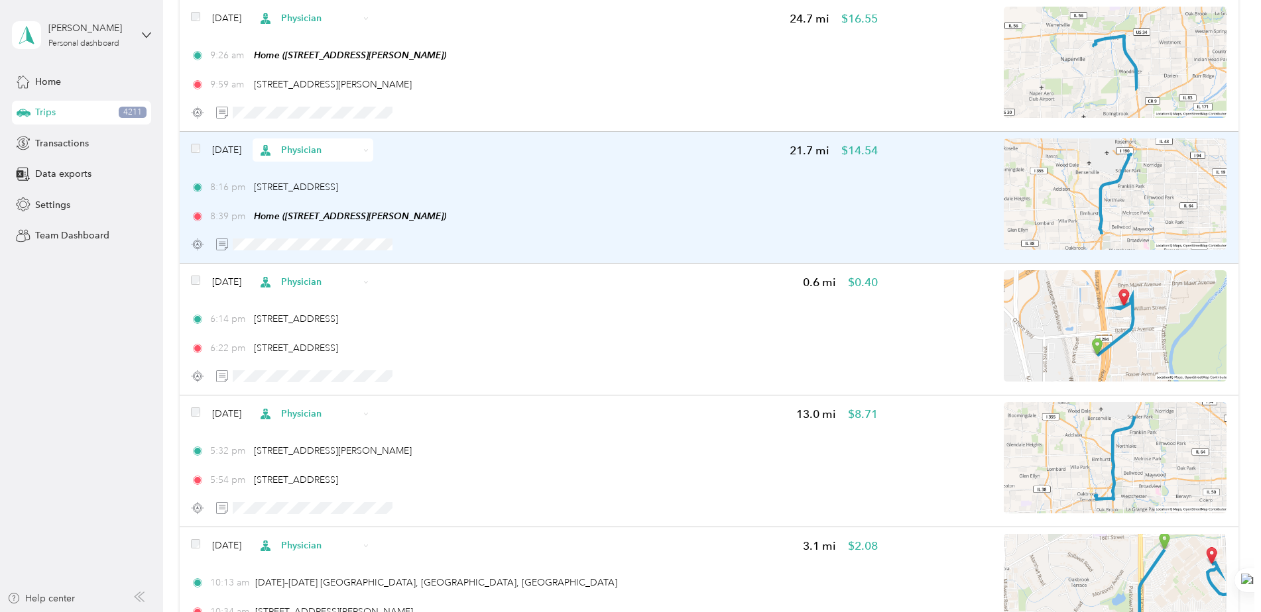
scroll to position [9014, 0]
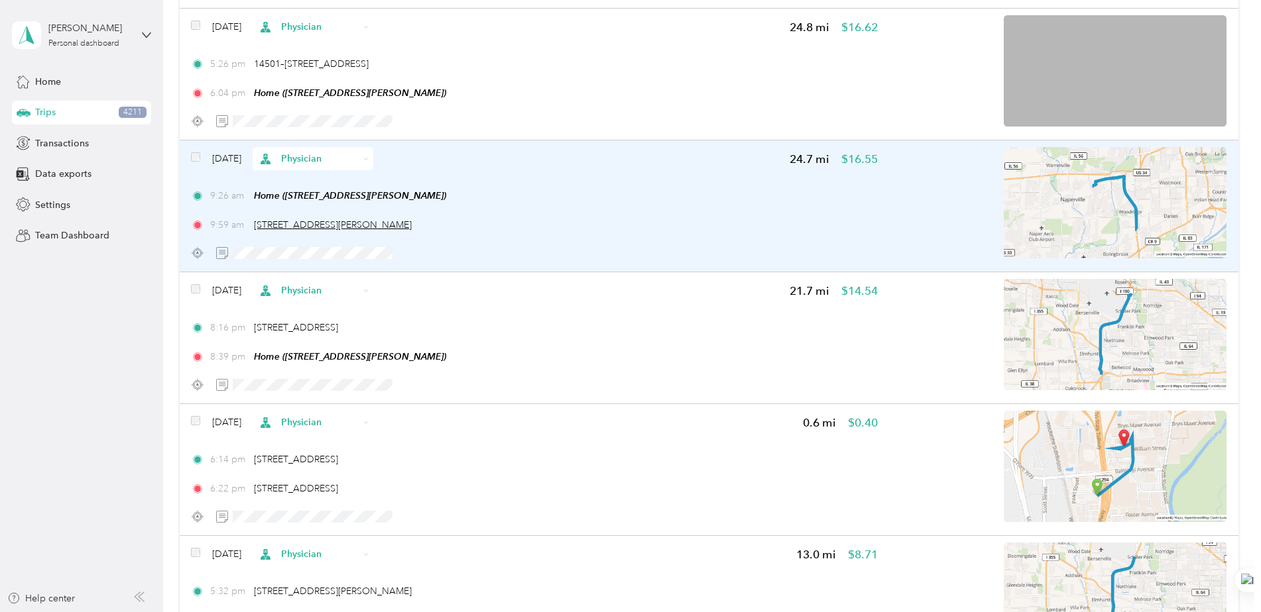
click at [400, 231] on span "[STREET_ADDRESS][PERSON_NAME]" at bounding box center [333, 224] width 158 height 11
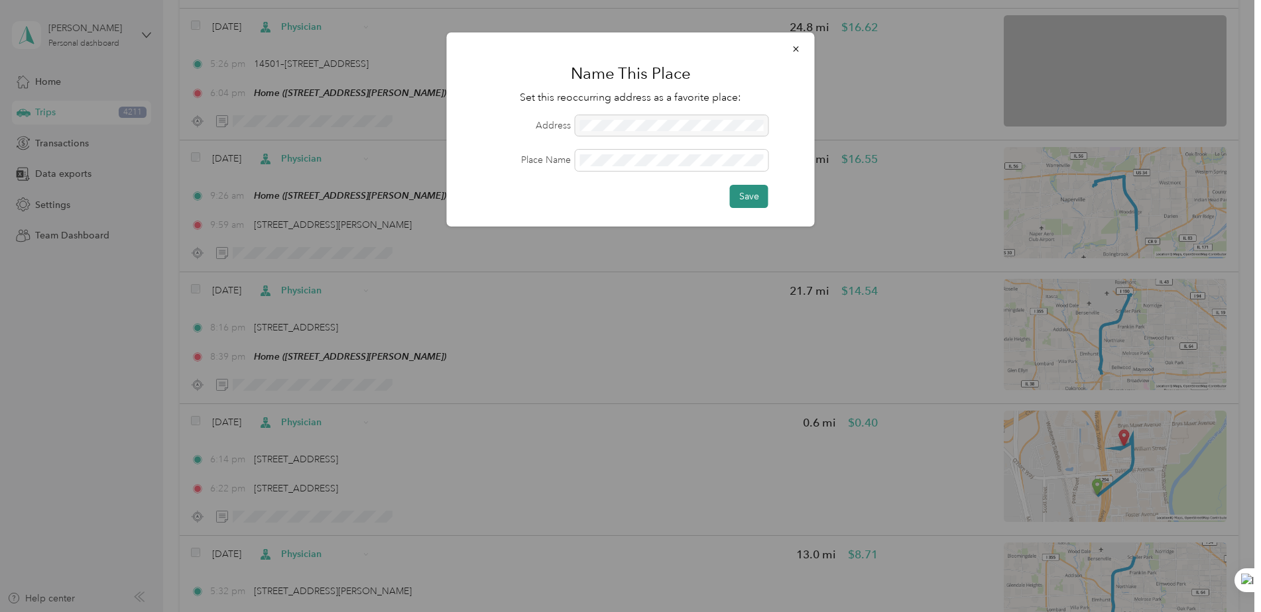
click at [744, 194] on button "Save" at bounding box center [749, 196] width 38 height 23
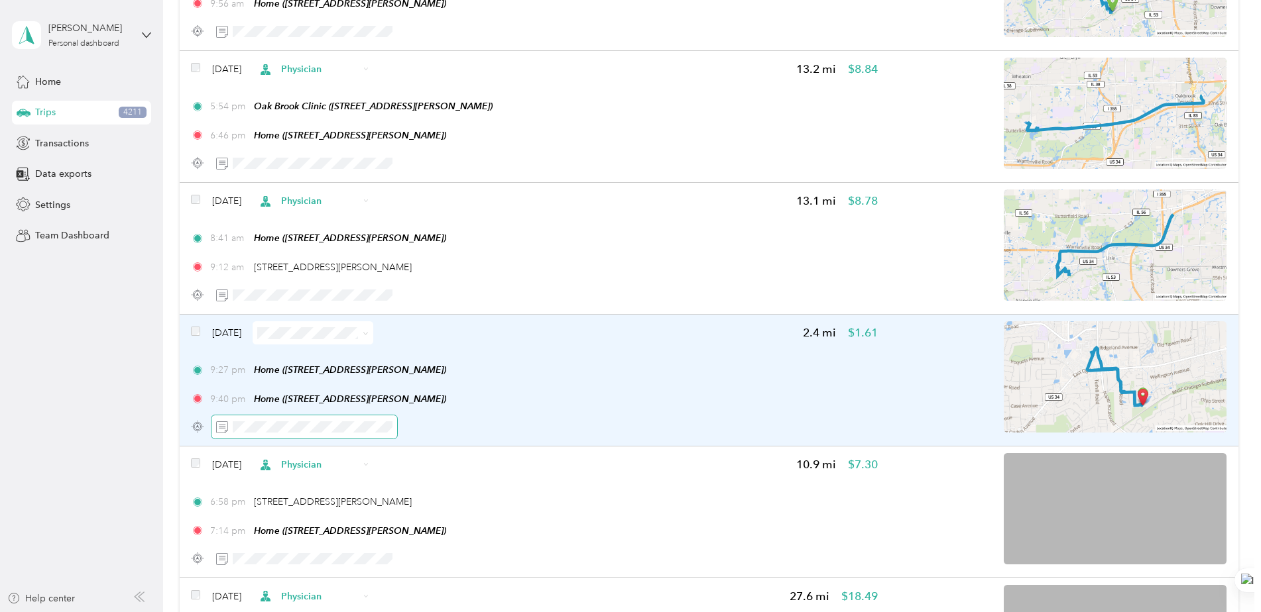
scroll to position [12423, 0]
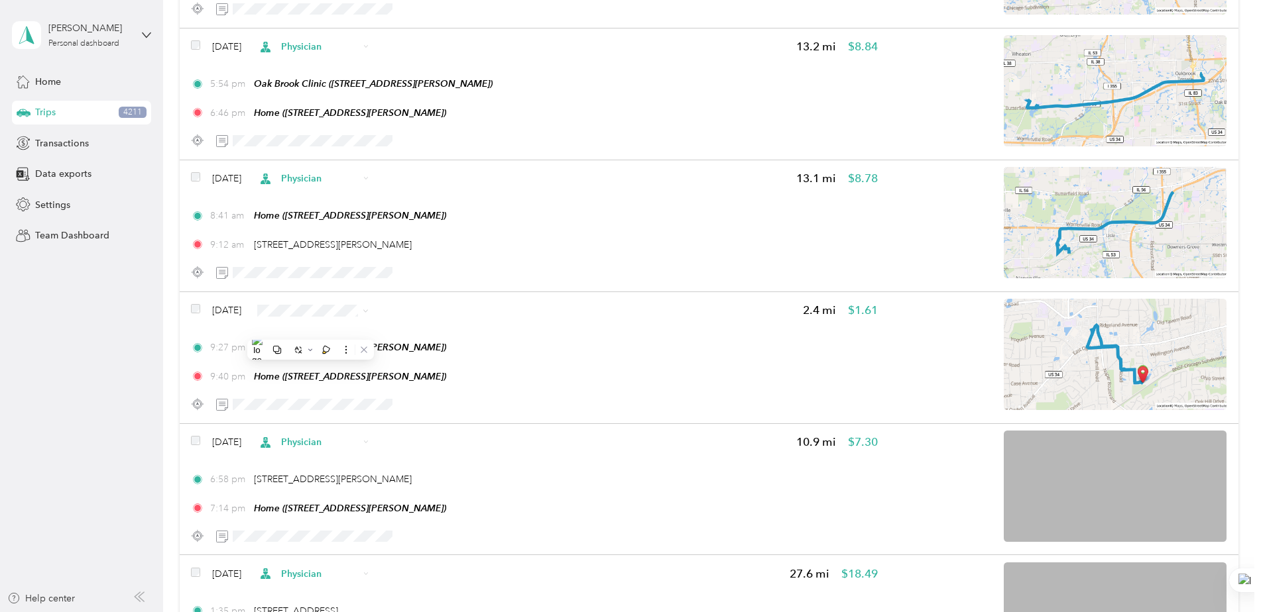
drag, startPoint x: 312, startPoint y: 342, endPoint x: 313, endPoint y: 382, distance: 39.8
click at [313, 382] on li "Personal" at bounding box center [334, 376] width 121 height 23
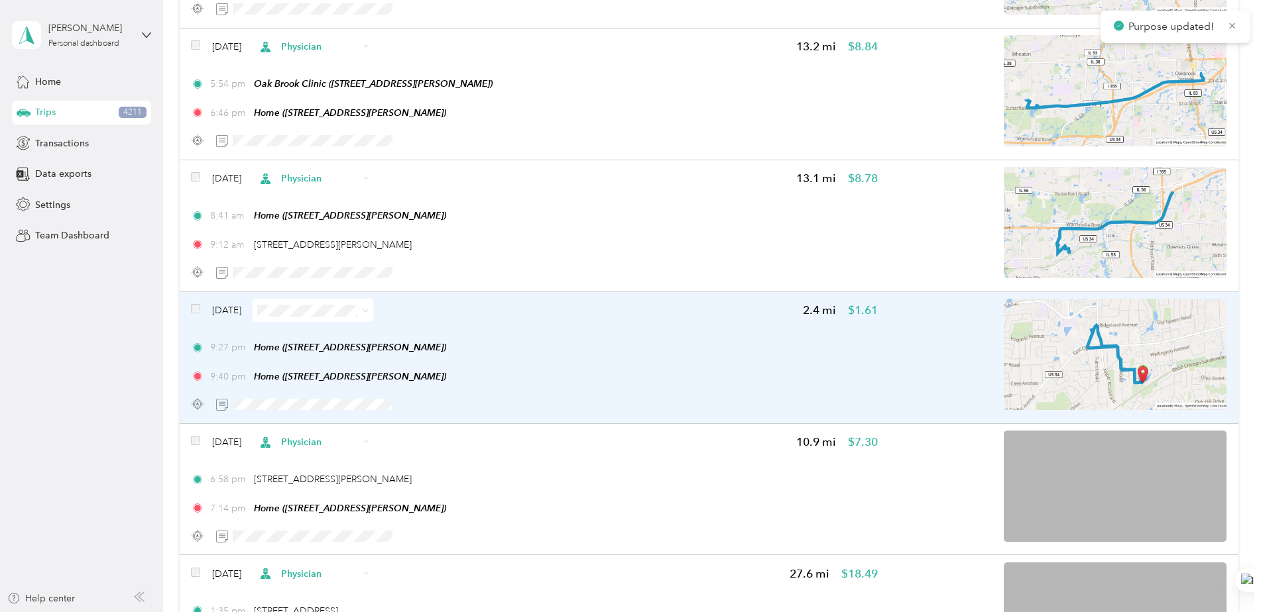
click at [362, 322] on span at bounding box center [313, 310] width 121 height 23
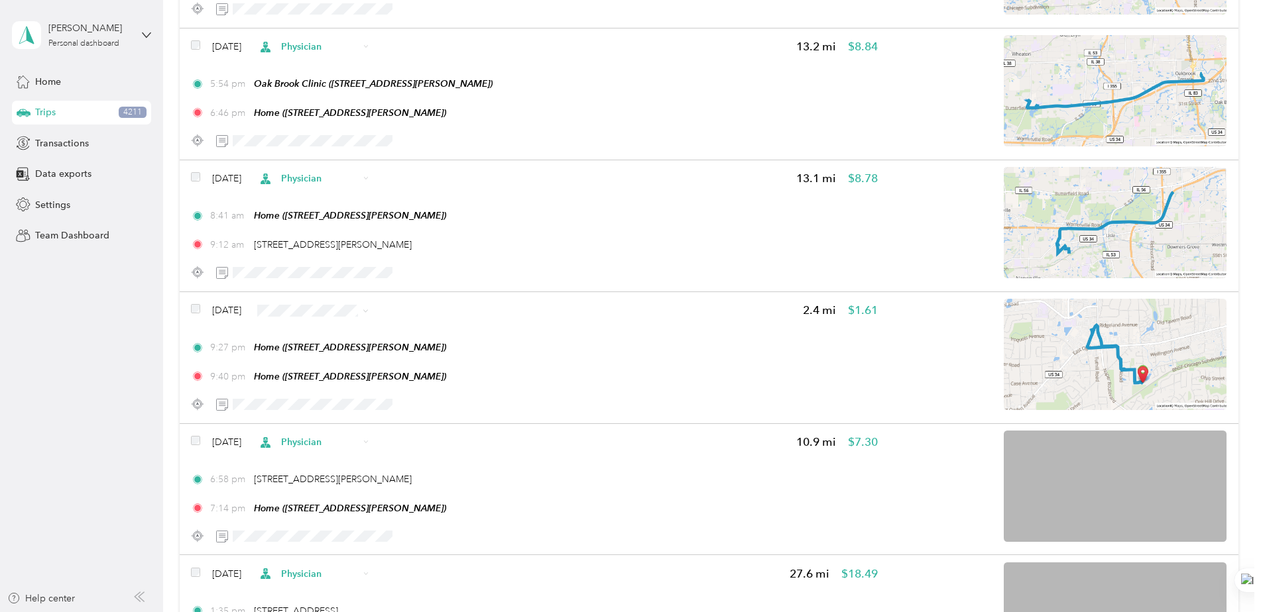
click at [315, 376] on span "Personal" at bounding box center [346, 377] width 79 height 14
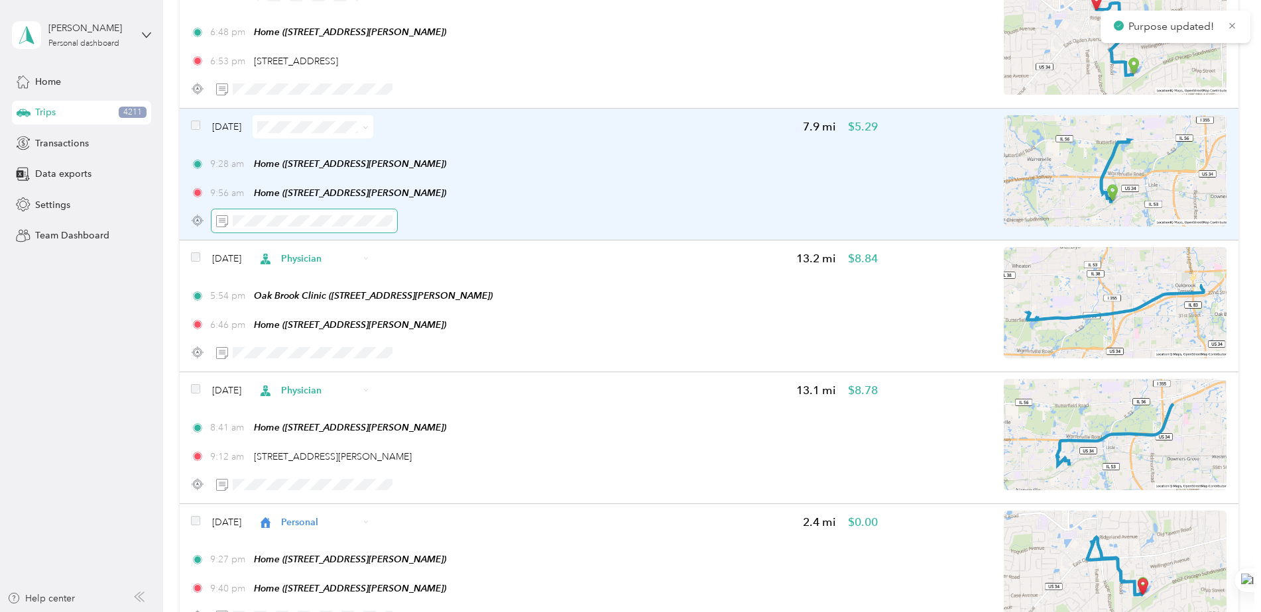
scroll to position [12158, 0]
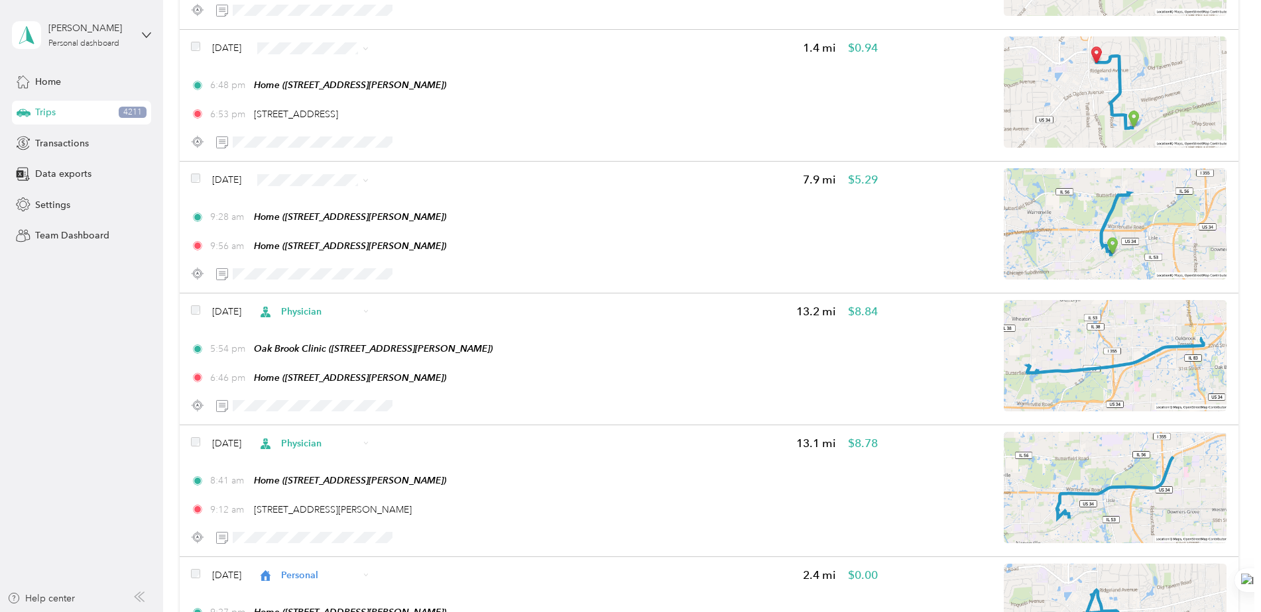
click at [323, 247] on span "Personal" at bounding box center [346, 248] width 79 height 14
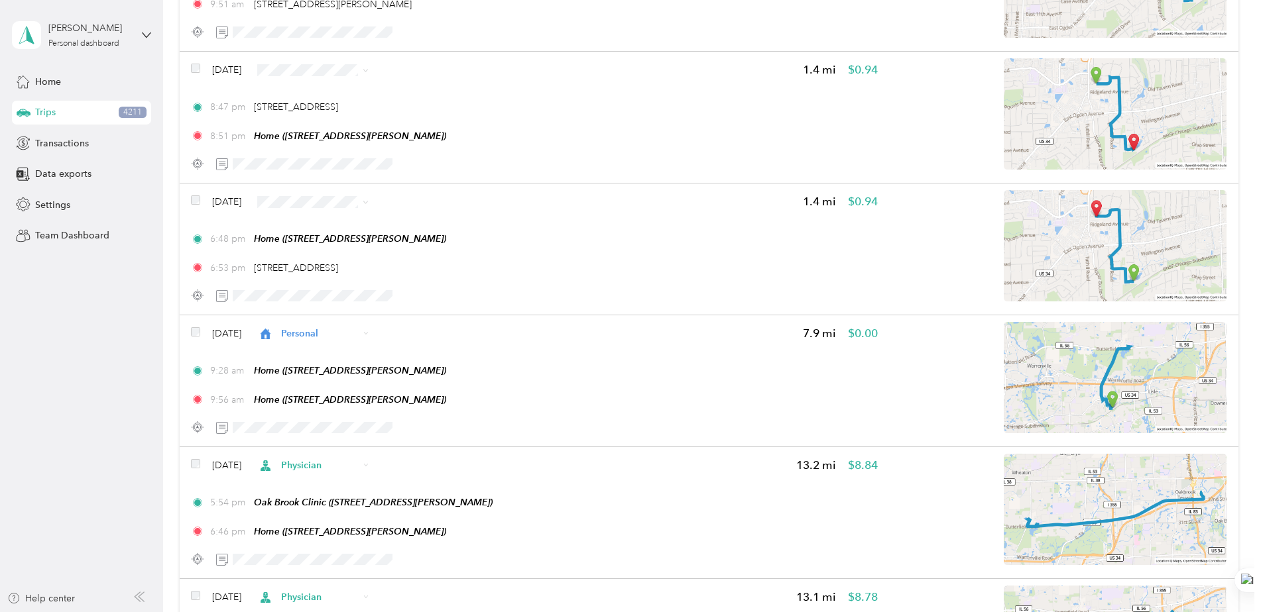
scroll to position [11959, 0]
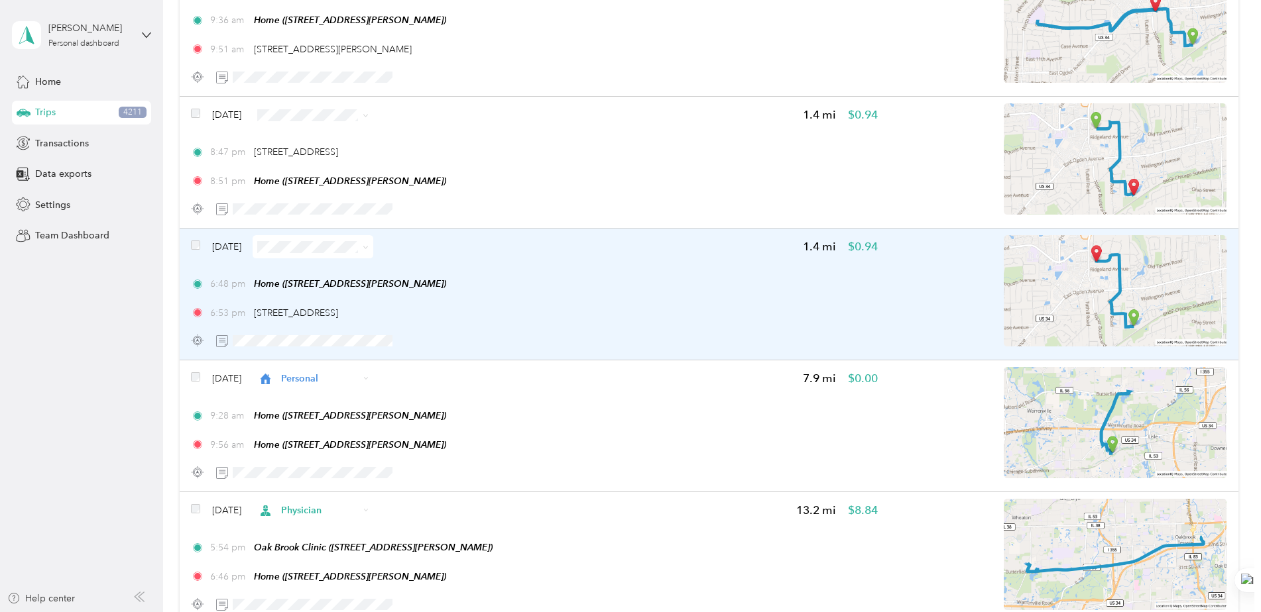
click at [327, 258] on span at bounding box center [313, 246] width 121 height 23
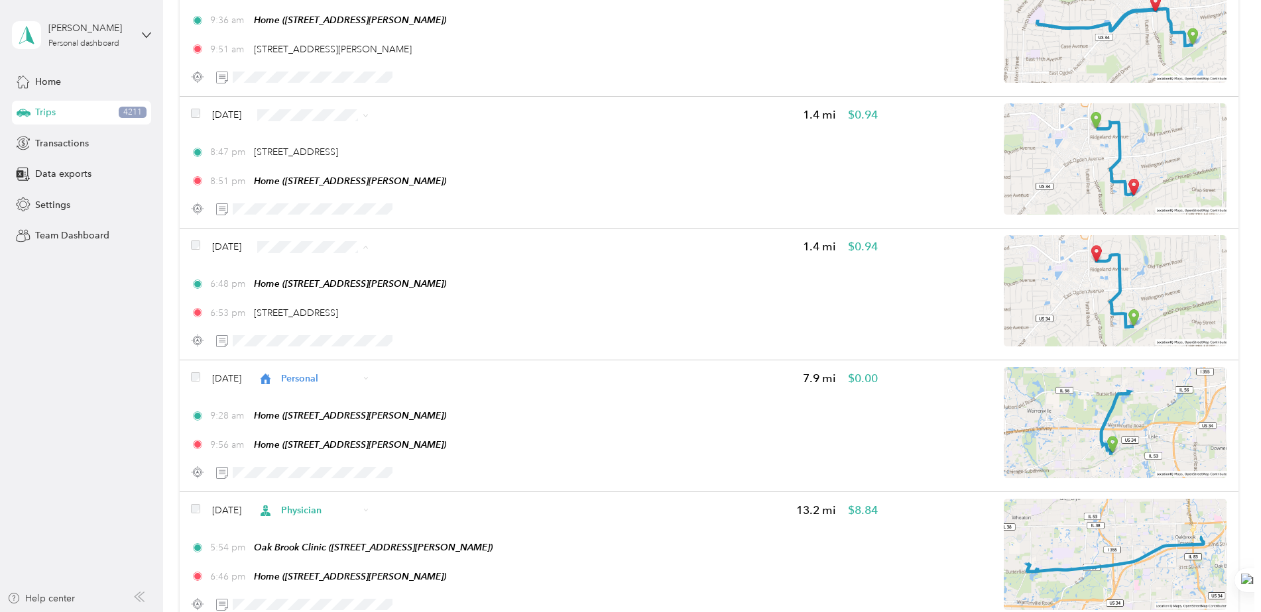
click at [313, 316] on span "Personal" at bounding box center [346, 315] width 79 height 14
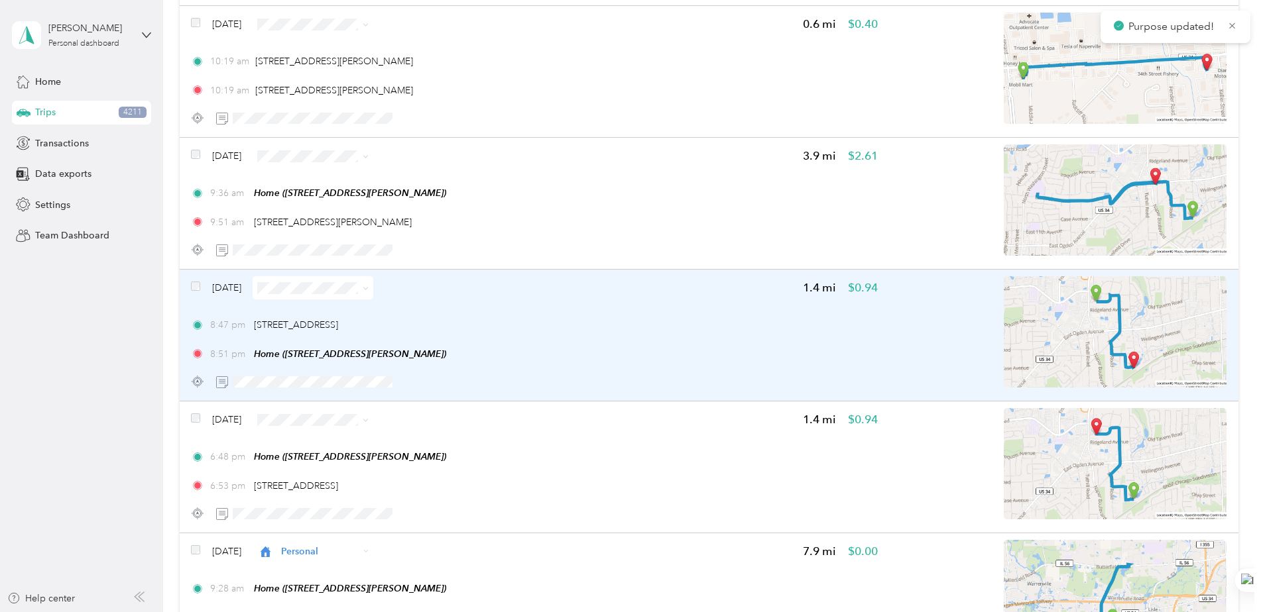
scroll to position [11628, 0]
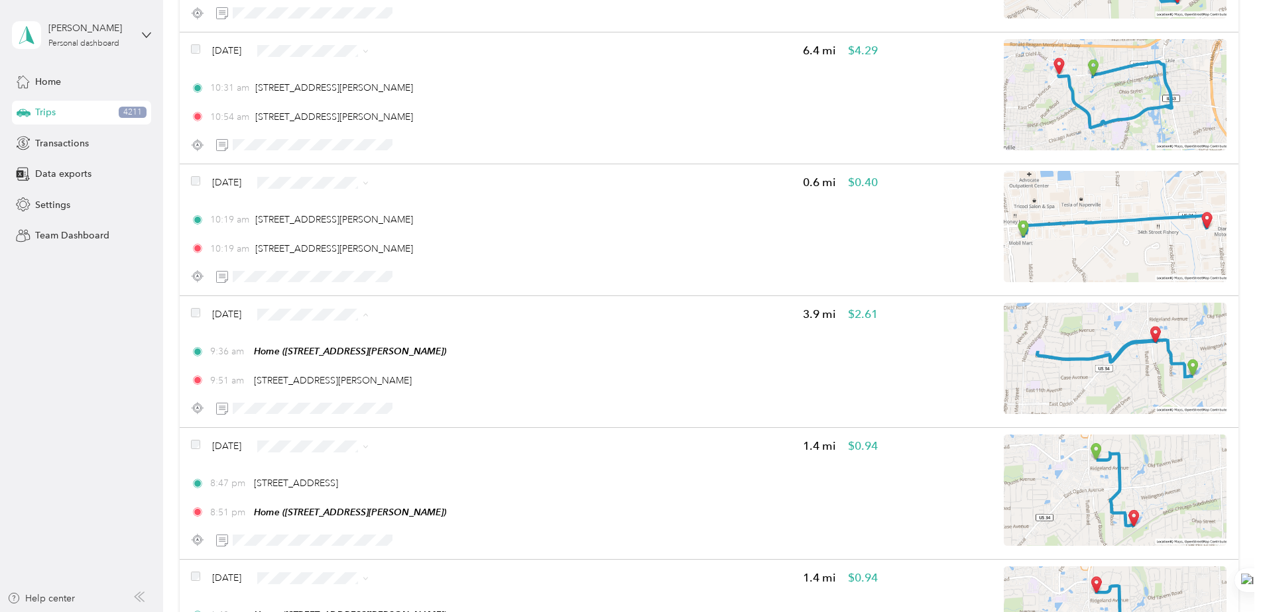
click at [311, 375] on span "Personal" at bounding box center [346, 382] width 79 height 14
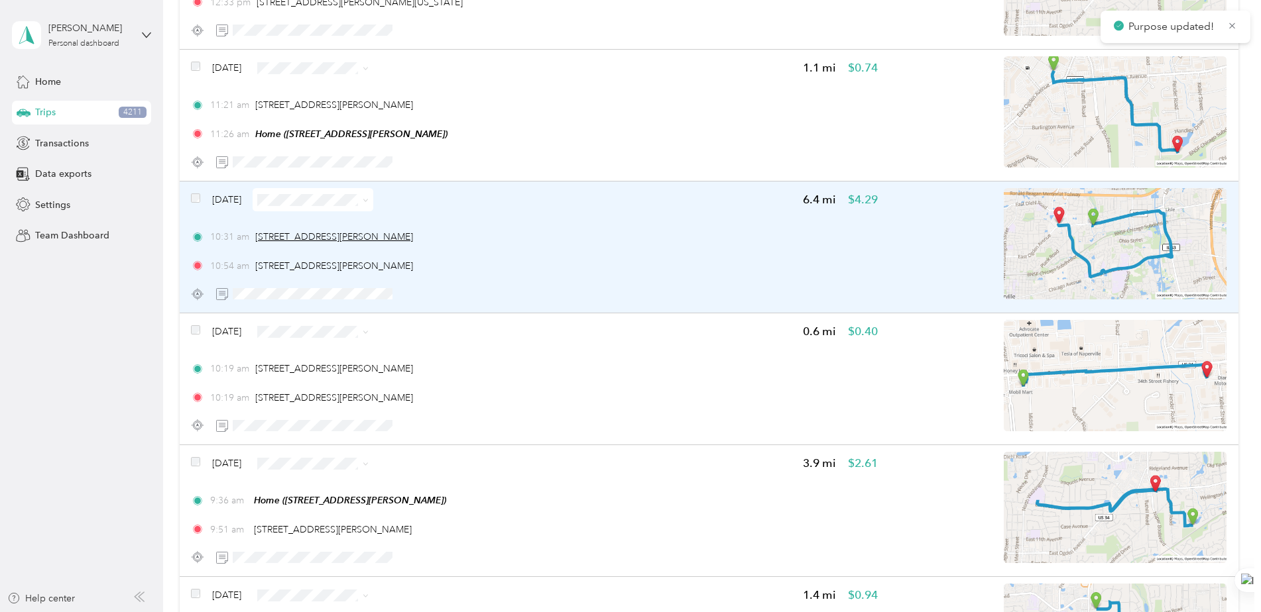
scroll to position [11429, 0]
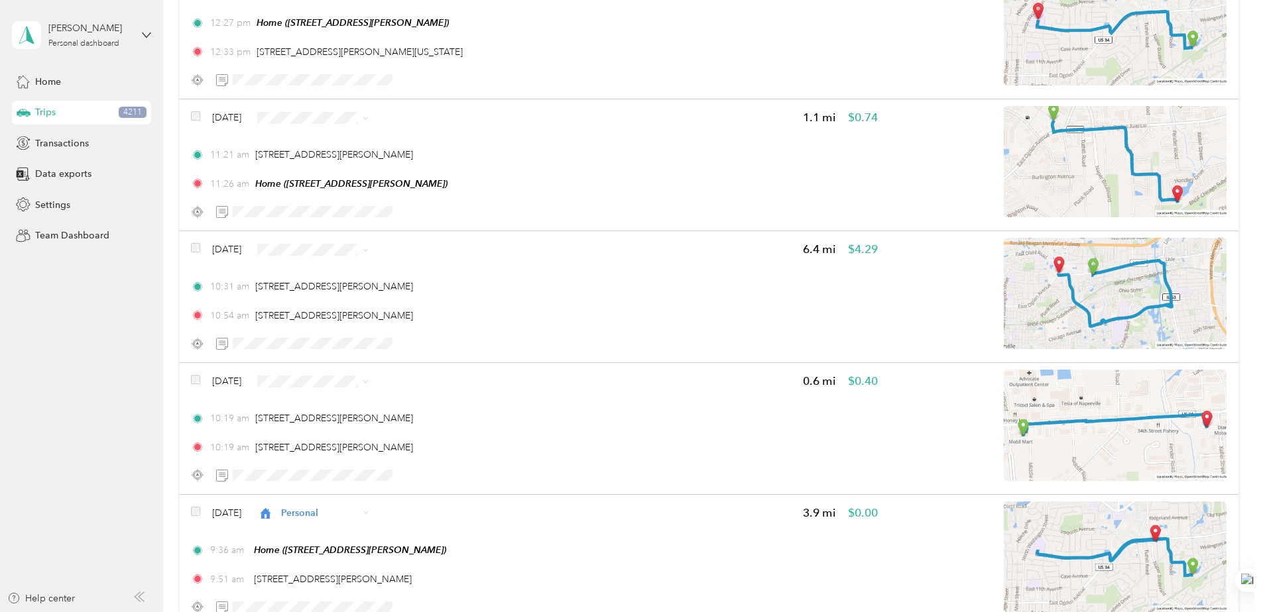
click at [315, 445] on span "Personal" at bounding box center [346, 446] width 79 height 14
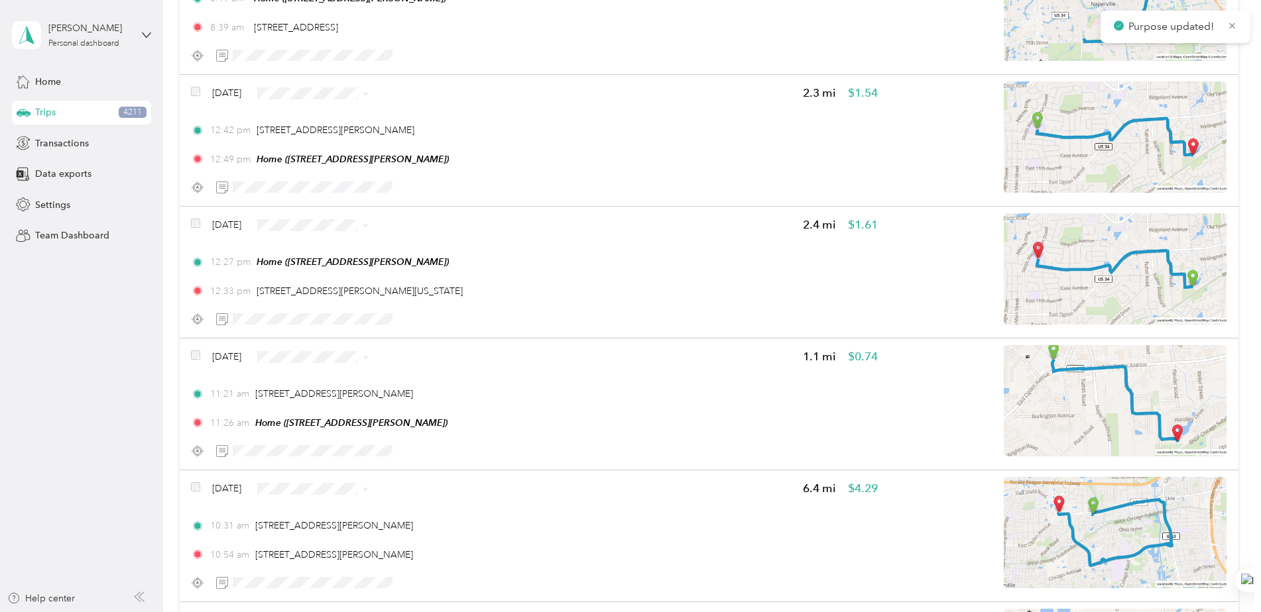
scroll to position [11164, 0]
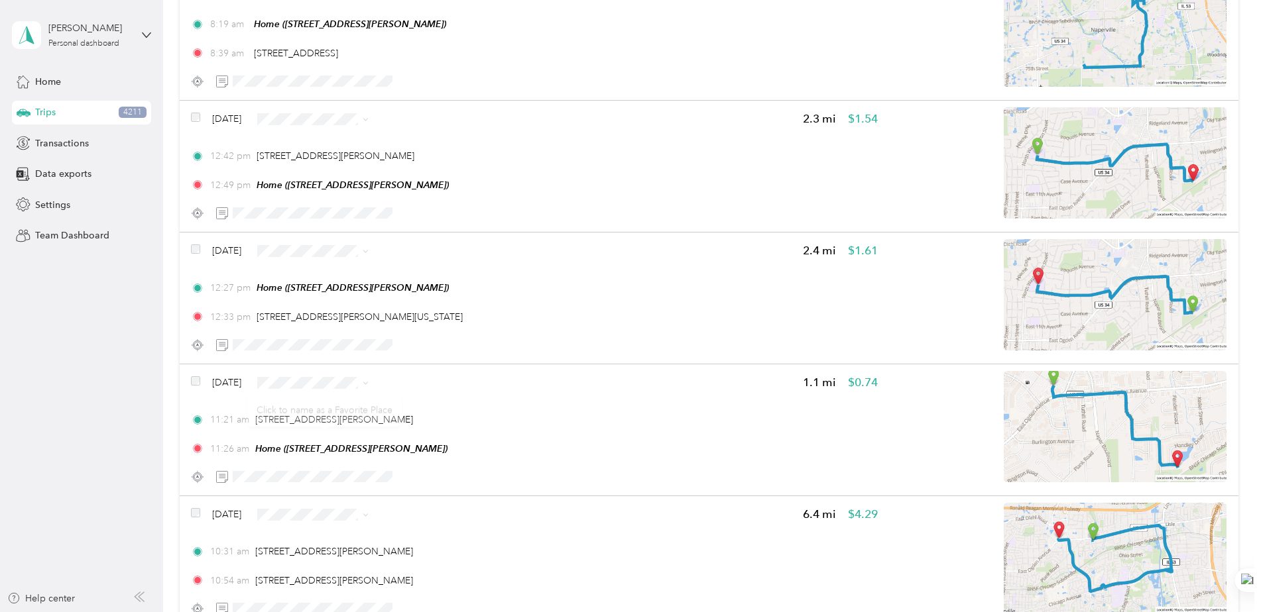
click at [359, 398] on div "Click to name as a Favorite Place" at bounding box center [324, 410] width 154 height 32
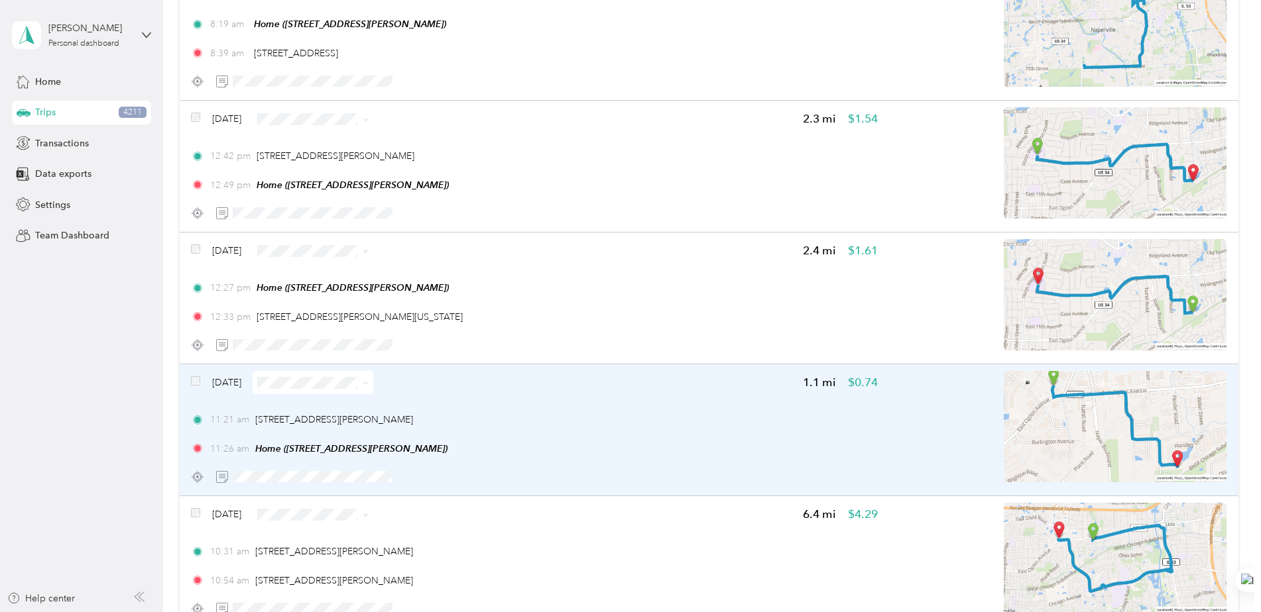
click at [368, 386] on icon at bounding box center [366, 383] width 6 height 6
click at [324, 449] on span "Personal" at bounding box center [346, 449] width 79 height 14
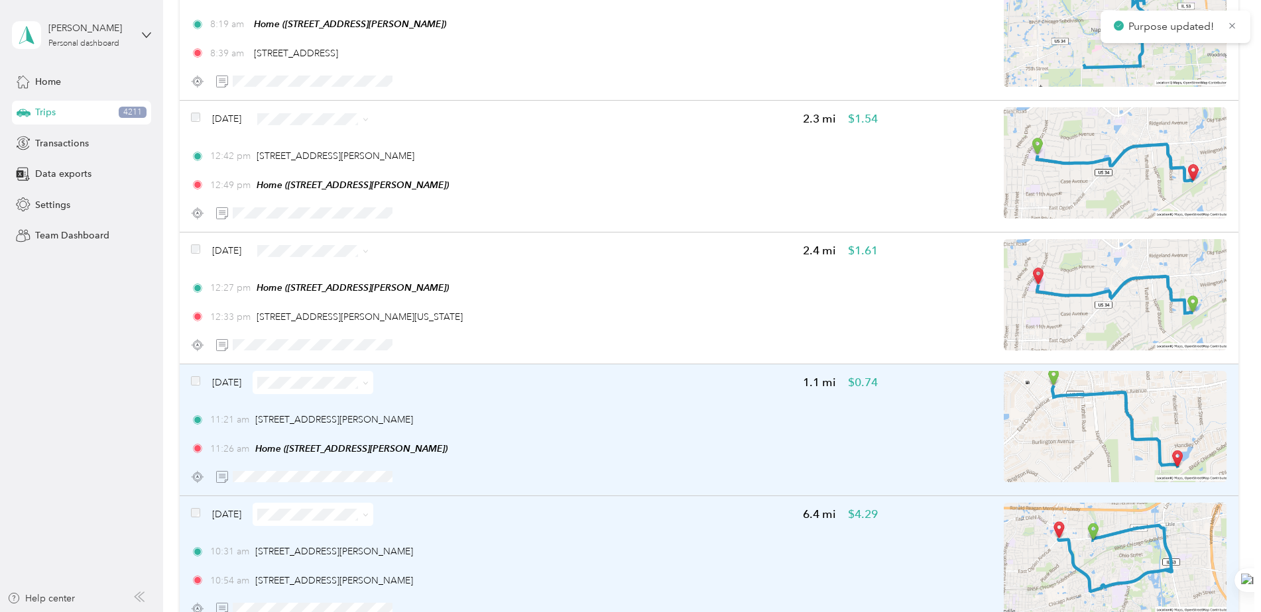
click at [368, 518] on icon at bounding box center [366, 515] width 6 height 6
click at [333, 373] on li "Personal" at bounding box center [334, 370] width 121 height 23
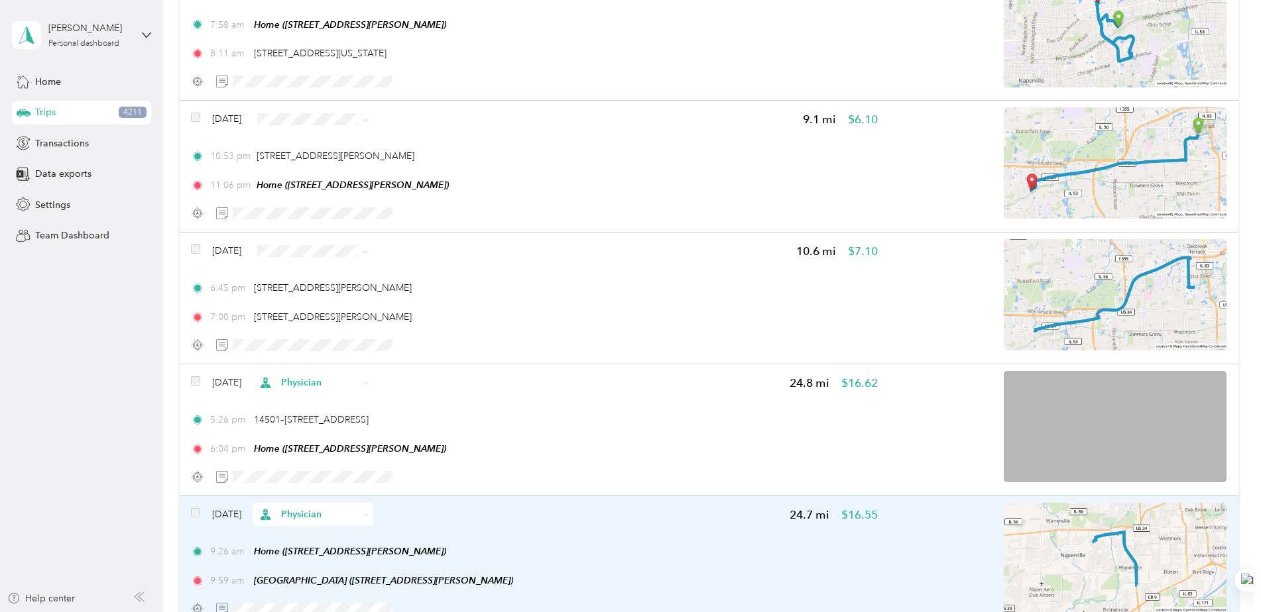
scroll to position [8844, 0]
